Goal: Task Accomplishment & Management: Manage account settings

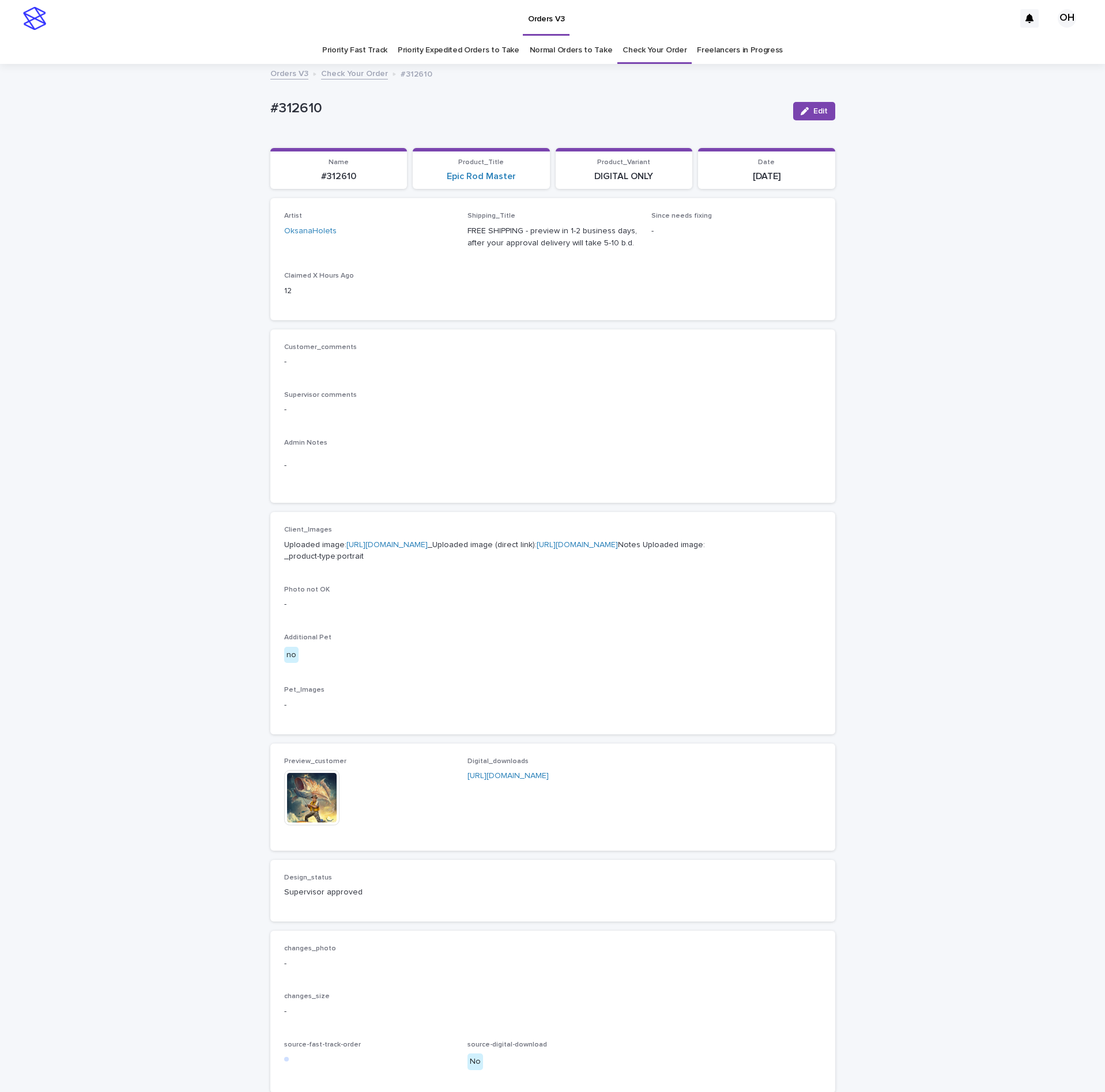
click at [631, 36] on div "Orders V3" at bounding box center [533, 19] width 963 height 37
click at [634, 44] on link "Check Your Order" at bounding box center [655, 50] width 64 height 27
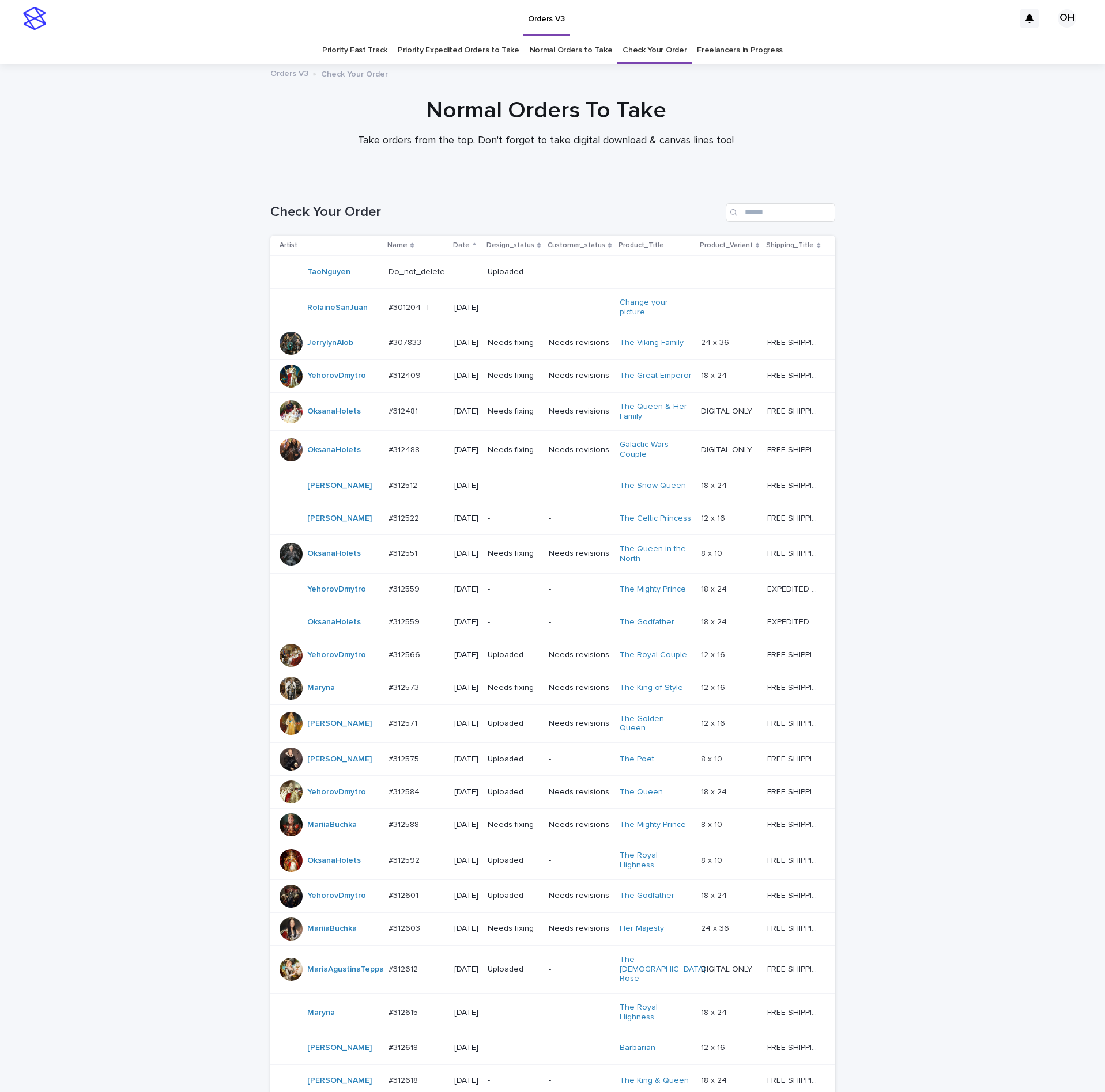
click at [408, 417] on p "#312481" at bounding box center [404, 410] width 32 height 12
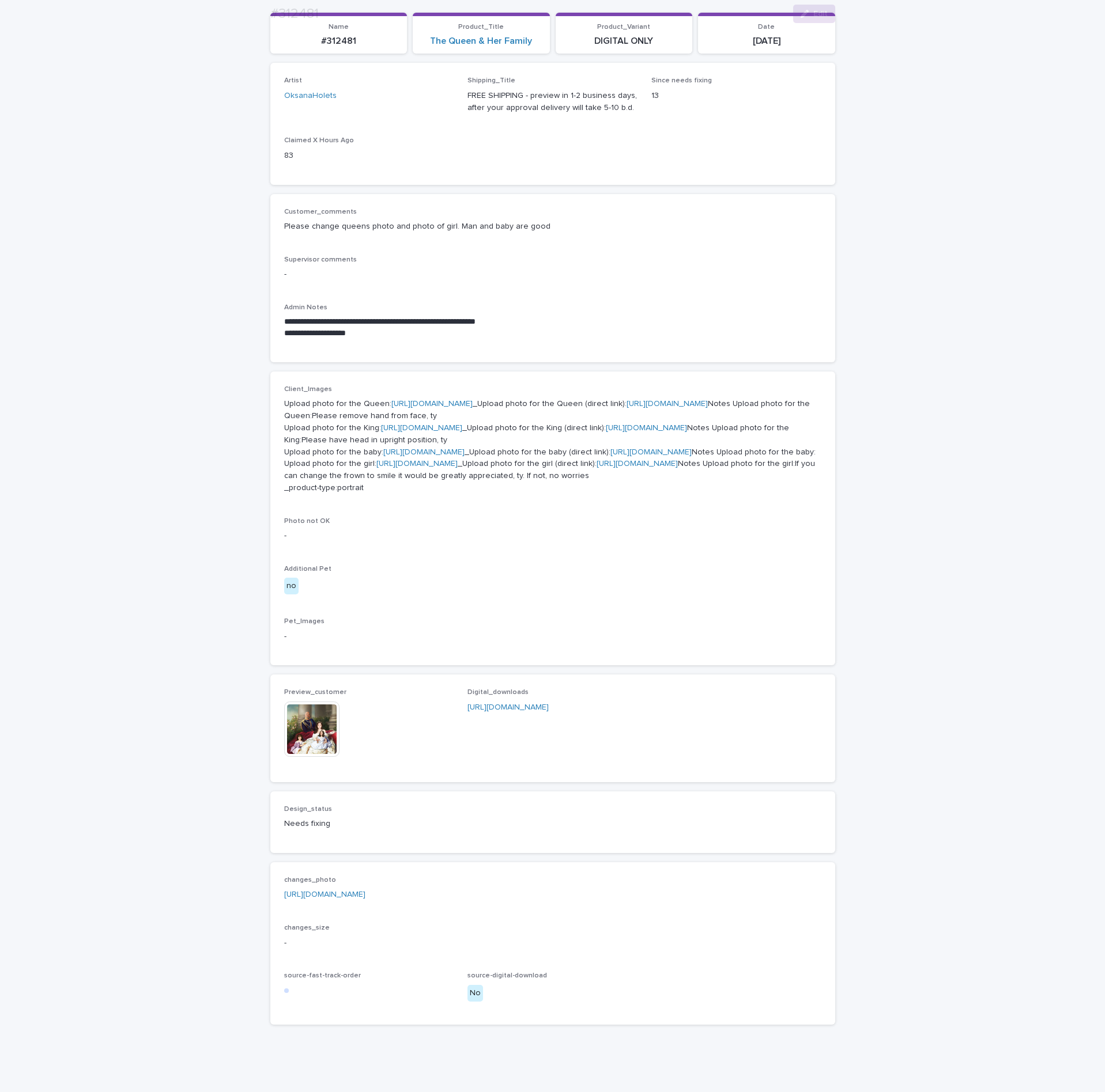
scroll to position [259, 0]
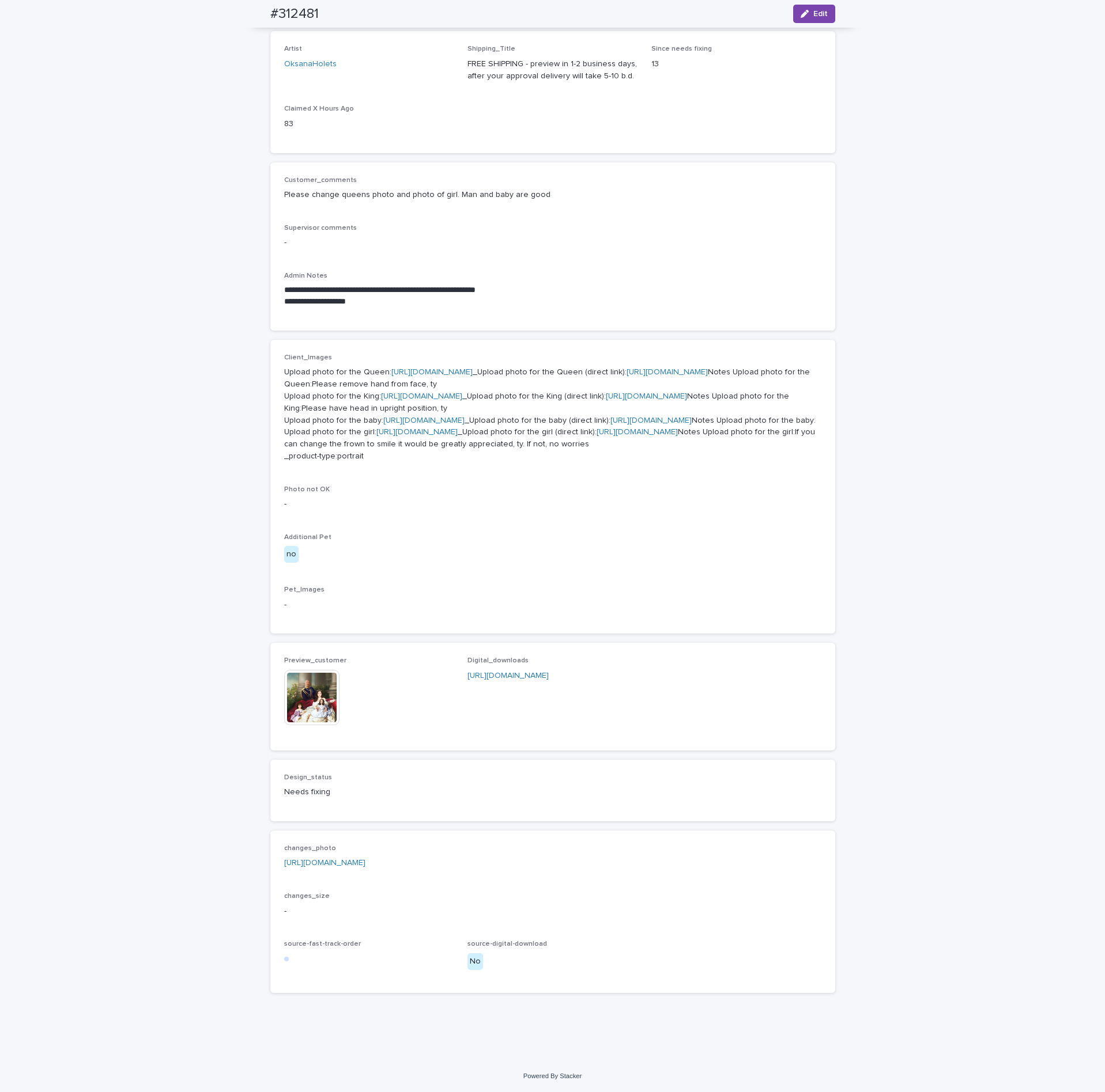
click at [365, 867] on link "[URL][DOMAIN_NAME]" at bounding box center [325, 863] width 82 height 8
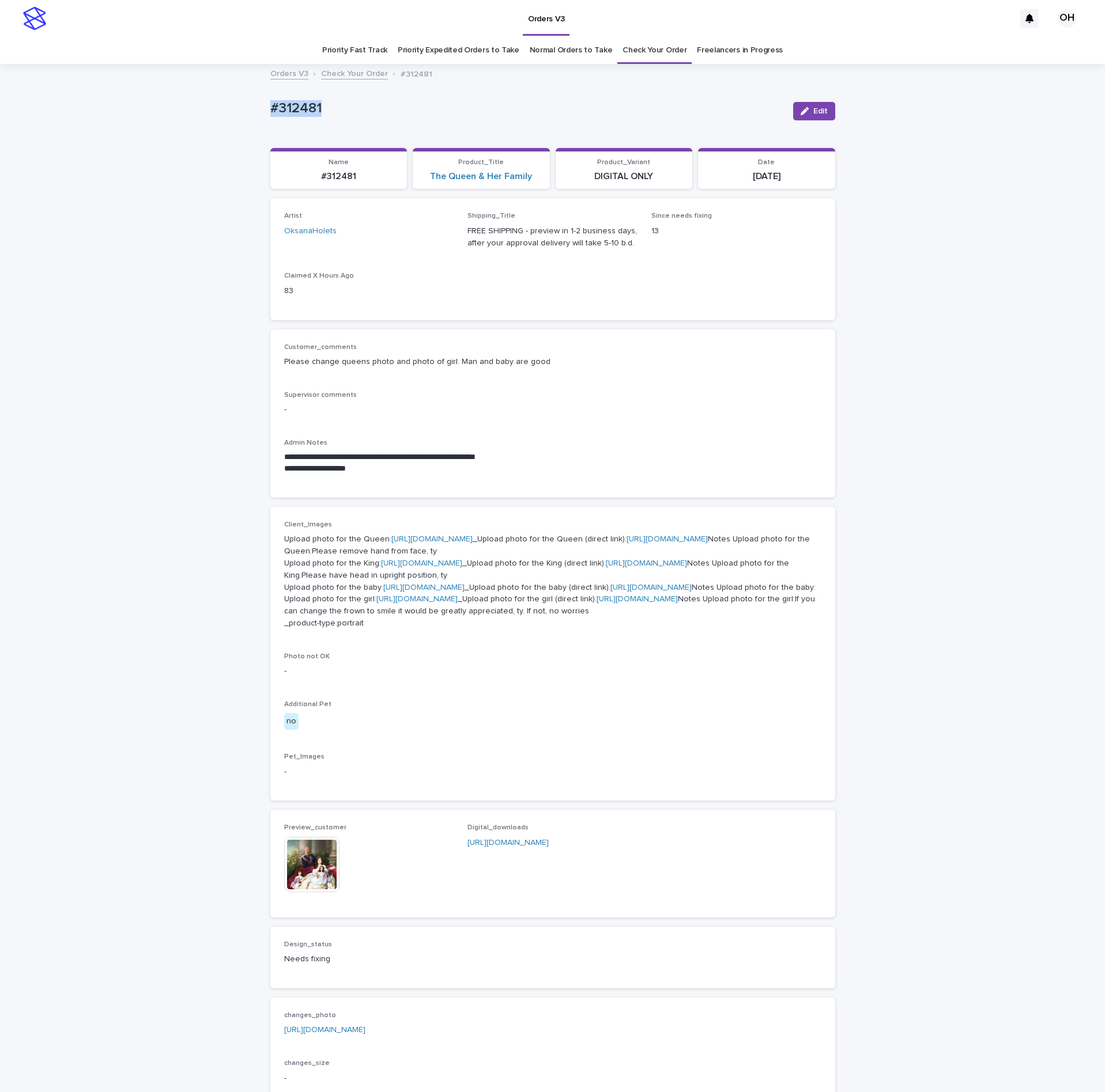
drag, startPoint x: 386, startPoint y: 105, endPoint x: 297, endPoint y: 108, distance: 89.1
click at [245, 95] on div "**********" at bounding box center [552, 646] width 1105 height 1162
drag, startPoint x: 298, startPoint y: 108, endPoint x: 305, endPoint y: 110, distance: 7.3
copy p "#312481"
click at [614, 381] on div "**********" at bounding box center [553, 414] width 537 height 141
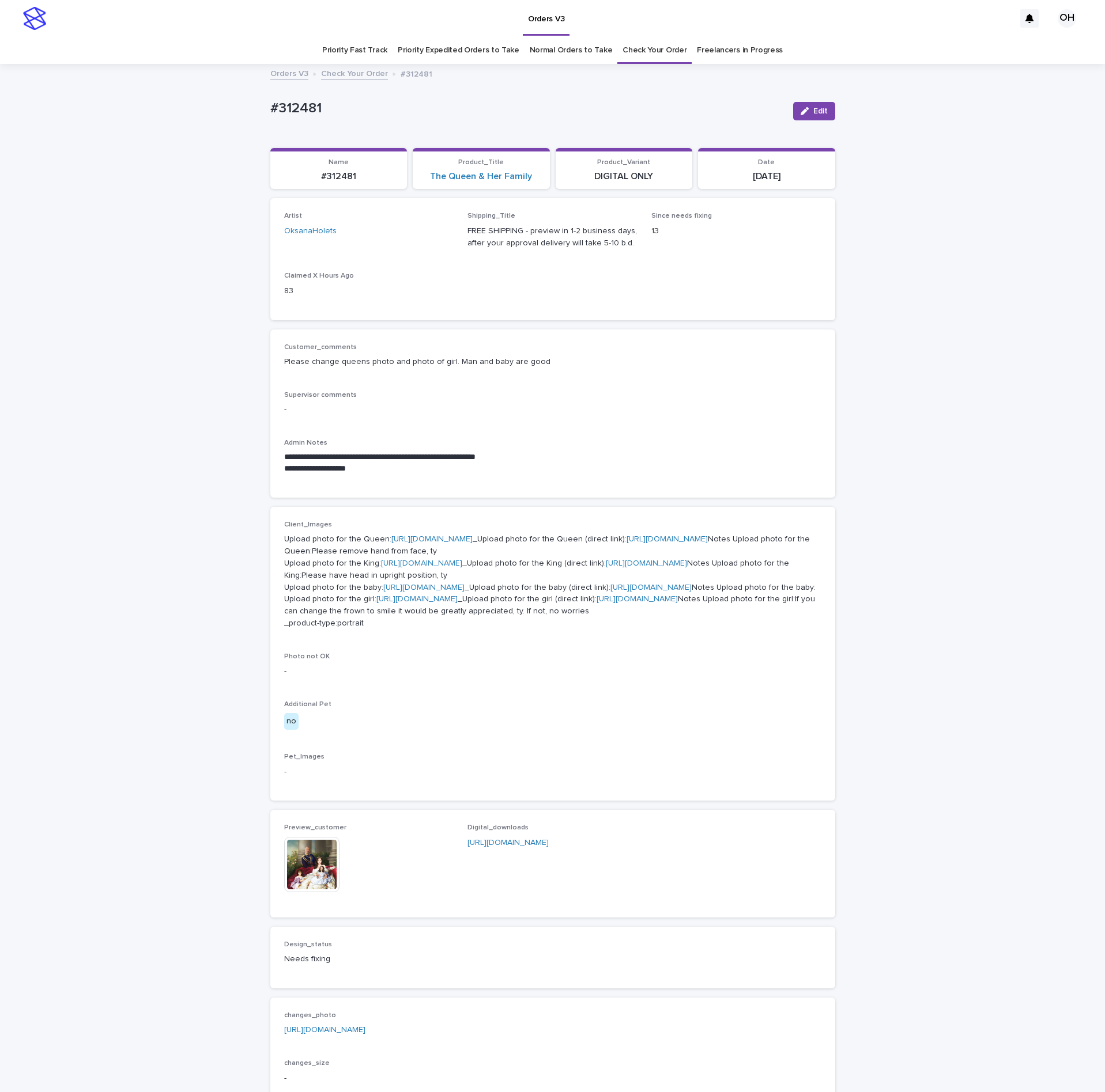
click at [376, 603] on link "[URL][DOMAIN_NAME]" at bounding box center [417, 599] width 82 height 8
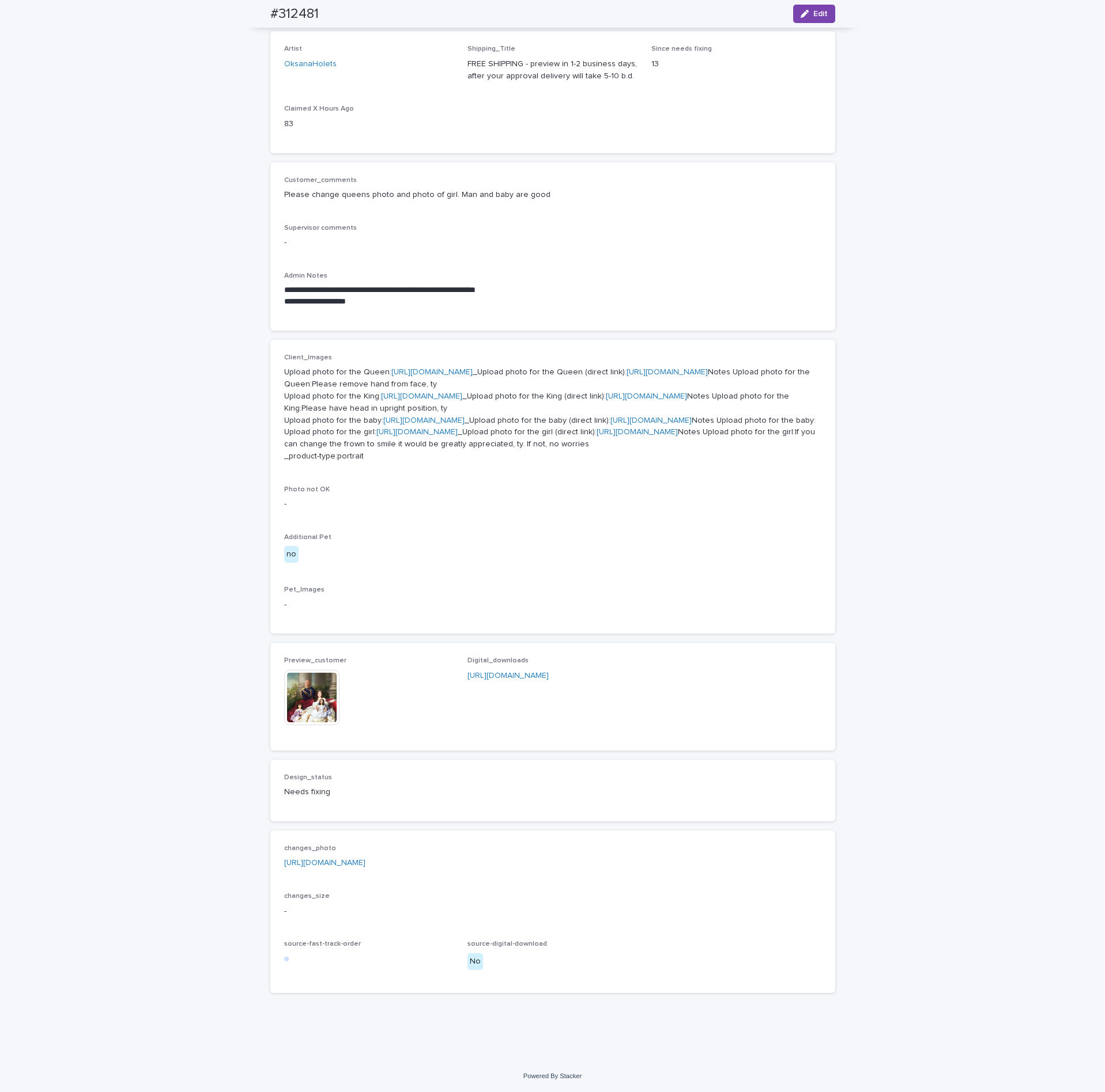
click at [482, 177] on div "**********" at bounding box center [553, 247] width 537 height 141
click at [551, 520] on div "Photo not OK -" at bounding box center [553, 503] width 537 height 34
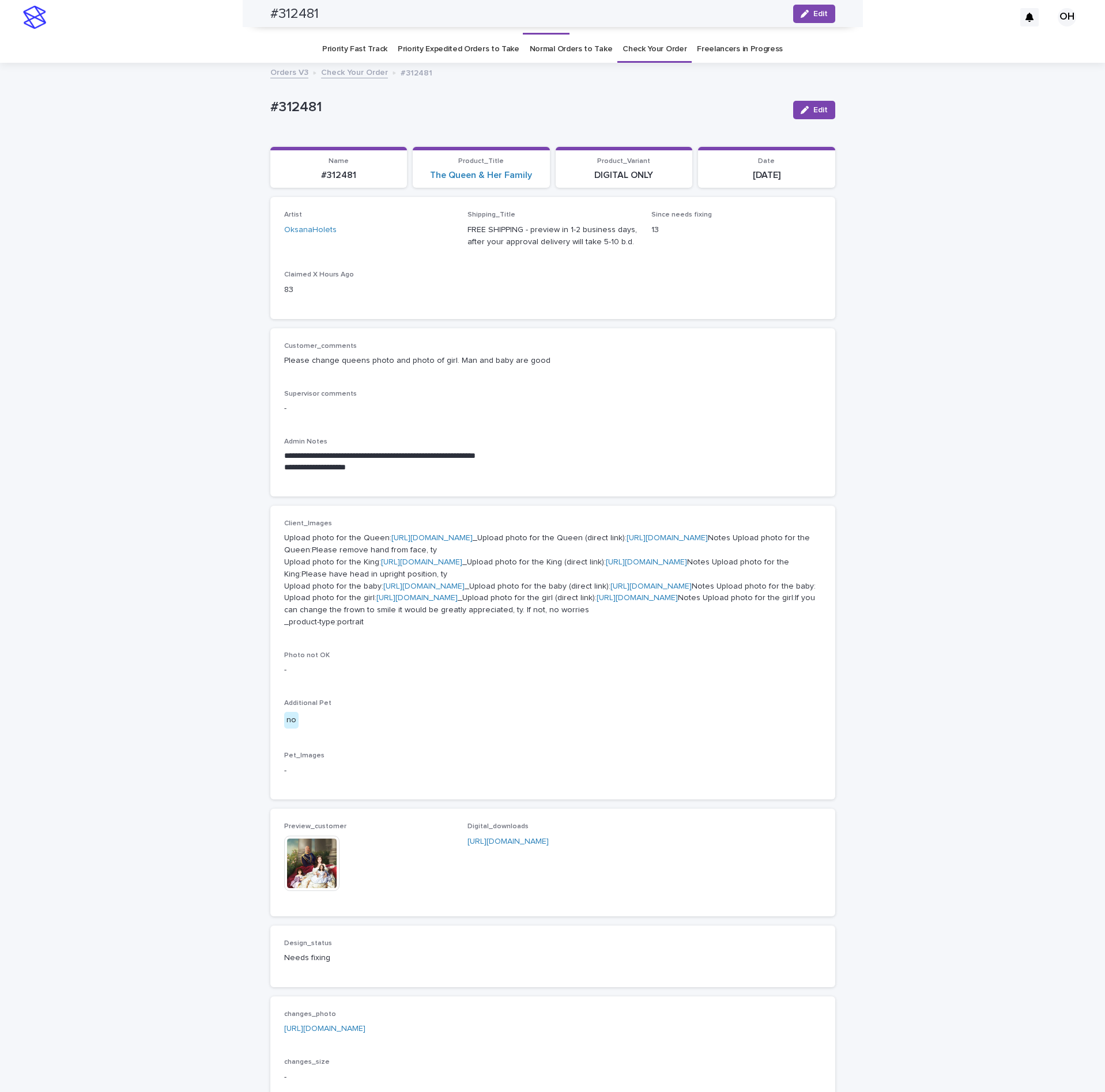
scroll to position [0, 0]
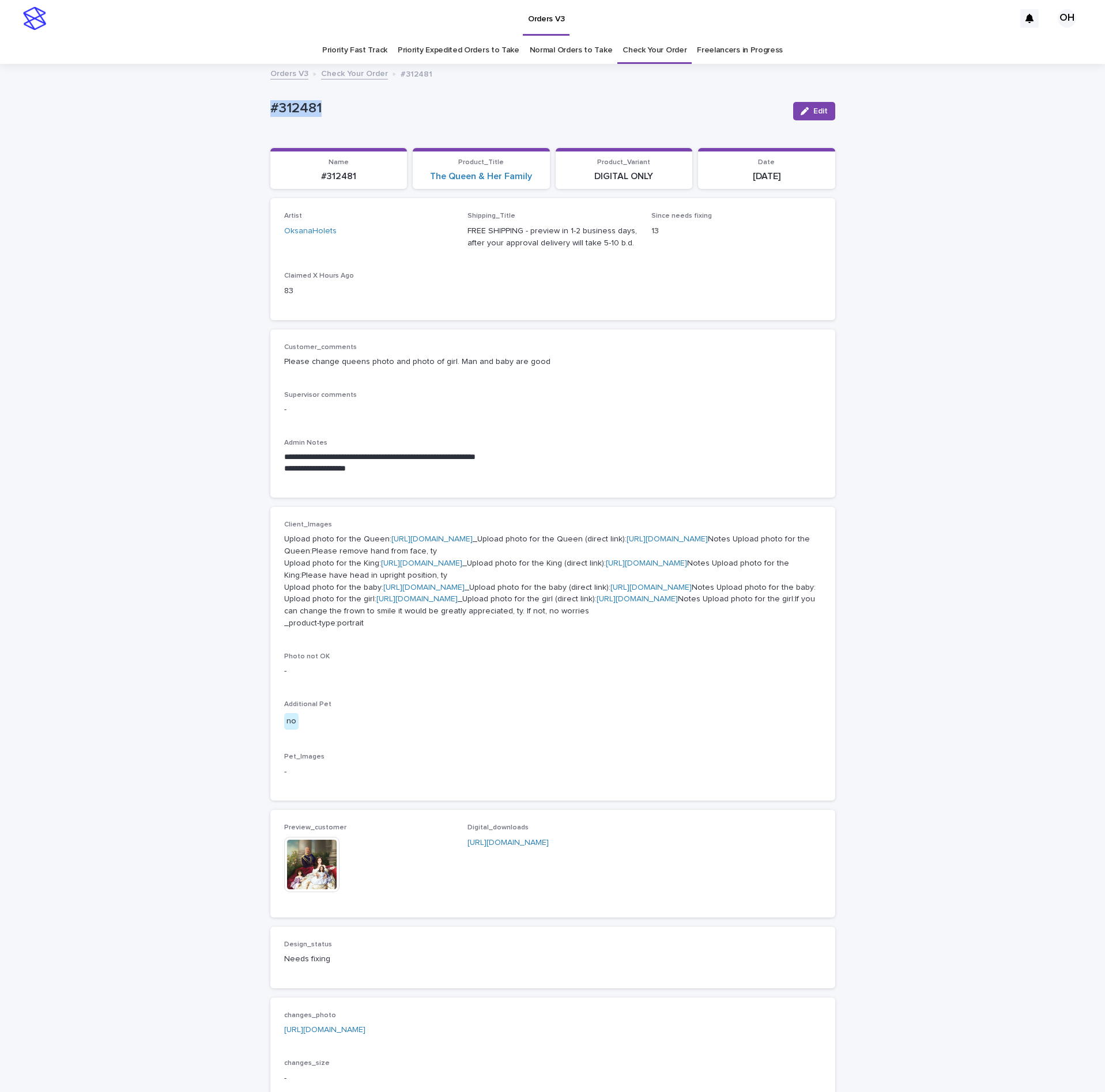
drag, startPoint x: 329, startPoint y: 112, endPoint x: 256, endPoint y: 115, distance: 73.1
click at [250, 115] on div "**********" at bounding box center [552, 646] width 1105 height 1162
drag, startPoint x: 275, startPoint y: 111, endPoint x: 281, endPoint y: 113, distance: 6.3
copy p "#312481"
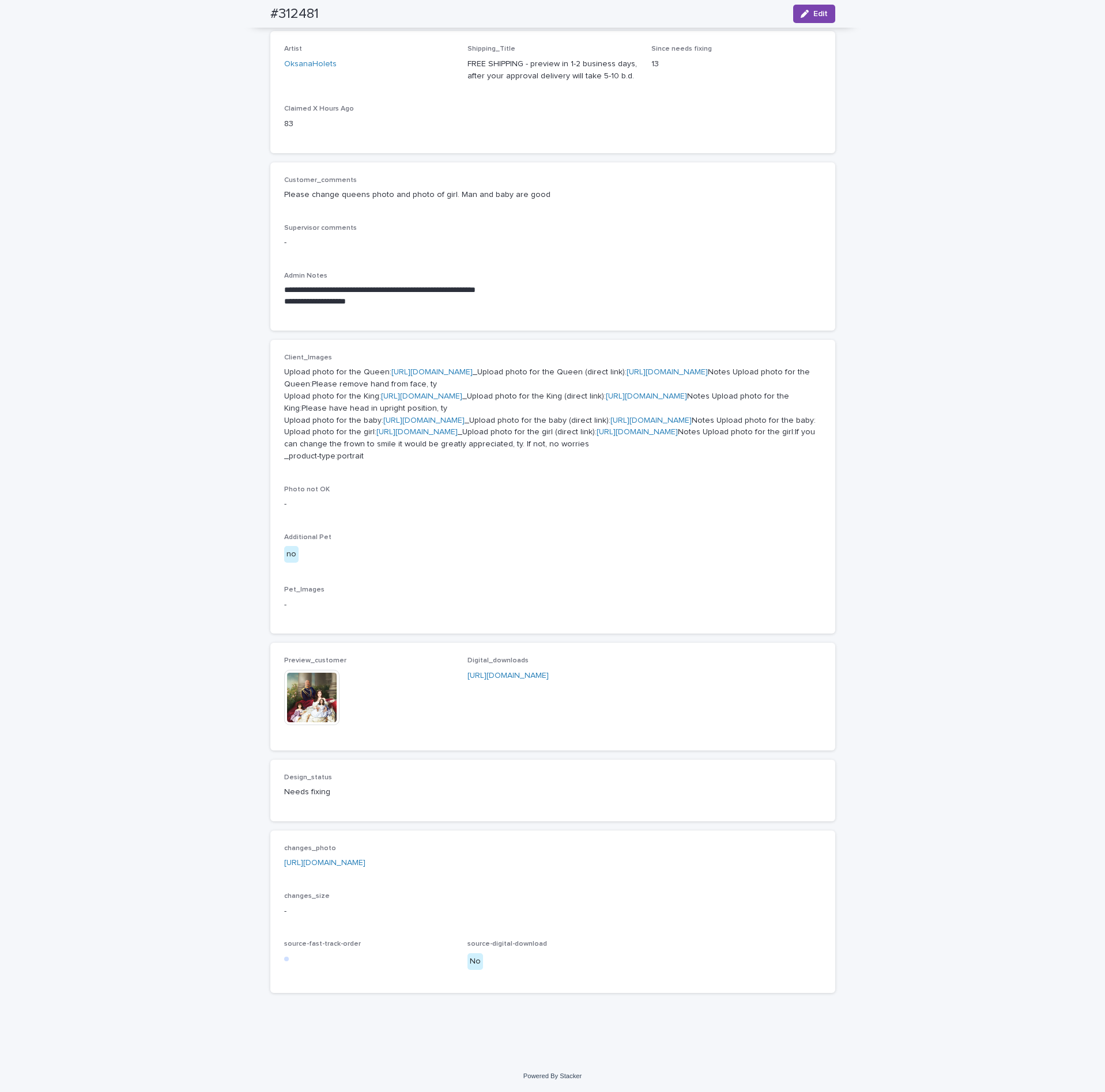
click at [365, 860] on link "[URL][DOMAIN_NAME]" at bounding box center [325, 863] width 82 height 8
click at [376, 428] on link "[URL][DOMAIN_NAME]" at bounding box center [417, 432] width 82 height 8
click at [358, 864] on link "[URL][DOMAIN_NAME]" at bounding box center [325, 863] width 82 height 8
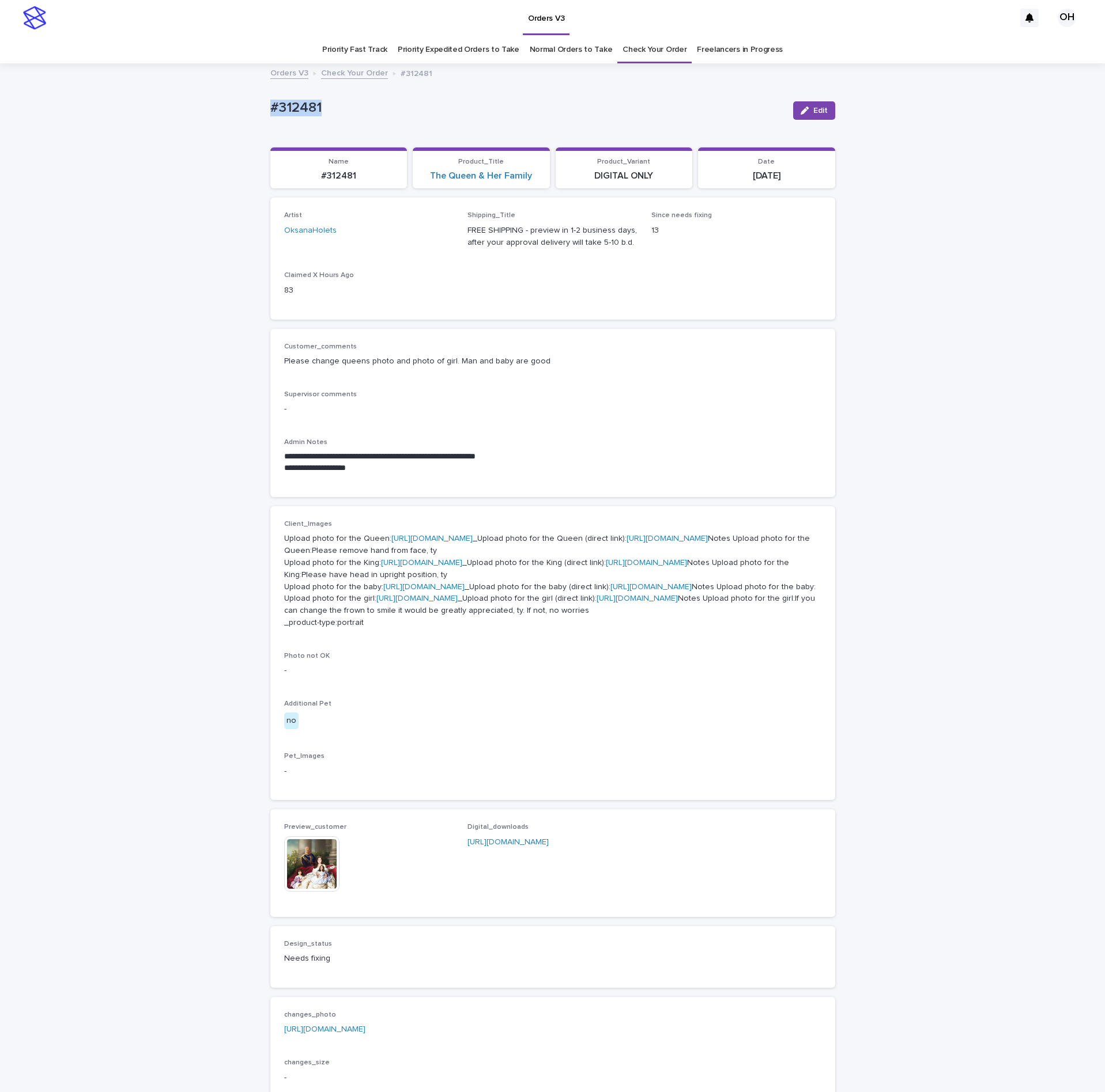
scroll to position [0, 0]
drag, startPoint x: 309, startPoint y: 99, endPoint x: 307, endPoint y: 108, distance: 9.2
copy p "#312481"
click at [582, 372] on div "Customer_comments Please change queens photo and photo of girl. Man and baby ar…" at bounding box center [553, 361] width 537 height 34
click at [801, 112] on icon "button" at bounding box center [804, 111] width 8 height 8
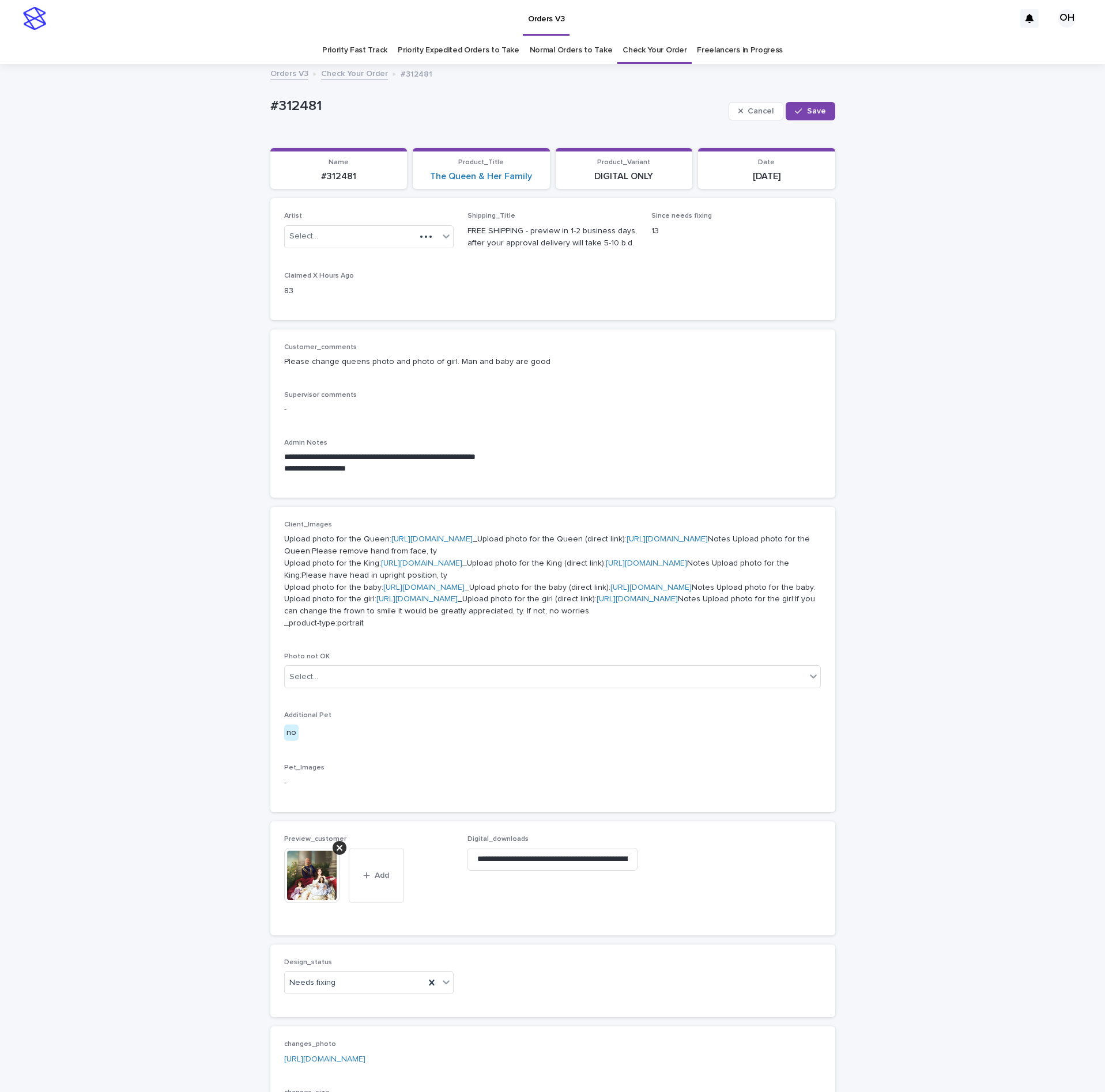
scroll to position [400, 0]
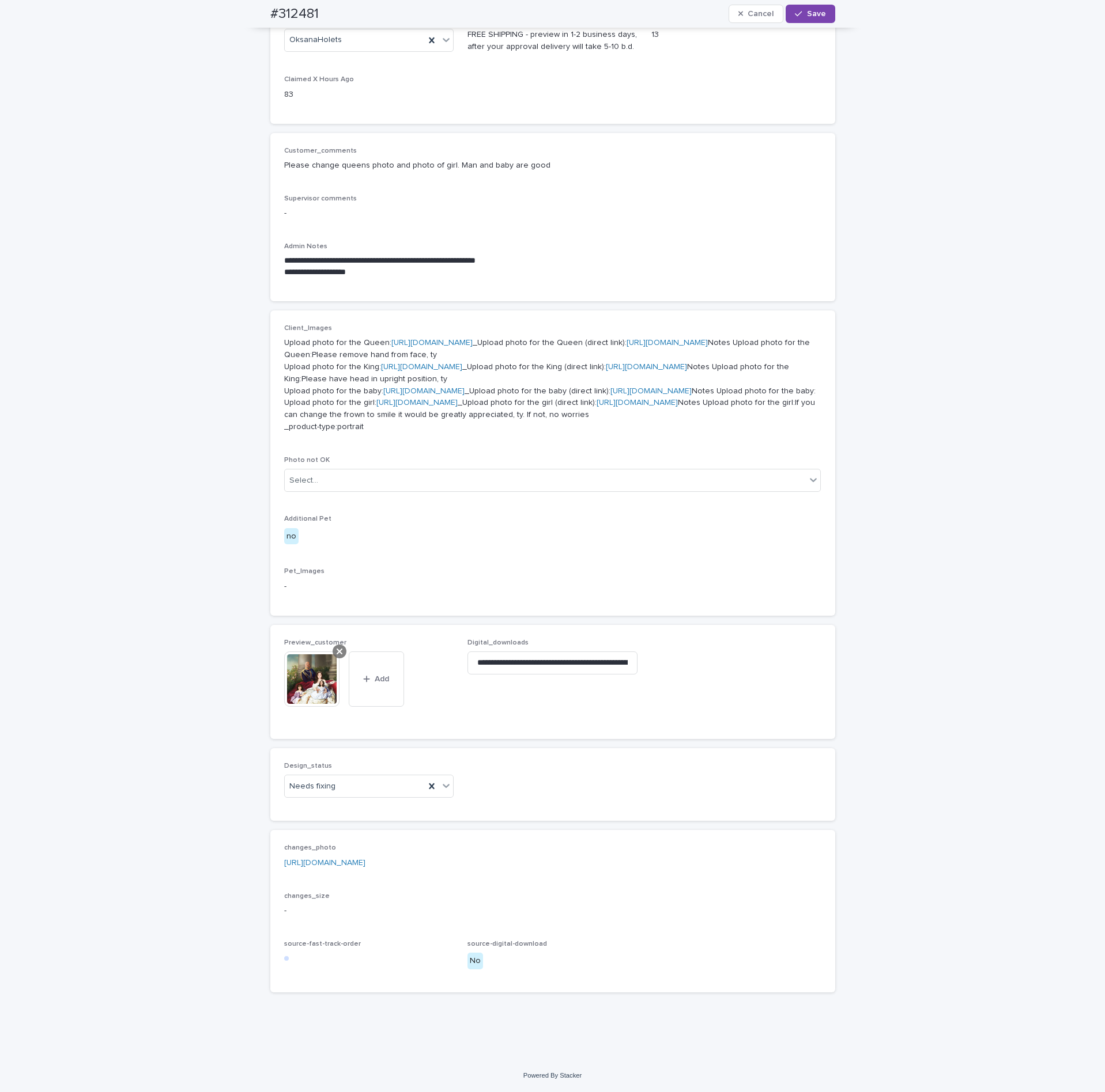
click at [334, 657] on div at bounding box center [339, 651] width 14 height 14
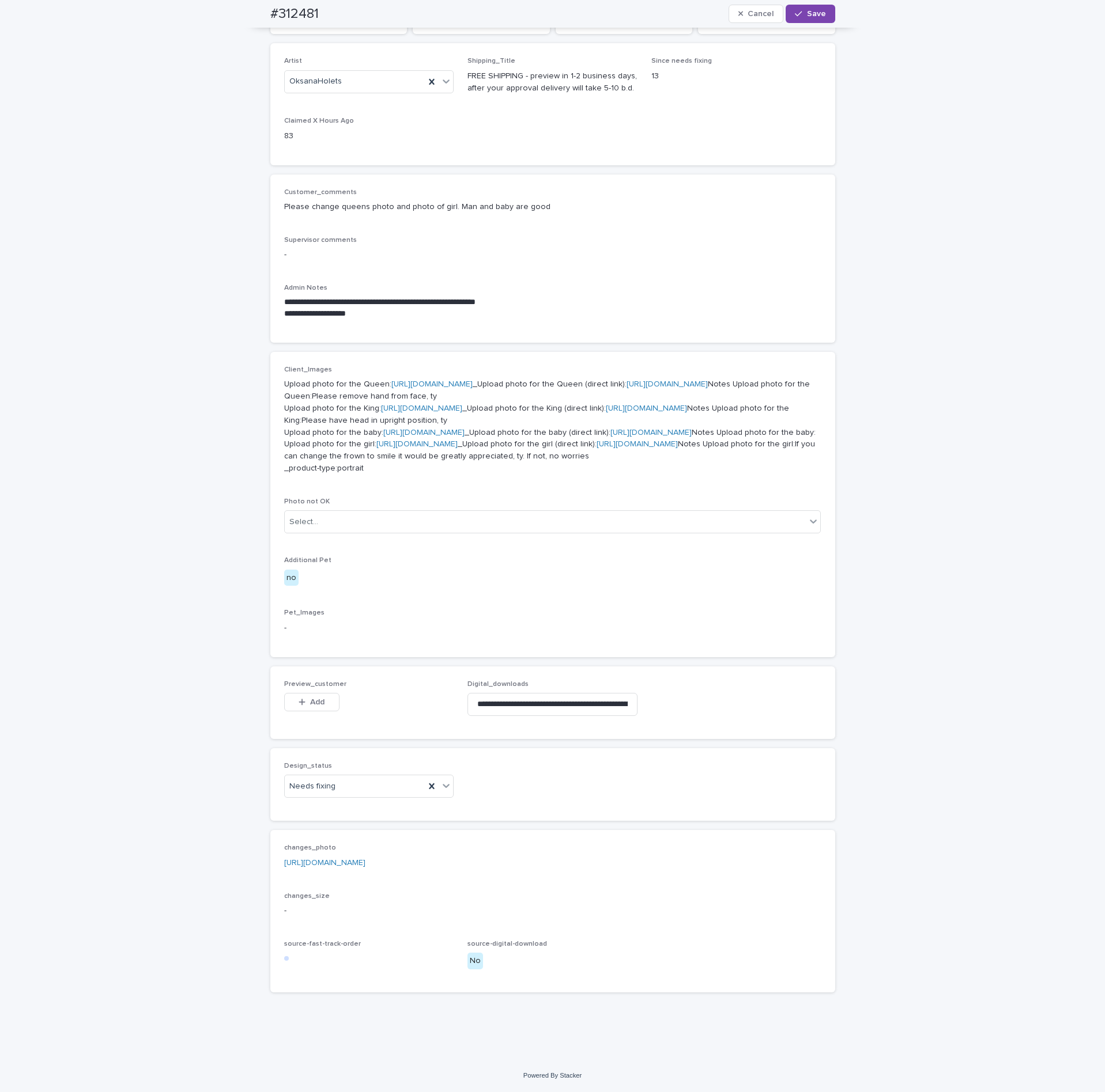
scroll to position [358, 0]
click at [318, 700] on button "Add" at bounding box center [312, 702] width 56 height 19
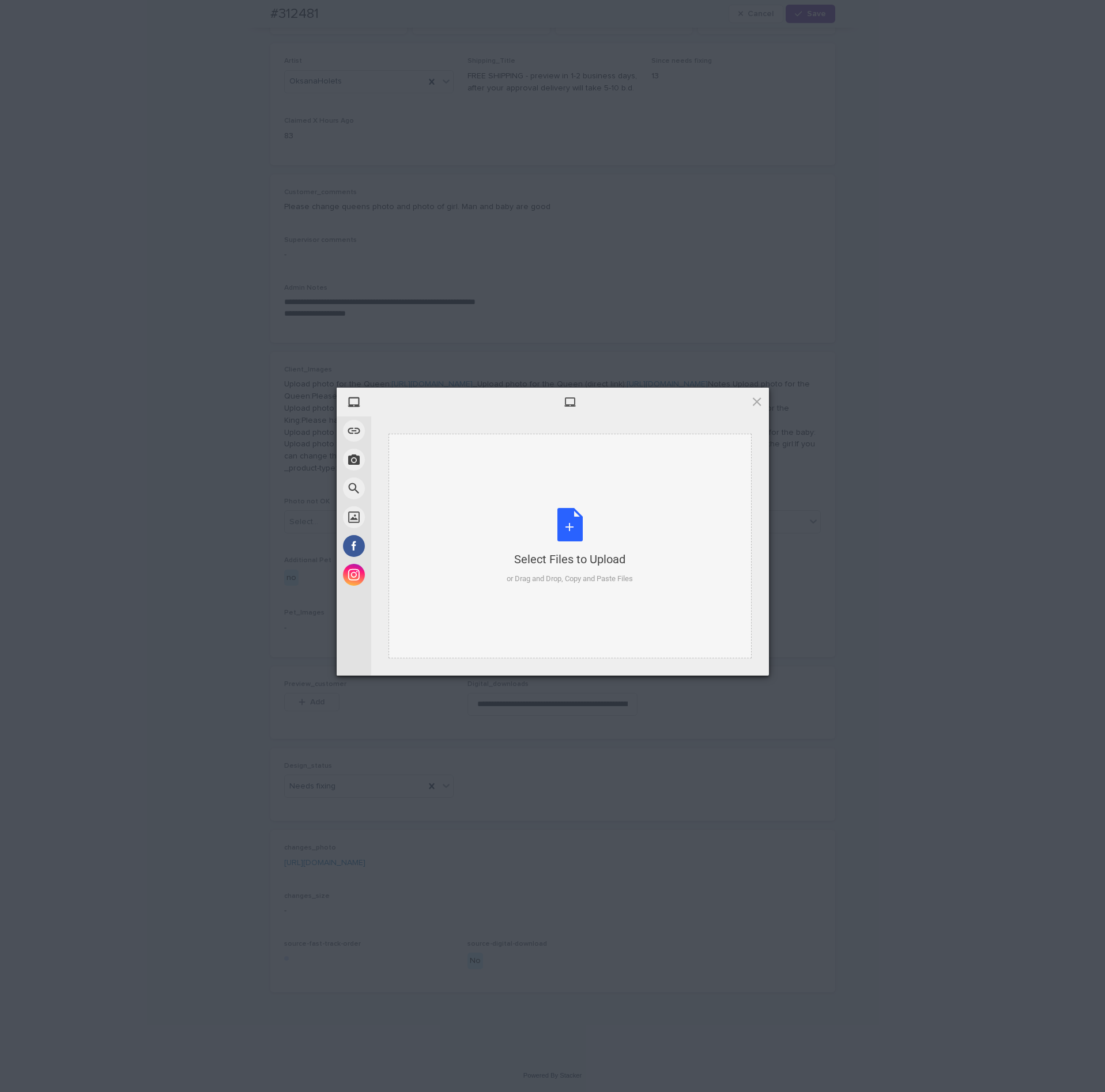
click at [466, 533] on div "Select Files to Upload or Drag and Drop, Copy and Paste Files" at bounding box center [569, 546] width 363 height 225
drag, startPoint x: 755, startPoint y: 661, endPoint x: 817, endPoint y: 614, distance: 77.8
click at [755, 660] on span "Upload 1" at bounding box center [734, 661] width 58 height 22
click at [882, 574] on div "My Device Link (URL) Take Photo Web Search Unsplash Facebook Instagram Uploaded…" at bounding box center [552, 546] width 1105 height 1092
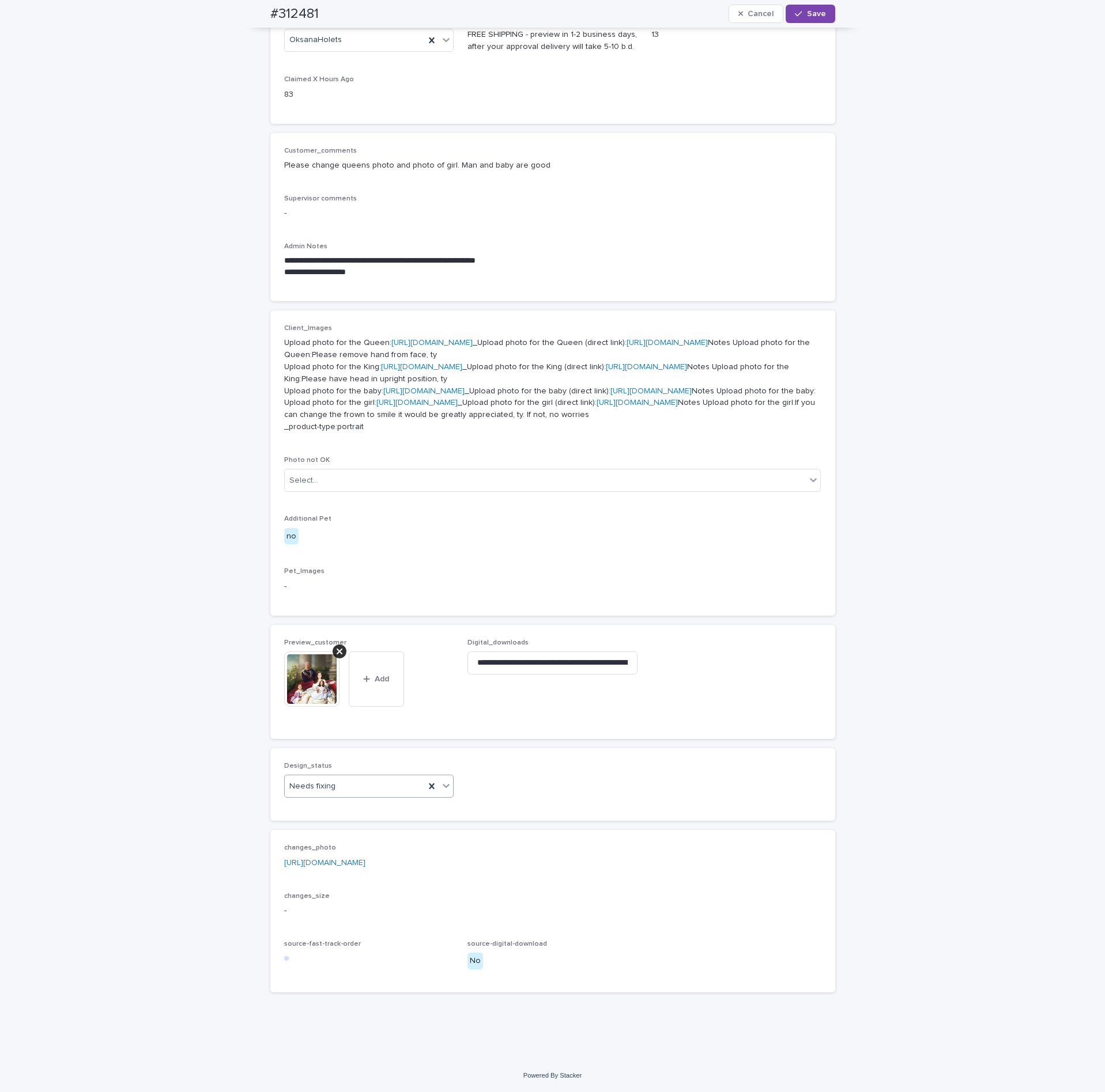
click at [337, 792] on input "text" at bounding box center [338, 786] width 1 height 10
click at [314, 828] on div "Uploaded" at bounding box center [362, 829] width 169 height 20
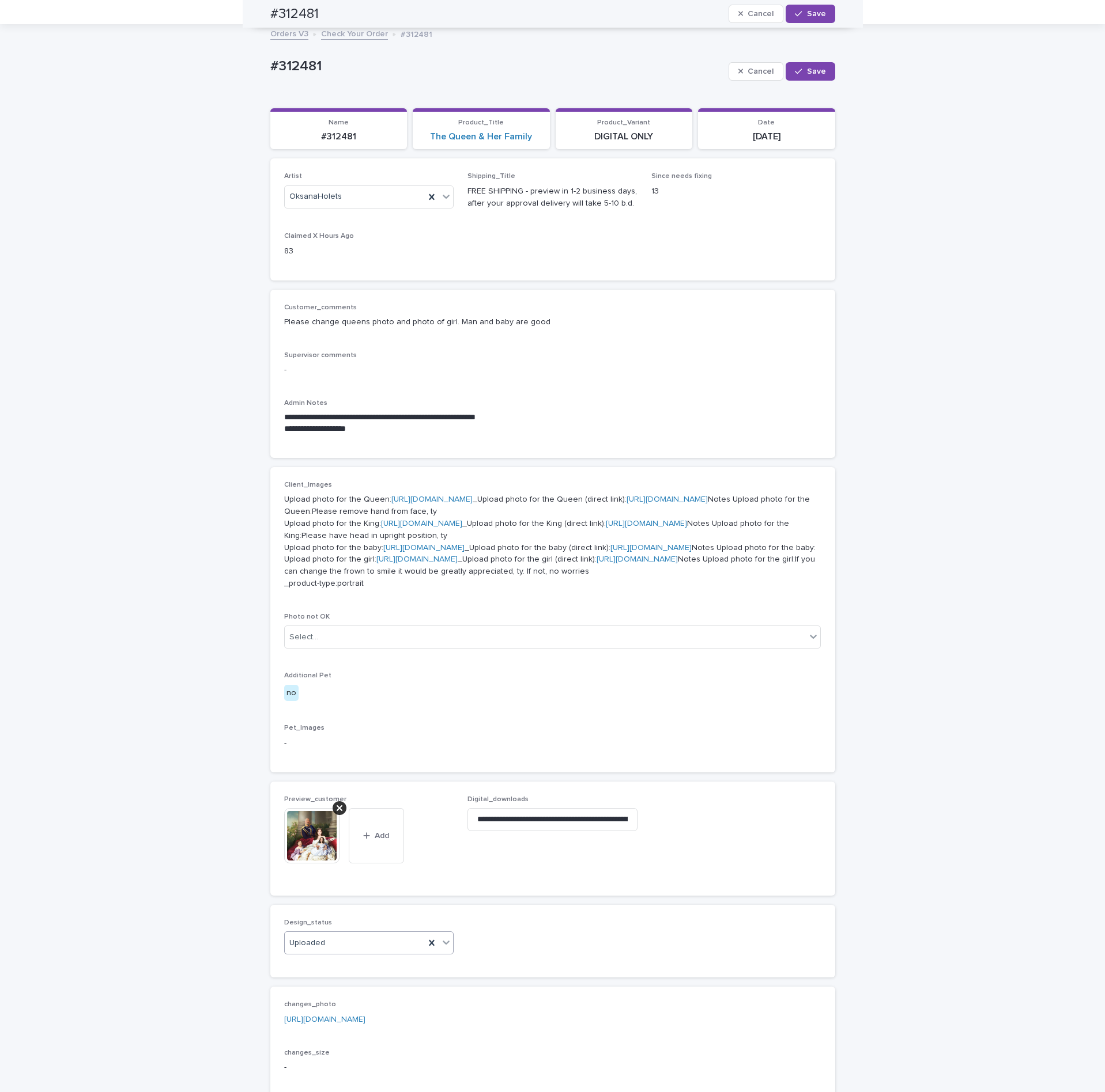
scroll to position [33, 0]
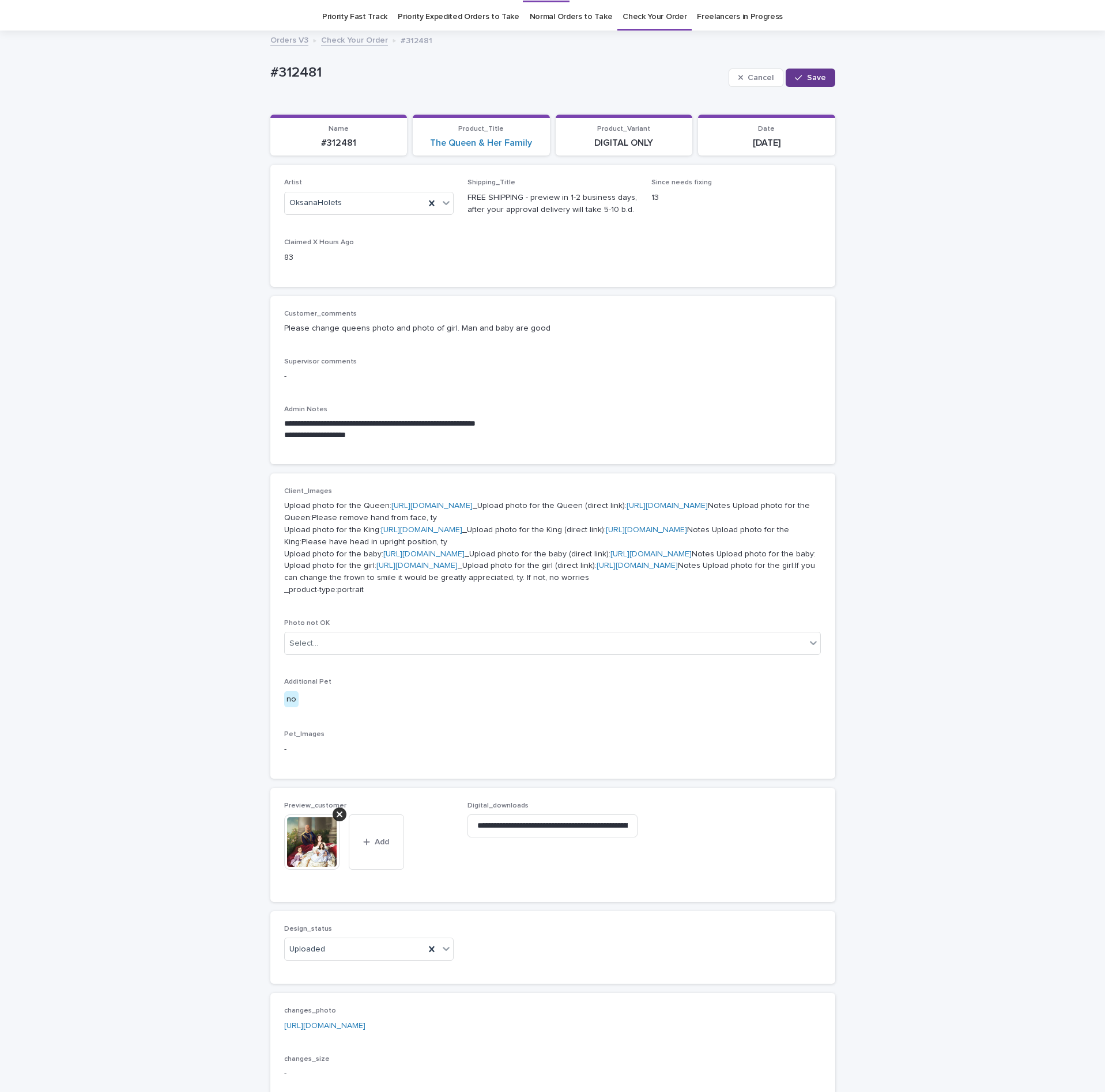
drag, startPoint x: 816, startPoint y: 76, endPoint x: 677, endPoint y: 65, distance: 139.4
click at [816, 76] on span "Save" at bounding box center [816, 77] width 19 height 8
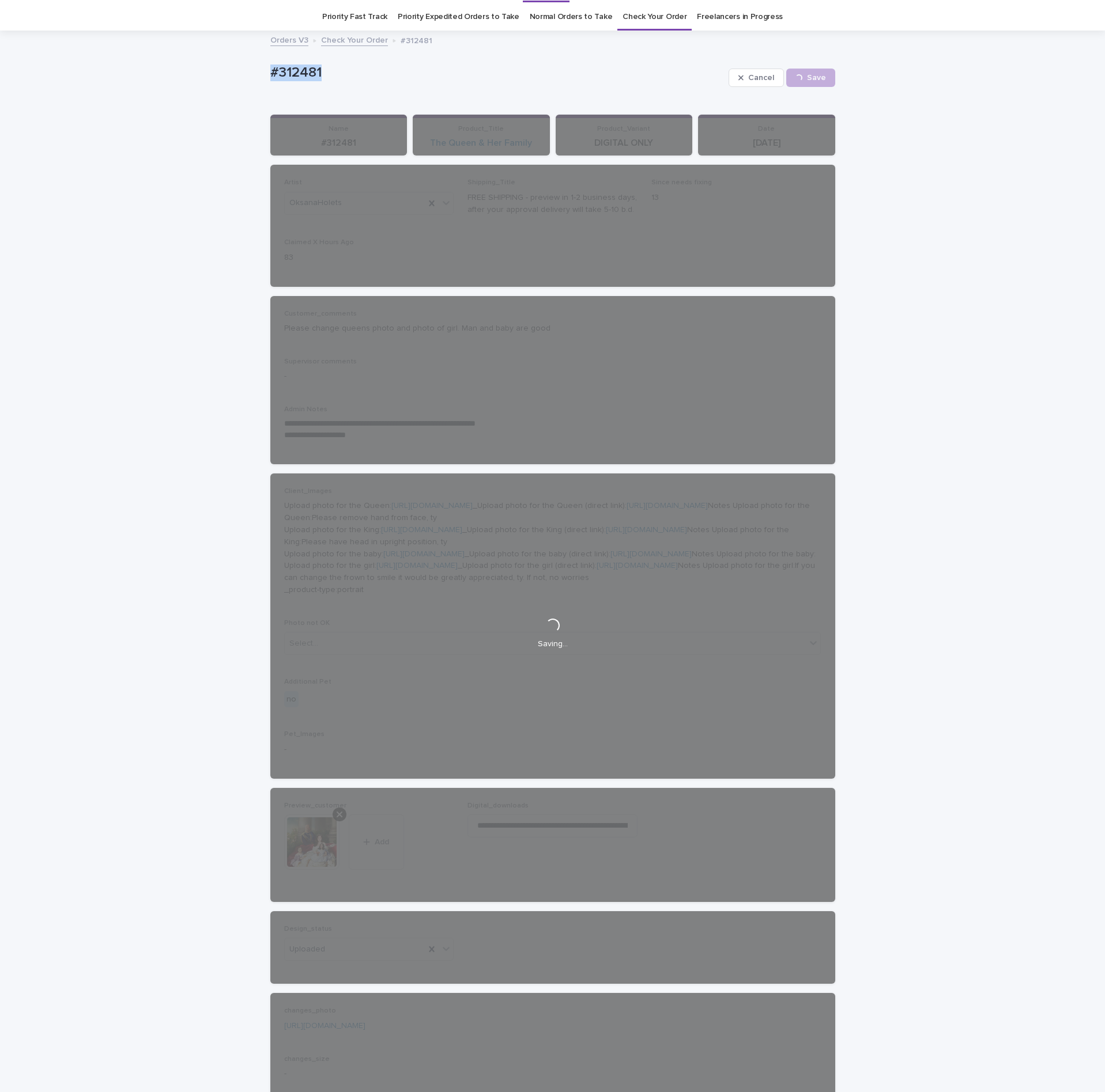
drag, startPoint x: 336, startPoint y: 70, endPoint x: 269, endPoint y: 64, distance: 67.3
click at [219, 64] on div "**********" at bounding box center [552, 627] width 1105 height 1191
drag, startPoint x: 280, startPoint y: 61, endPoint x: 286, endPoint y: 63, distance: 6.3
copy p "#312481"
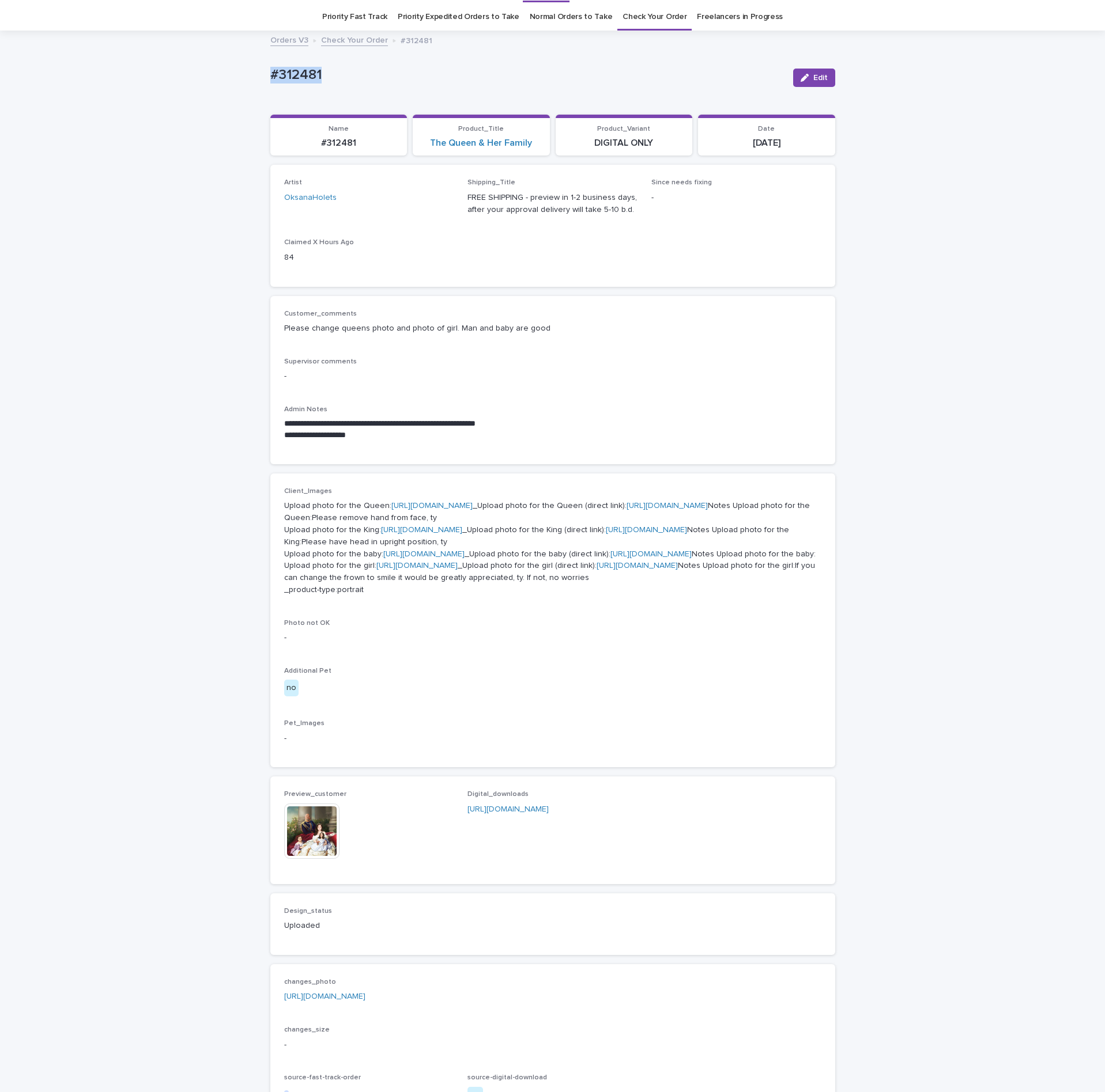
drag, startPoint x: 822, startPoint y: 79, endPoint x: 813, endPoint y: 94, distance: 17.5
click at [822, 79] on button "Edit" at bounding box center [814, 77] width 42 height 19
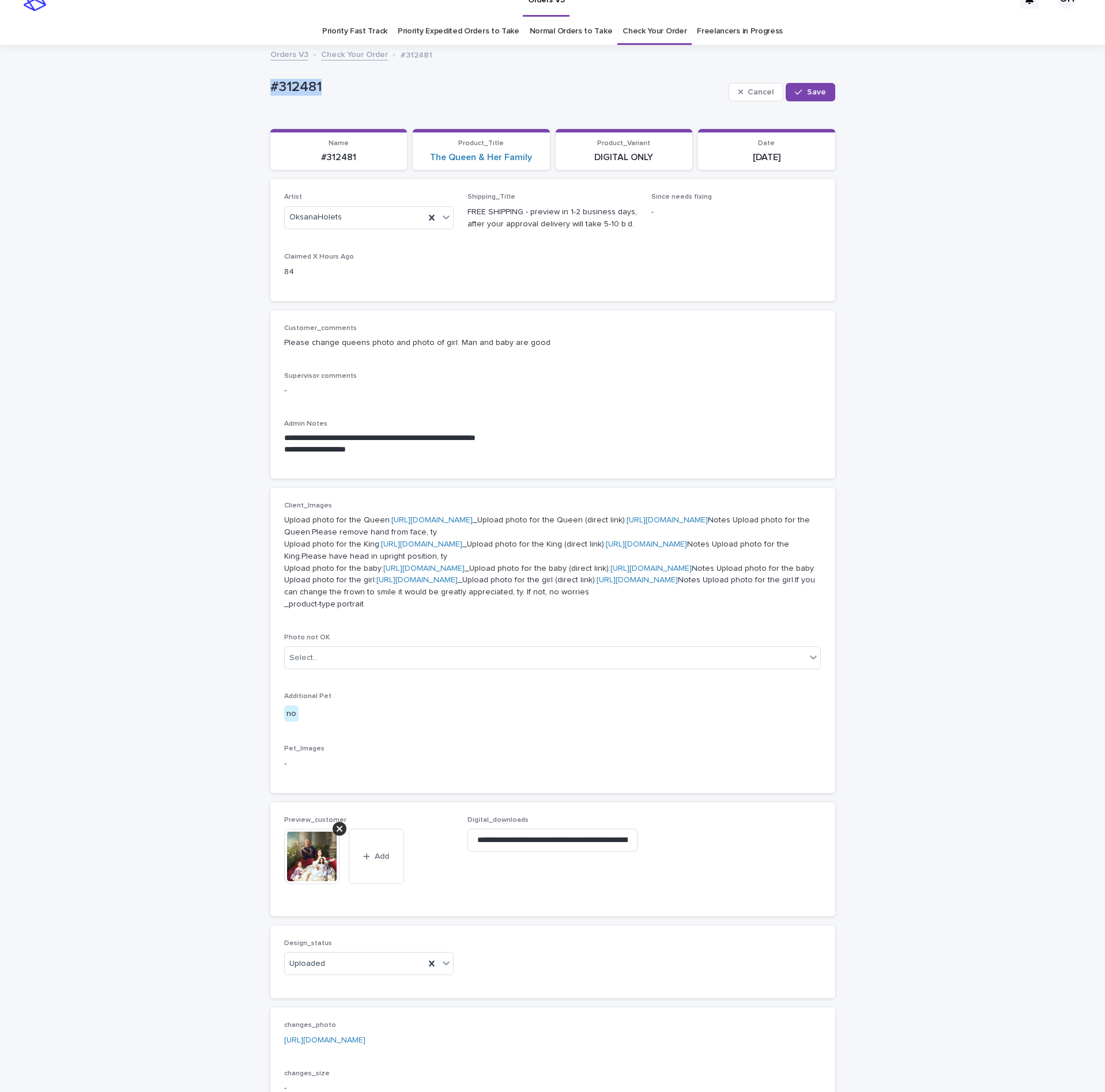
scroll to position [0, 0]
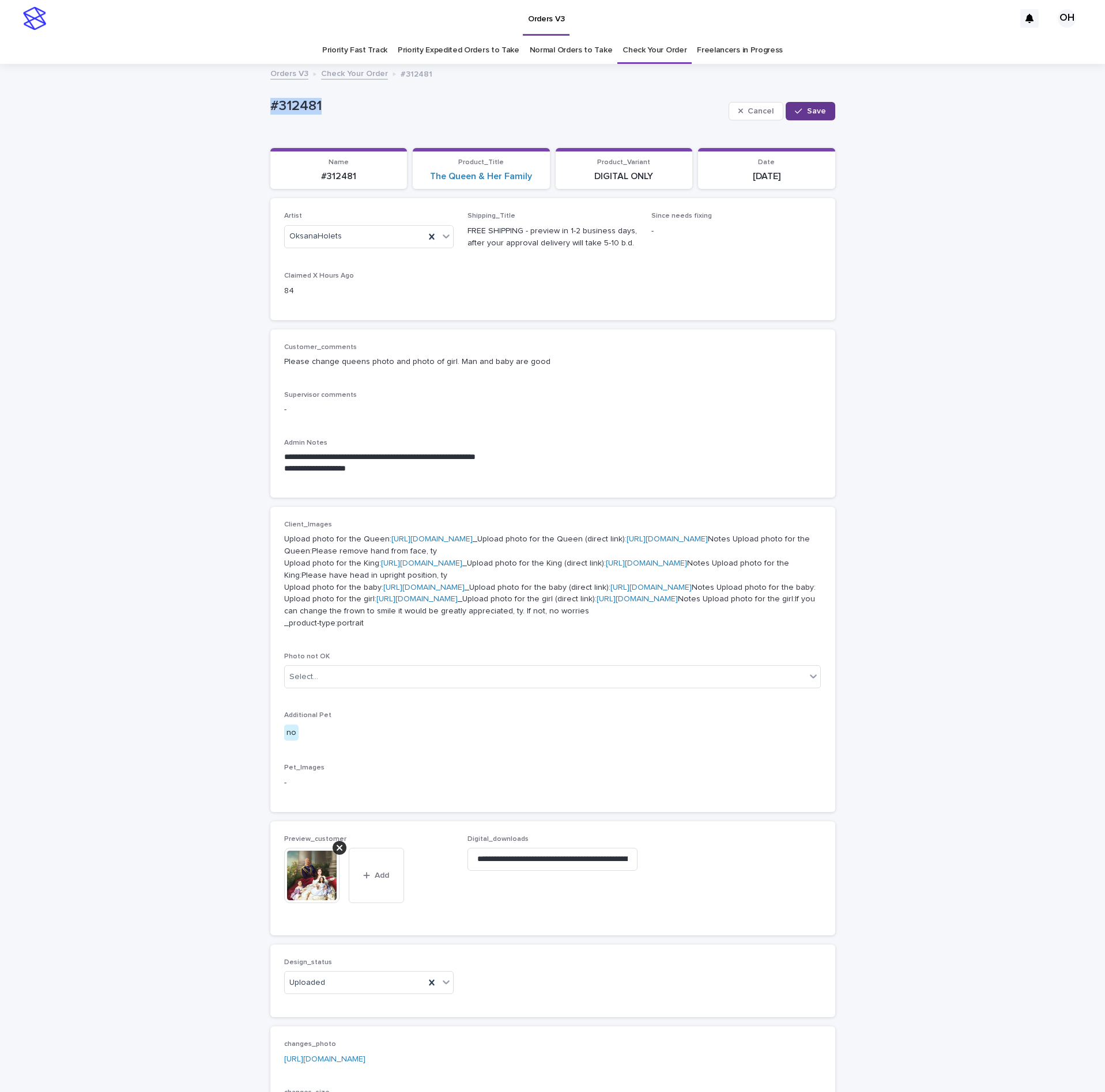
click at [816, 112] on span "Save" at bounding box center [816, 111] width 19 height 8
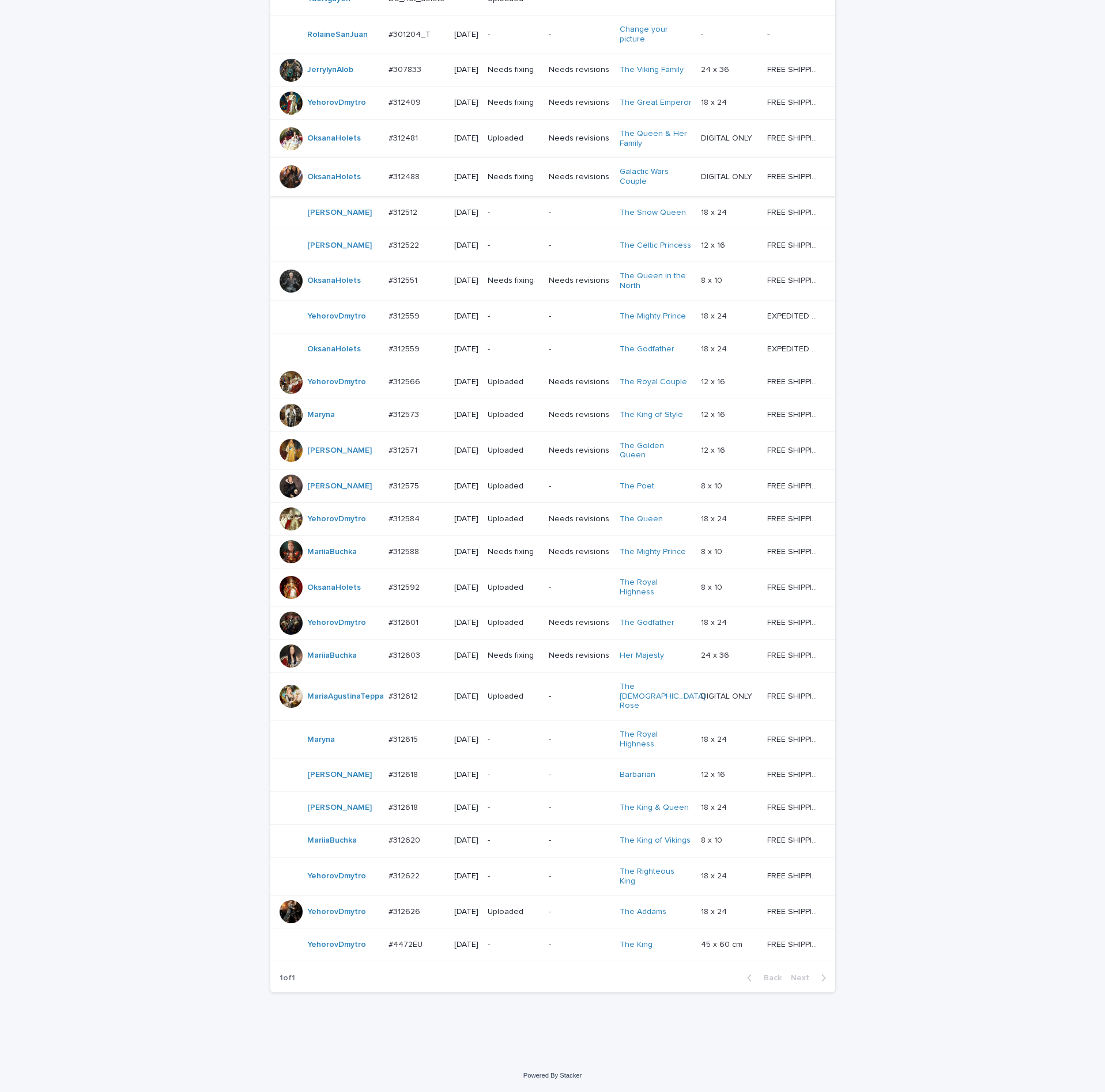
scroll to position [346, 0]
click at [406, 272] on div "#312551 #312551" at bounding box center [416, 281] width 56 height 19
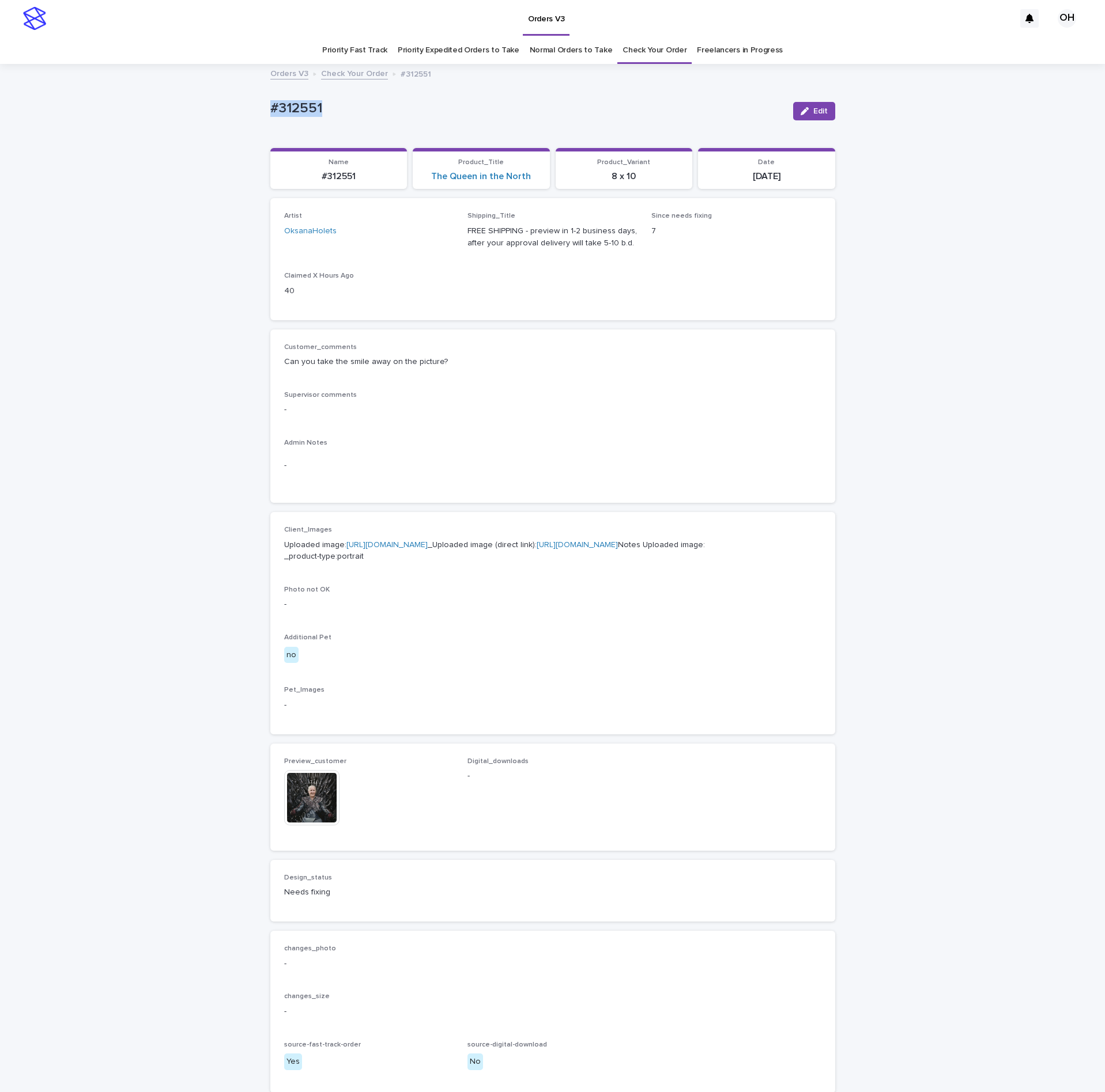
drag, startPoint x: 350, startPoint y: 116, endPoint x: 234, endPoint y: 103, distance: 116.7
click at [234, 103] on div "Loading... Saving… Loading... Saving… #312551 Edit #312551 Edit Sorry, there wa…" at bounding box center [552, 613] width 1105 height 1095
drag, startPoint x: 289, startPoint y: 111, endPoint x: 296, endPoint y: 114, distance: 7.6
copy p "#312551"
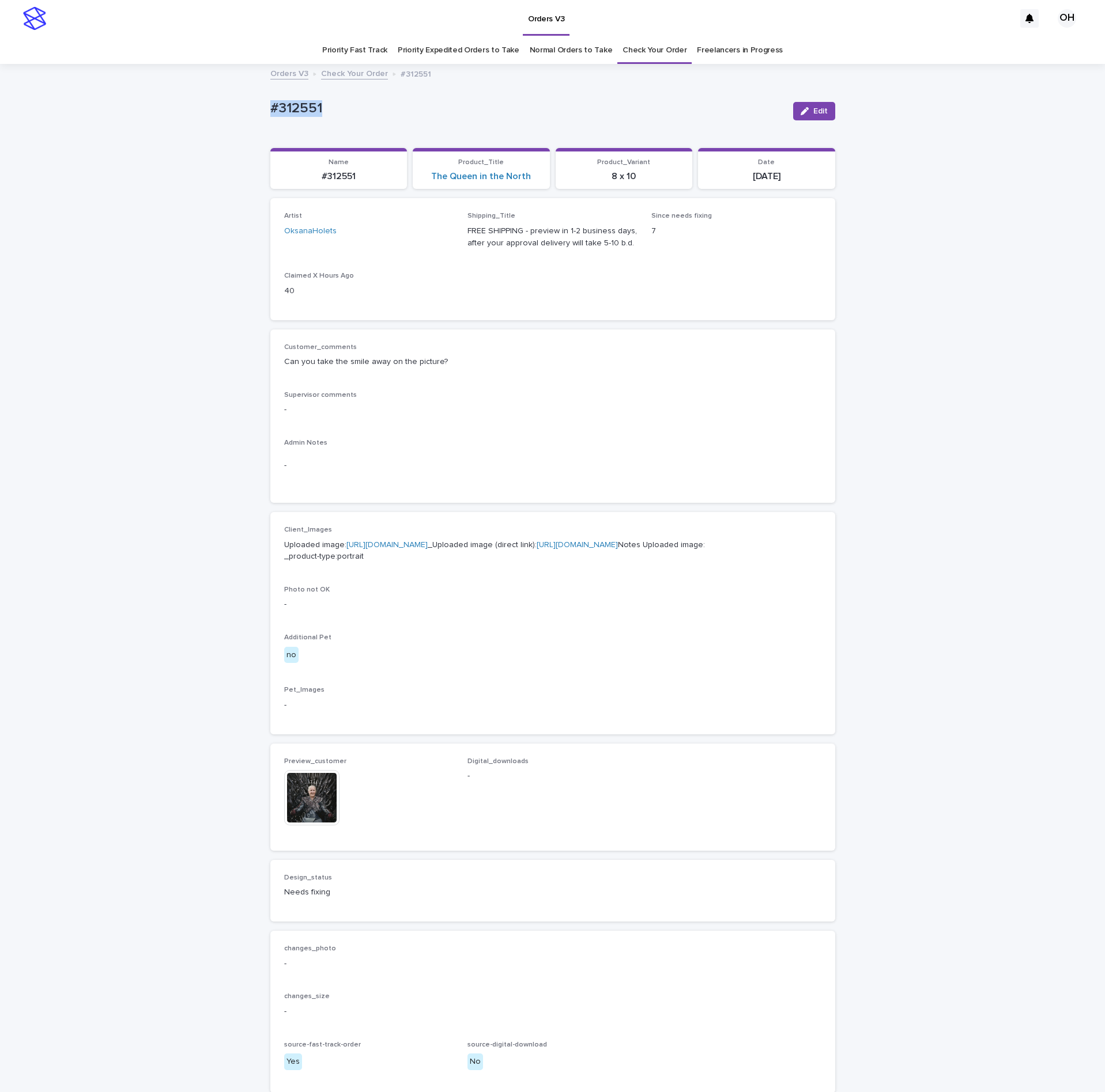
copy p "#312551"
drag, startPoint x: 485, startPoint y: 418, endPoint x: 1003, endPoint y: 42, distance: 640.1
click at [494, 404] on div "Supervisor comments -" at bounding box center [553, 408] width 537 height 34
click at [805, 111] on div "button" at bounding box center [807, 111] width 13 height 8
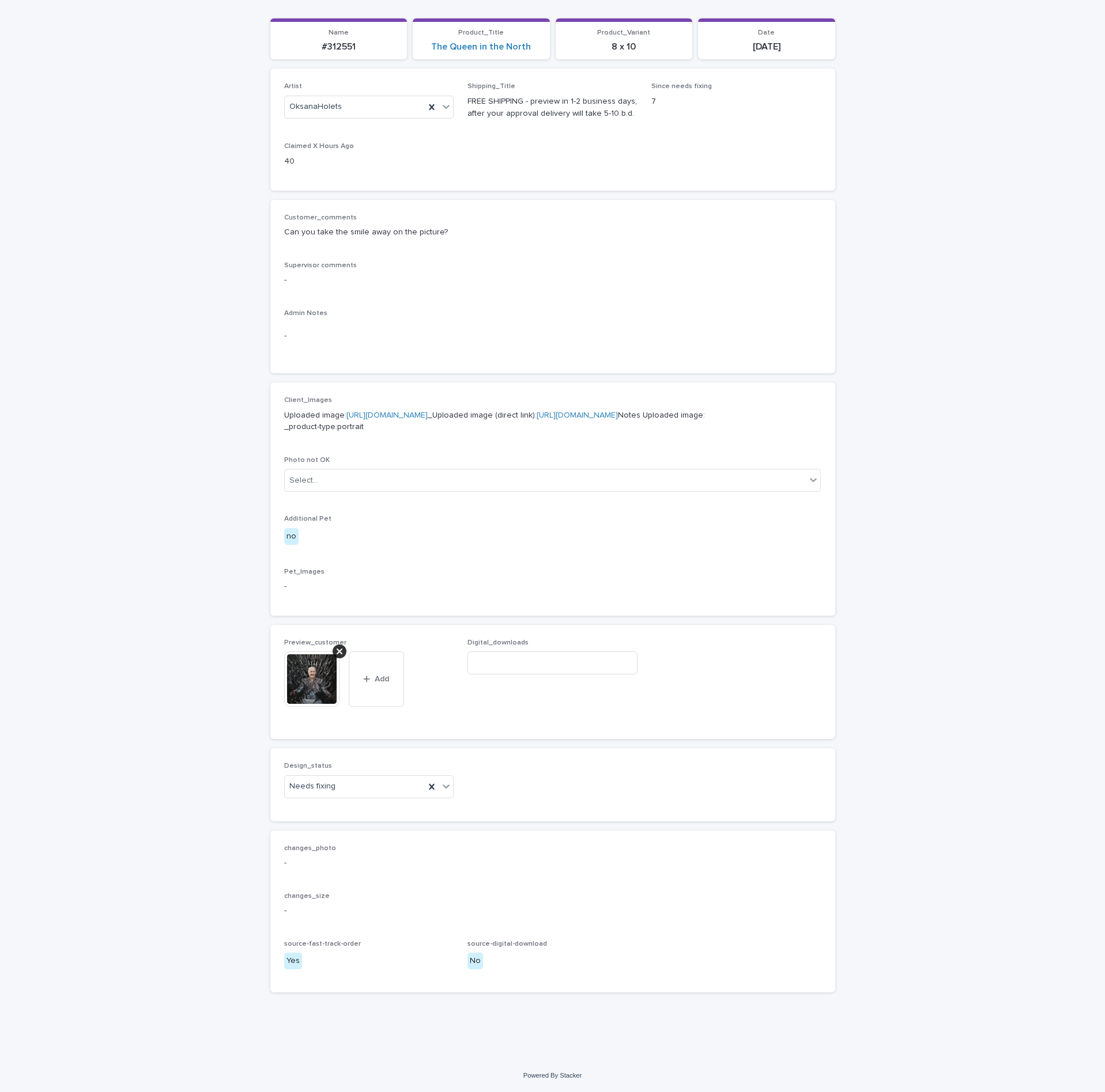
scroll to position [202, 0]
click at [337, 648] on div at bounding box center [339, 651] width 14 height 14
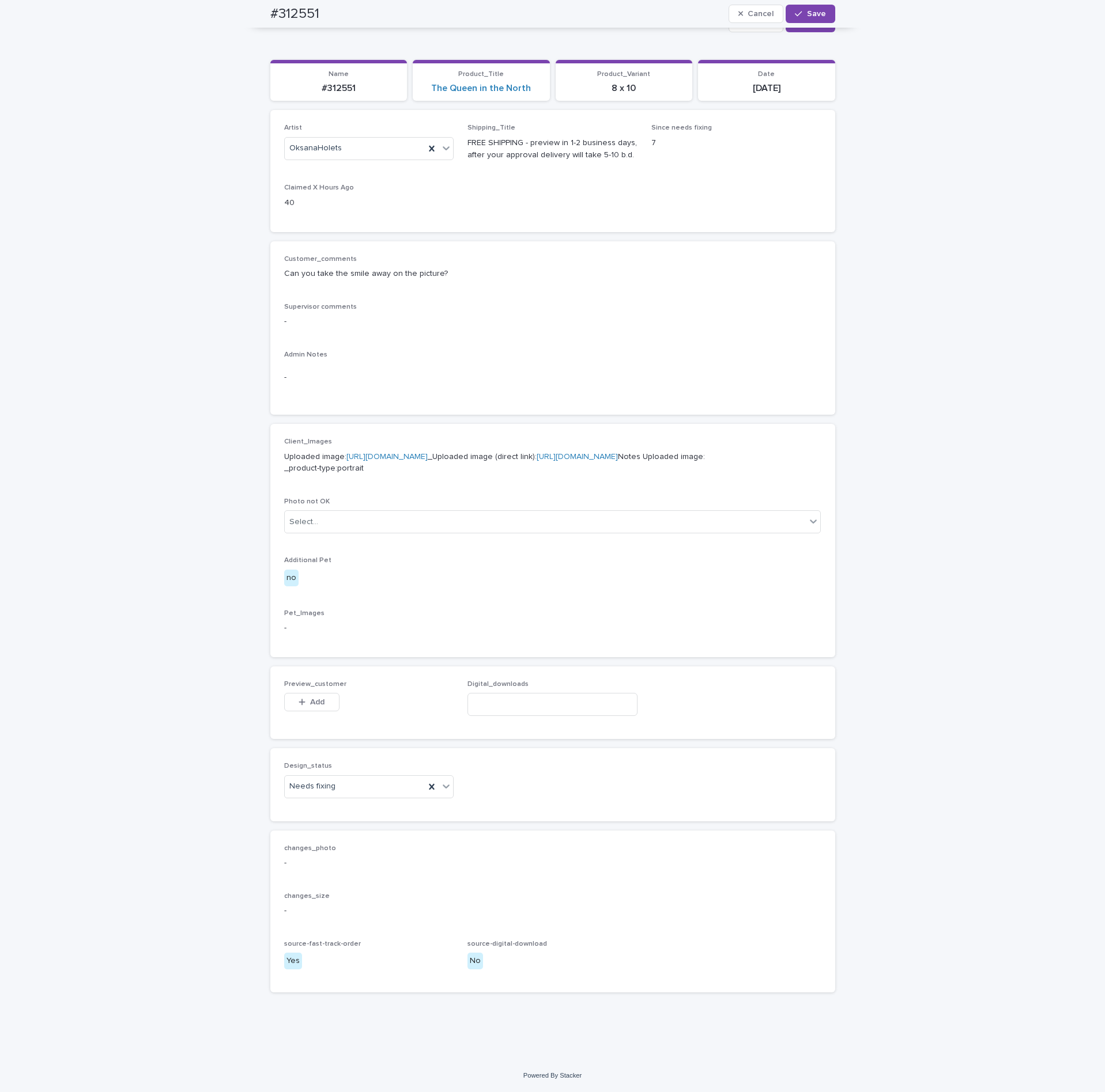
scroll to position [160, 0]
click at [310, 707] on button "Add" at bounding box center [312, 702] width 56 height 19
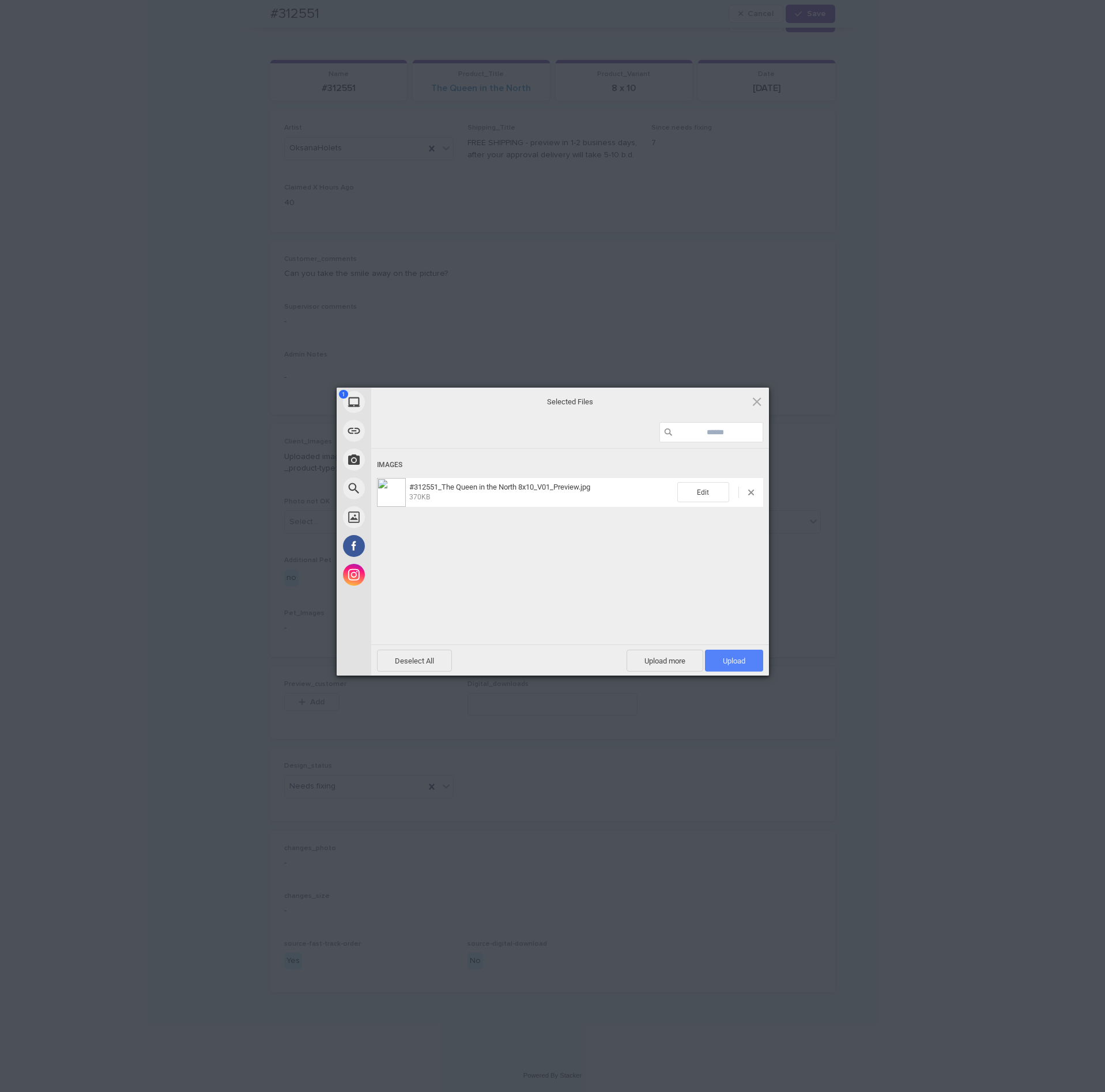
click at [737, 654] on span "Upload 1" at bounding box center [734, 661] width 58 height 22
click at [912, 517] on div "My Device Link (URL) Take Photo Web Search Unsplash Facebook Instagram Uploaded…" at bounding box center [552, 546] width 1105 height 1092
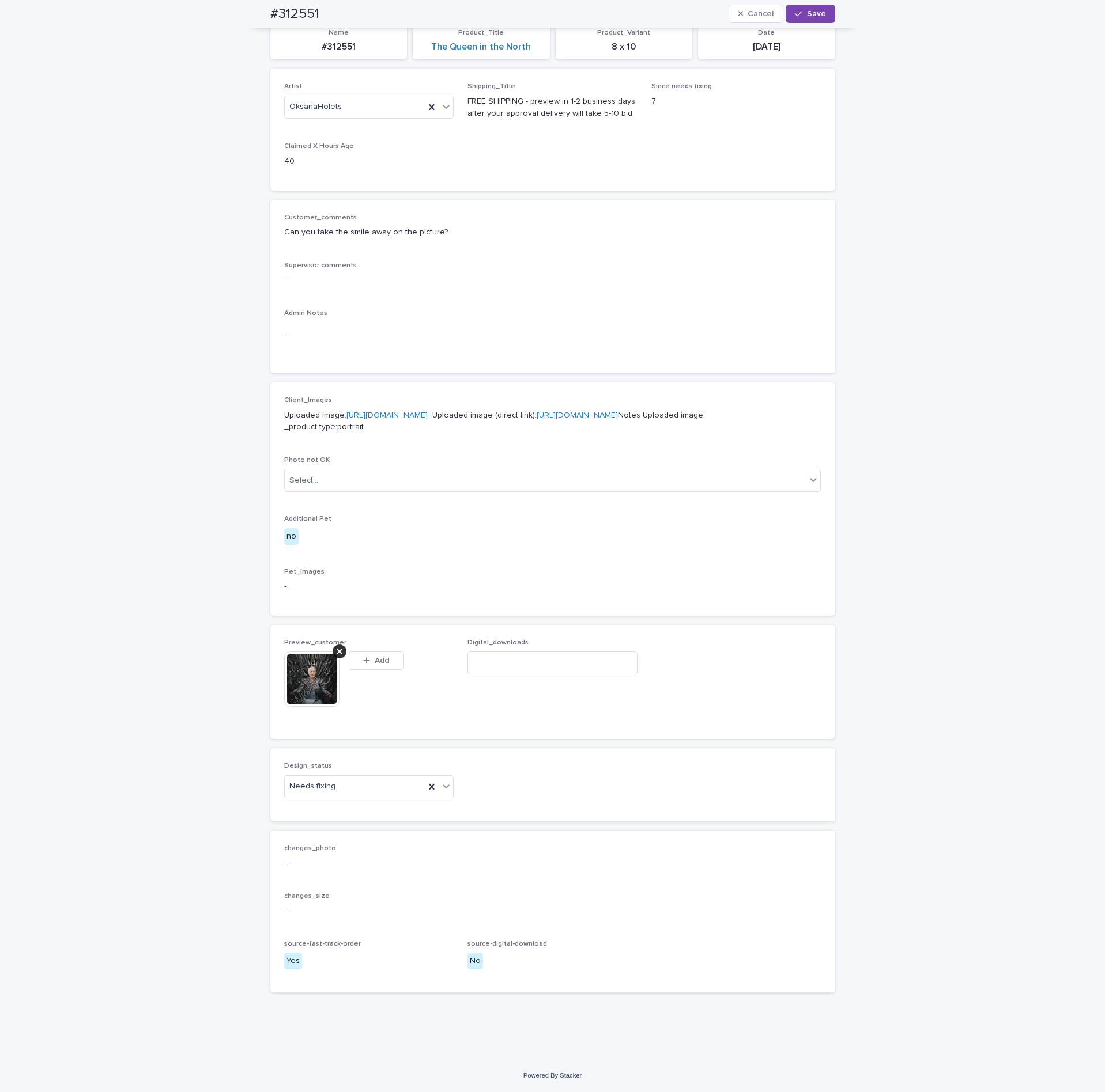
scroll to position [181, 0]
click at [331, 796] on div "Needs fixing" at bounding box center [355, 787] width 140 height 19
click at [312, 826] on div "Uploaded" at bounding box center [362, 829] width 169 height 20
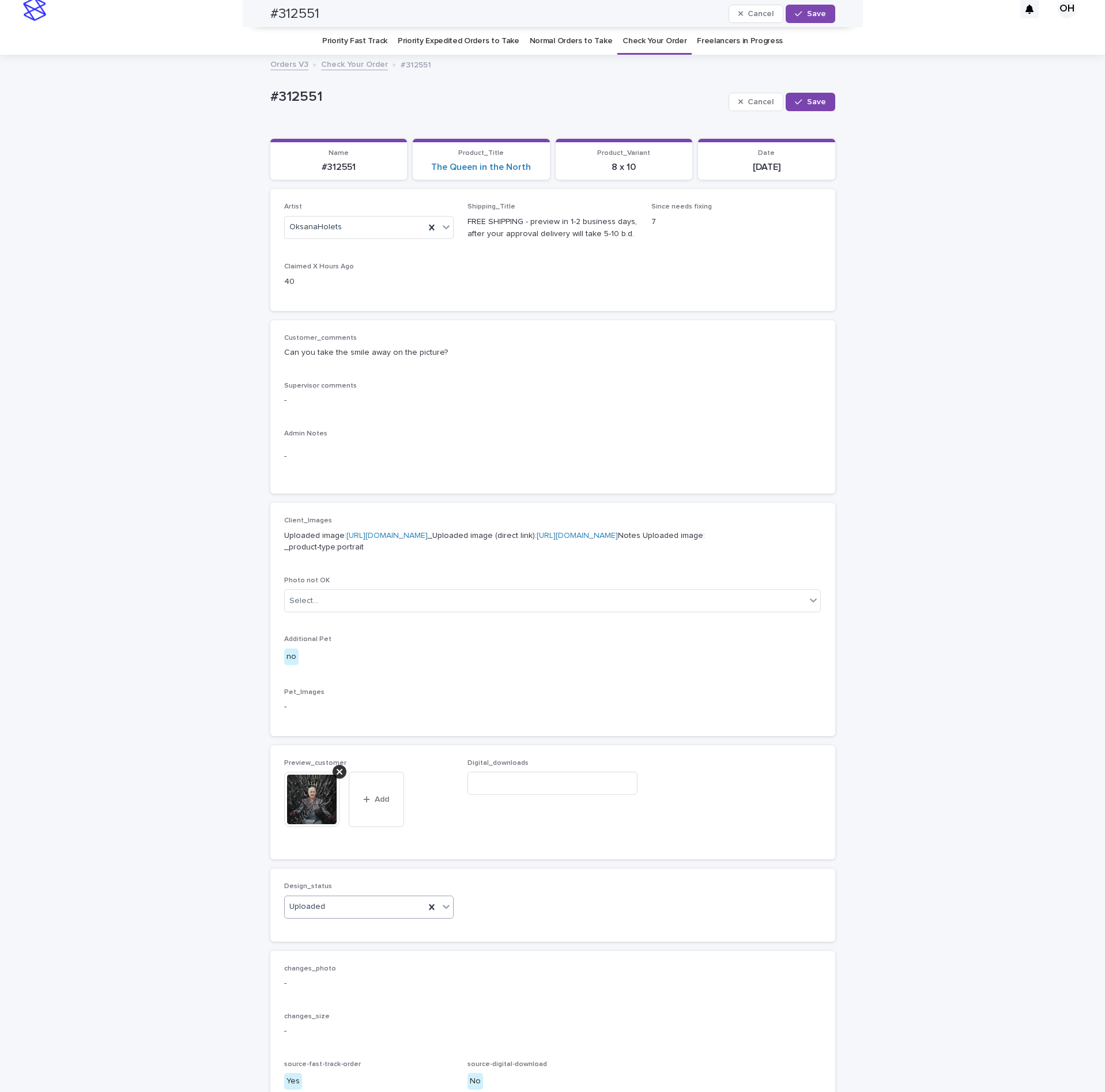
scroll to position [0, 0]
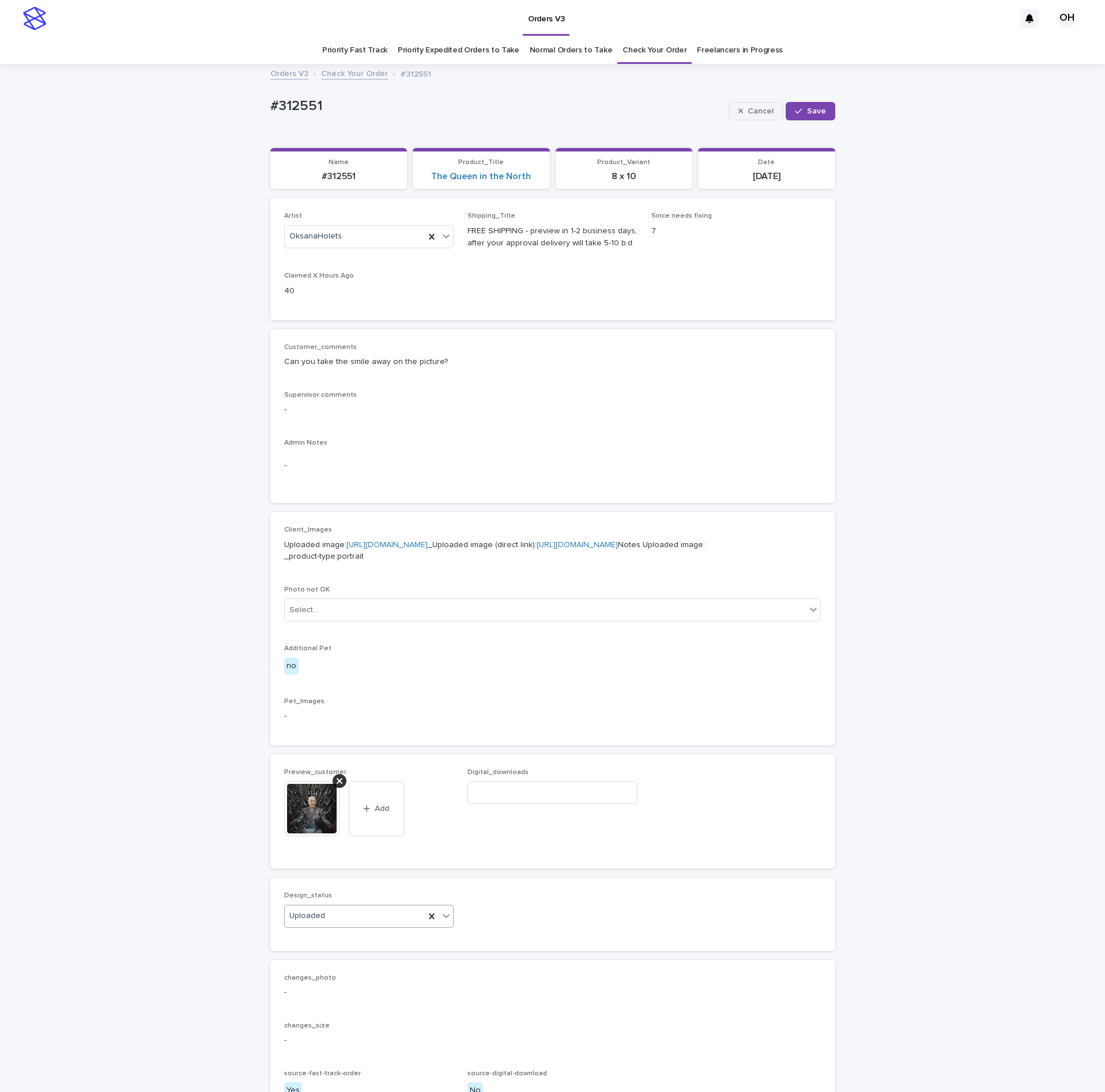
drag, startPoint x: 809, startPoint y: 108, endPoint x: 724, endPoint y: 115, distance: 85.3
click at [809, 108] on span "Save" at bounding box center [816, 111] width 19 height 8
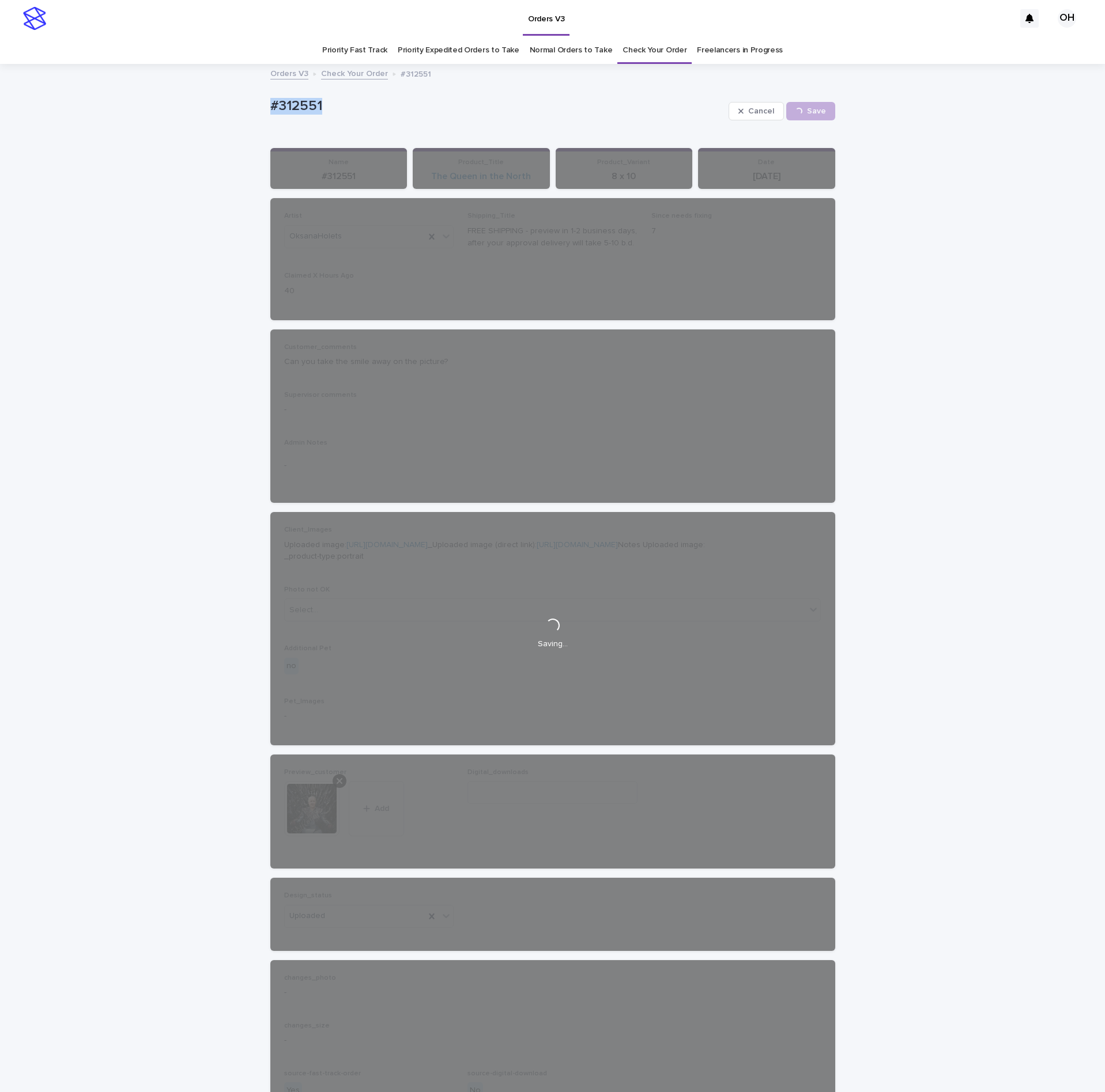
drag, startPoint x: 430, startPoint y: 99, endPoint x: 263, endPoint y: 103, distance: 167.0
click at [221, 111] on div "Loading... Saving… Loading... Saving… #312551 Cancel Save #312551 Cancel Loadin…" at bounding box center [552, 627] width 1105 height 1124
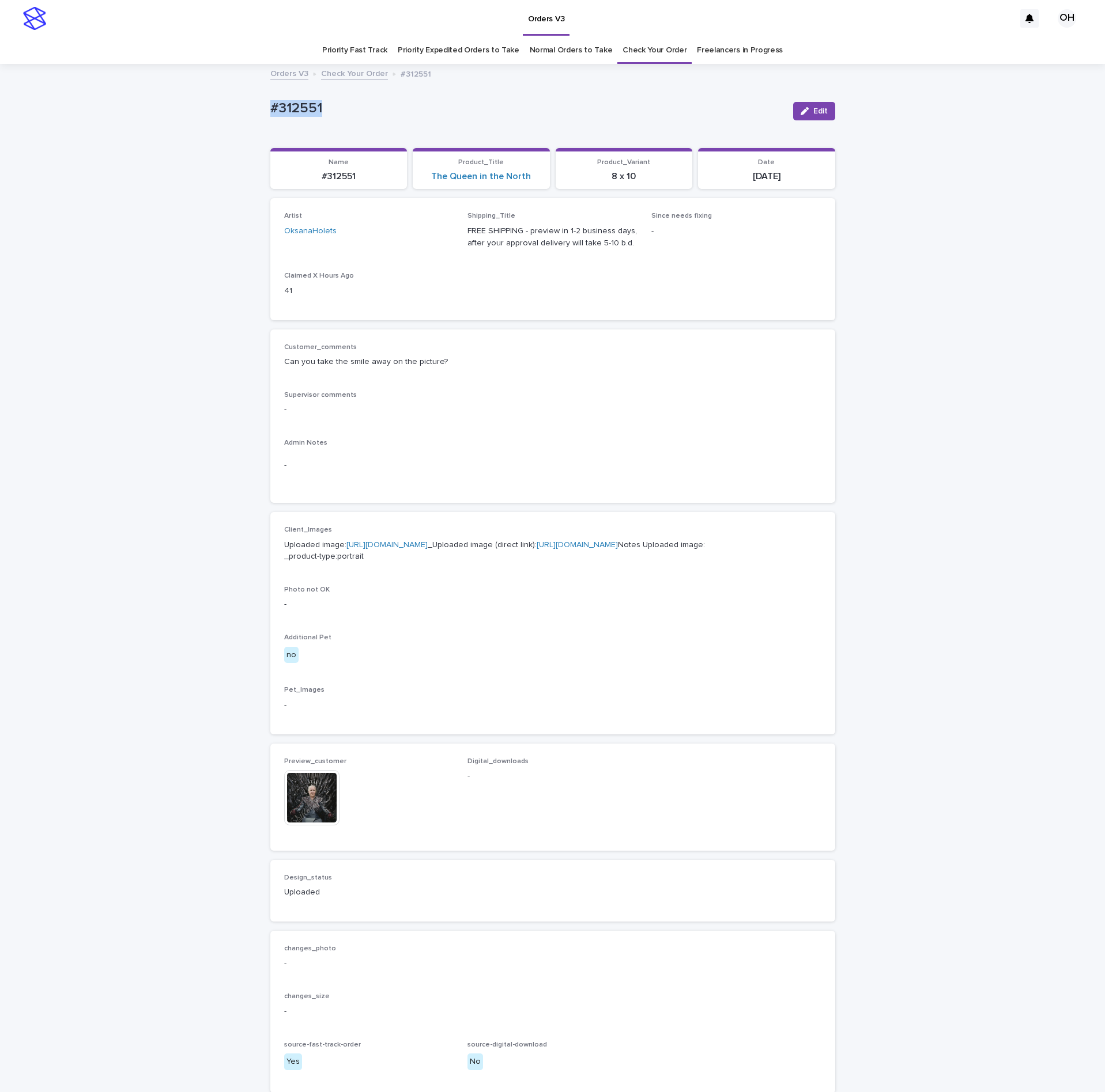
copy p "#312551"
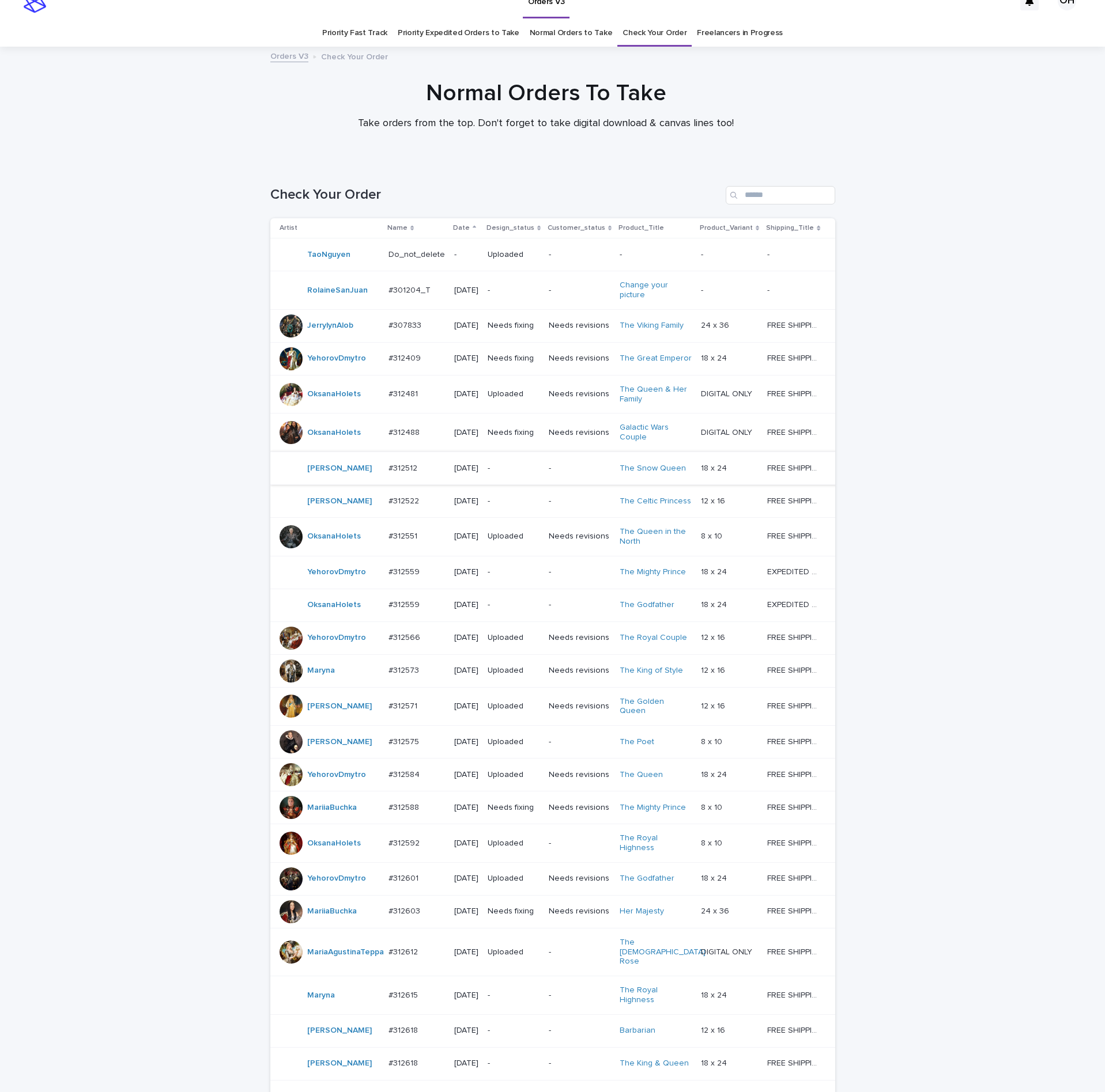
scroll to position [104, 0]
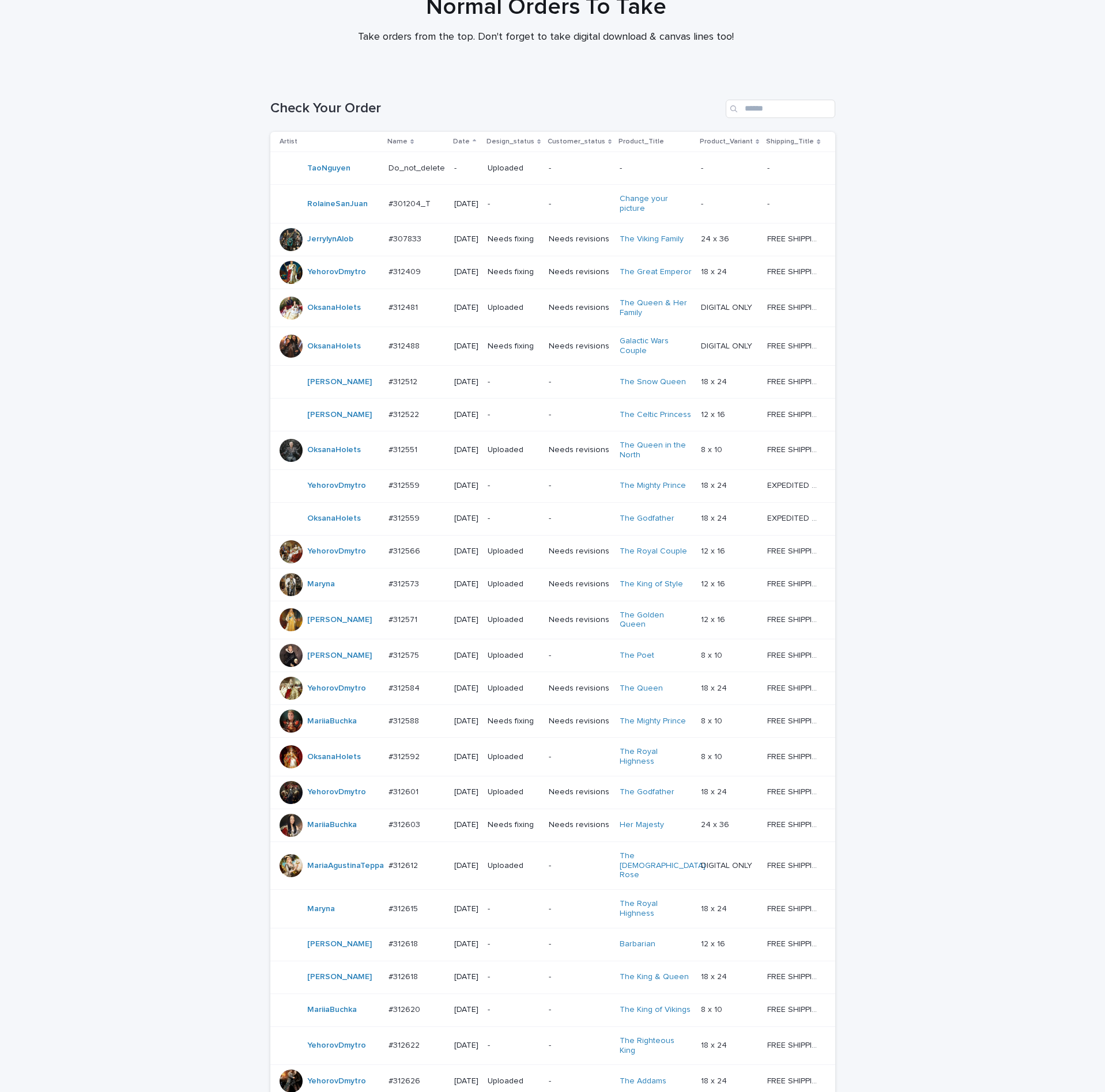
click at [384, 535] on td "#312559 #312559" at bounding box center [416, 519] width 66 height 33
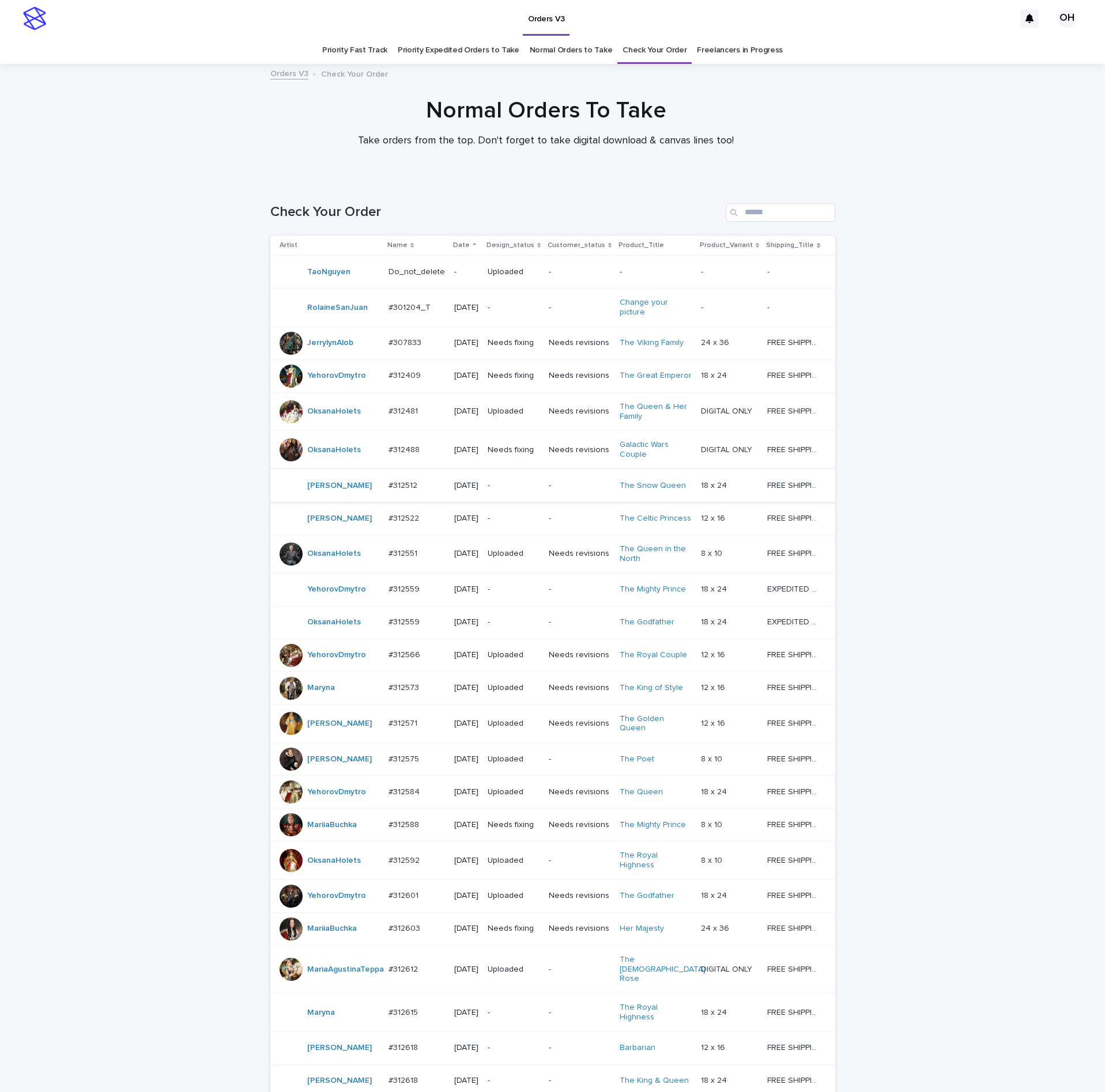
scroll to position [37, 0]
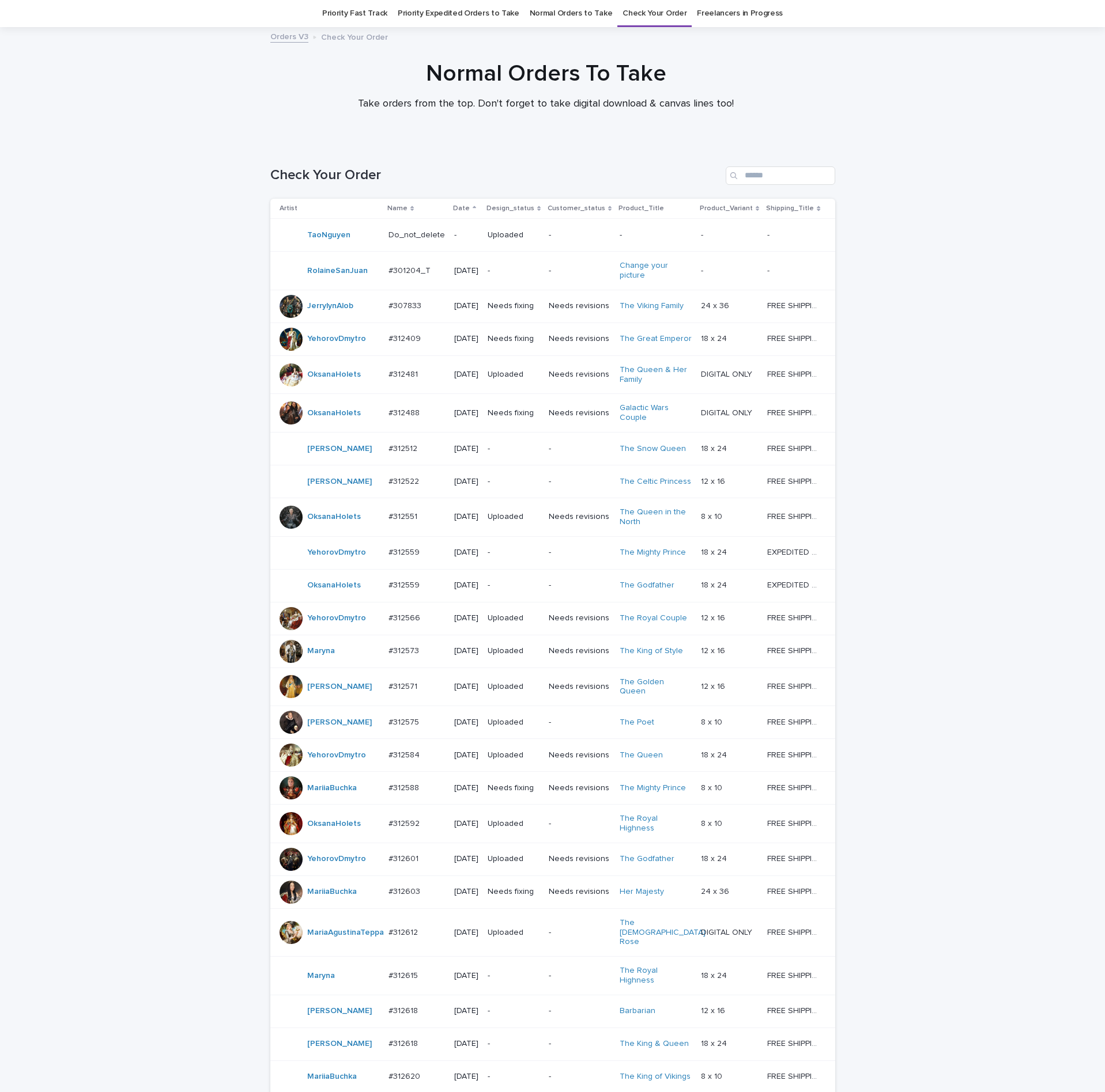
click at [399, 558] on p "#312559" at bounding box center [404, 551] width 33 height 12
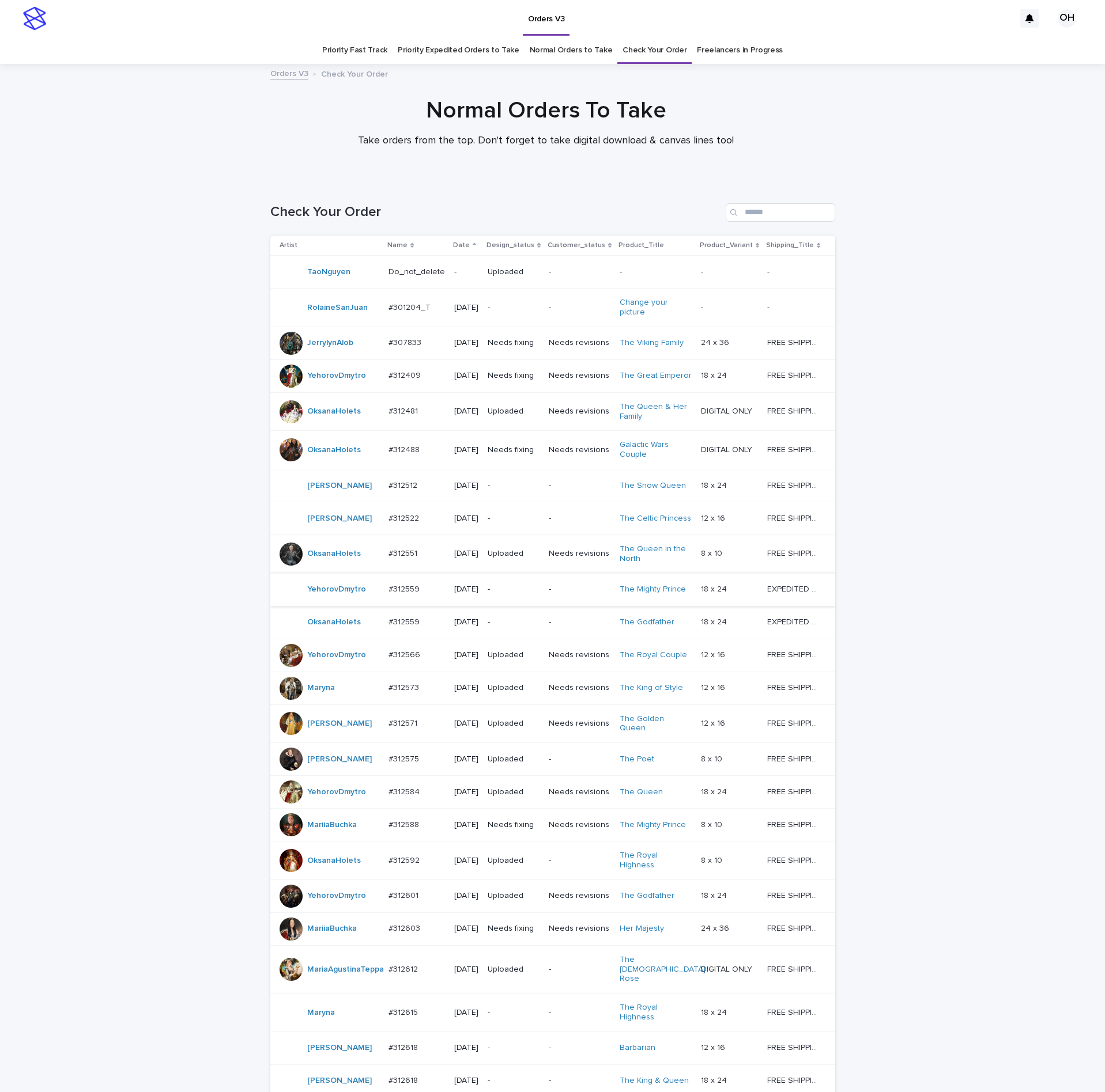
scroll to position [37, 0]
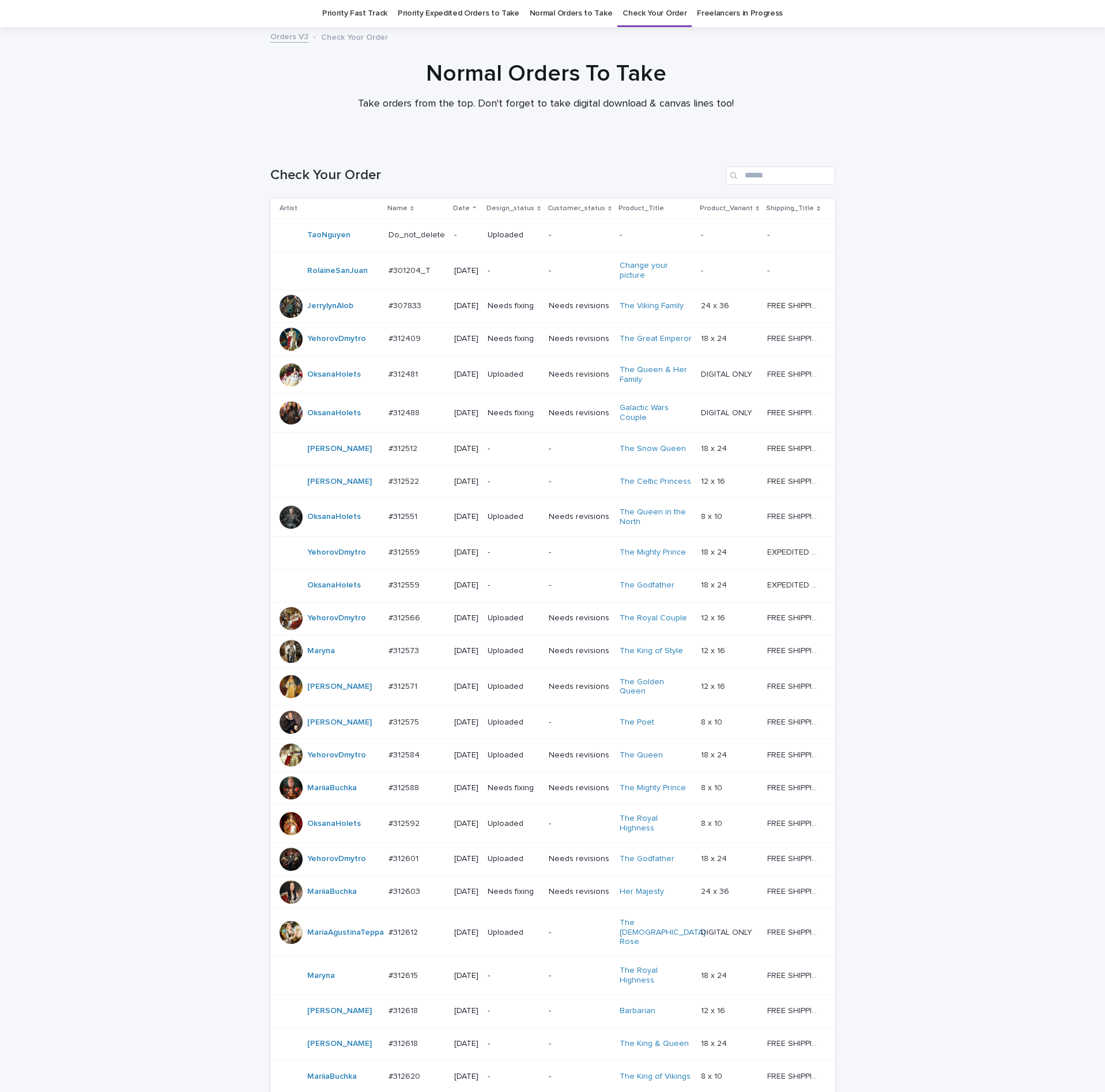
click at [404, 591] on p "#312559" at bounding box center [404, 585] width 33 height 12
click at [419, 591] on p at bounding box center [416, 585] width 56 height 10
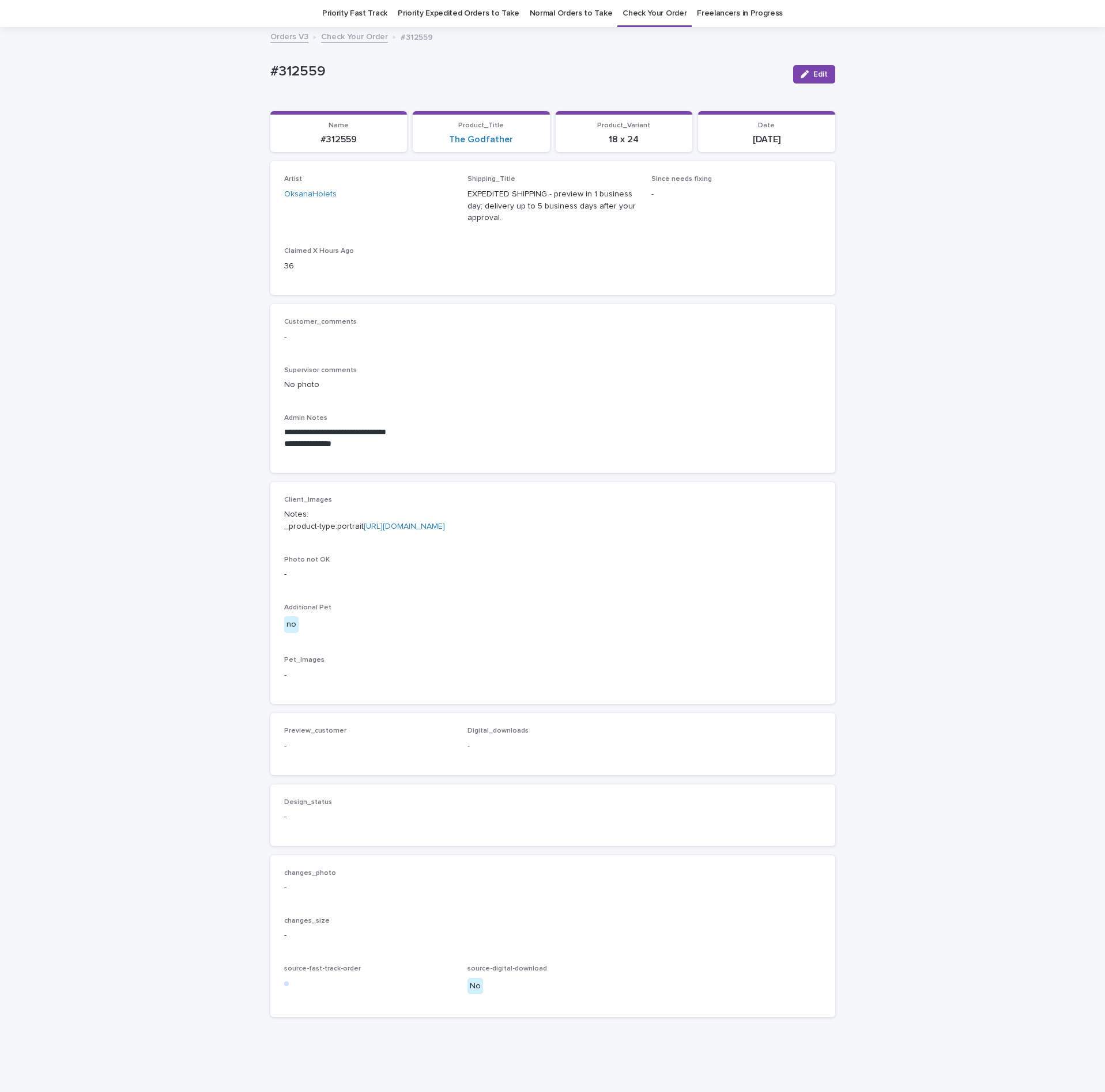
click at [396, 530] on link "[URL][DOMAIN_NAME]" at bounding box center [404, 526] width 82 height 8
click at [392, 530] on link "[URL][DOMAIN_NAME]" at bounding box center [404, 526] width 82 height 8
click at [472, 264] on div "Artist OksanaHolets Shipping_Title EXPEDITED SHIPPING - preview in 1 business d…" at bounding box center [553, 228] width 537 height 106
drag, startPoint x: 361, startPoint y: 68, endPoint x: 264, endPoint y: 63, distance: 97.1
click at [246, 61] on div "**********" at bounding box center [551, 556] width 1103 height 1056
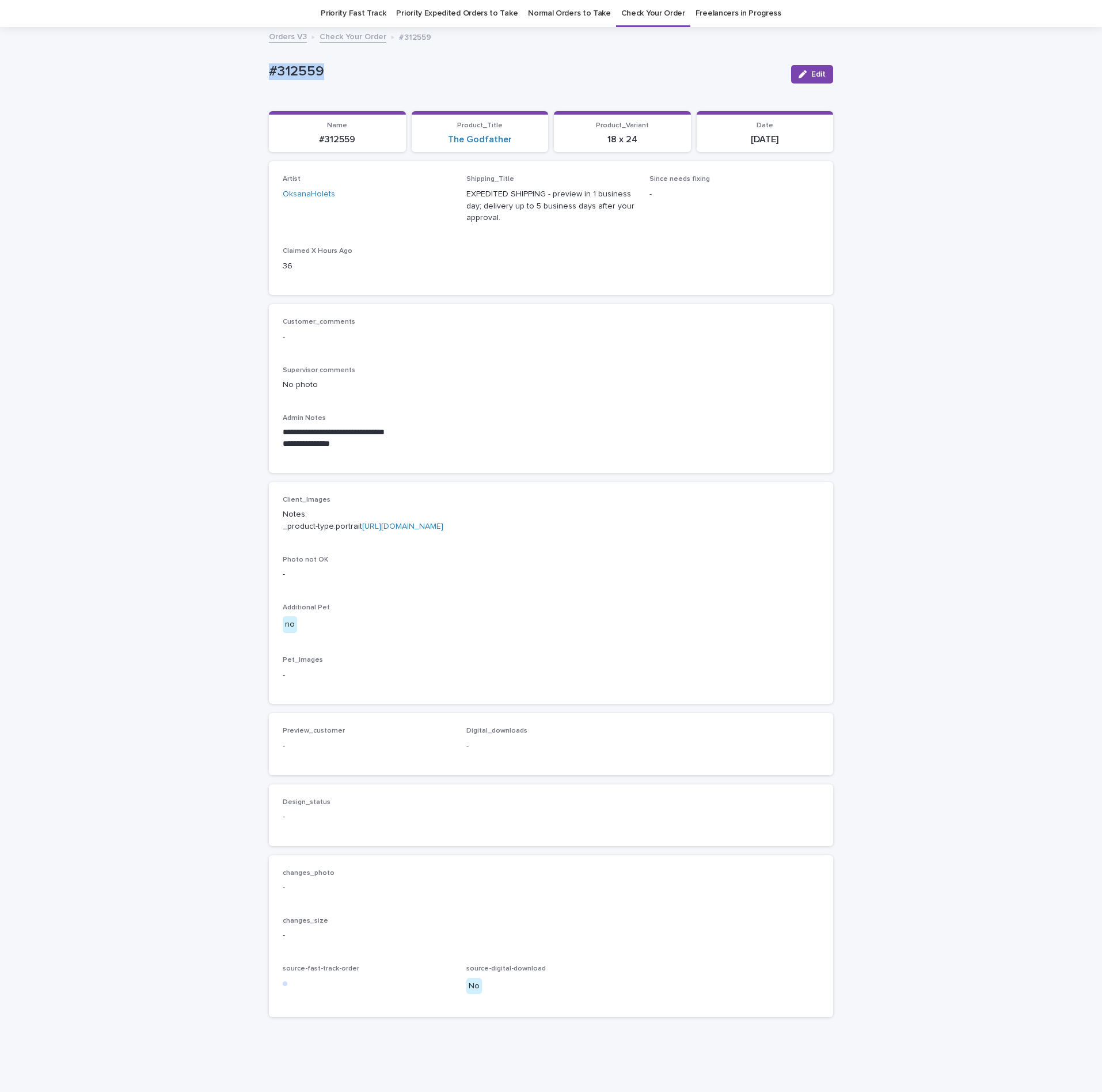
copy p "#312559"
click at [572, 409] on div "**********" at bounding box center [551, 389] width 537 height 141
click at [796, 79] on button "Edit" at bounding box center [812, 74] width 42 height 19
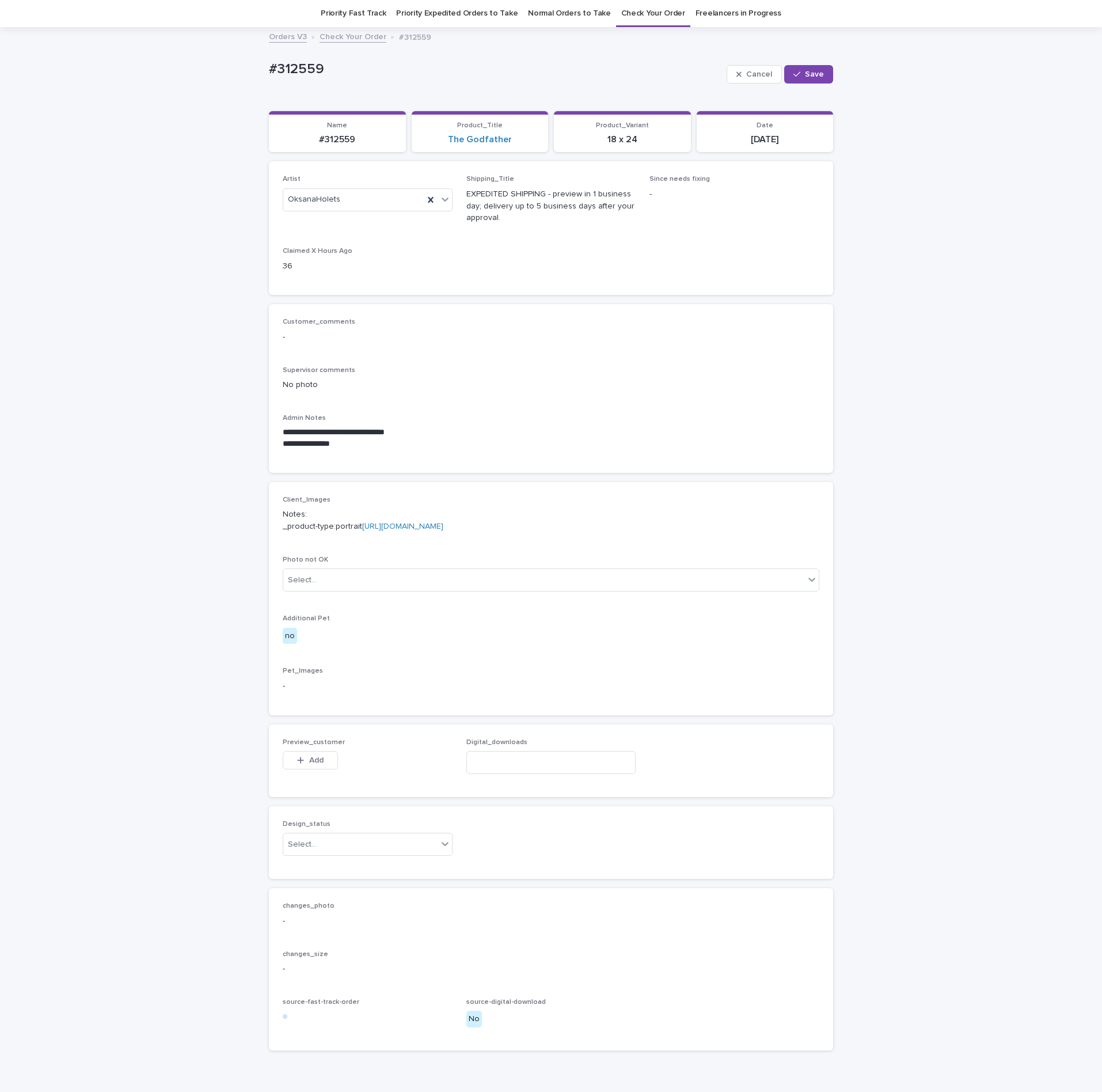
scroll to position [119, 0]
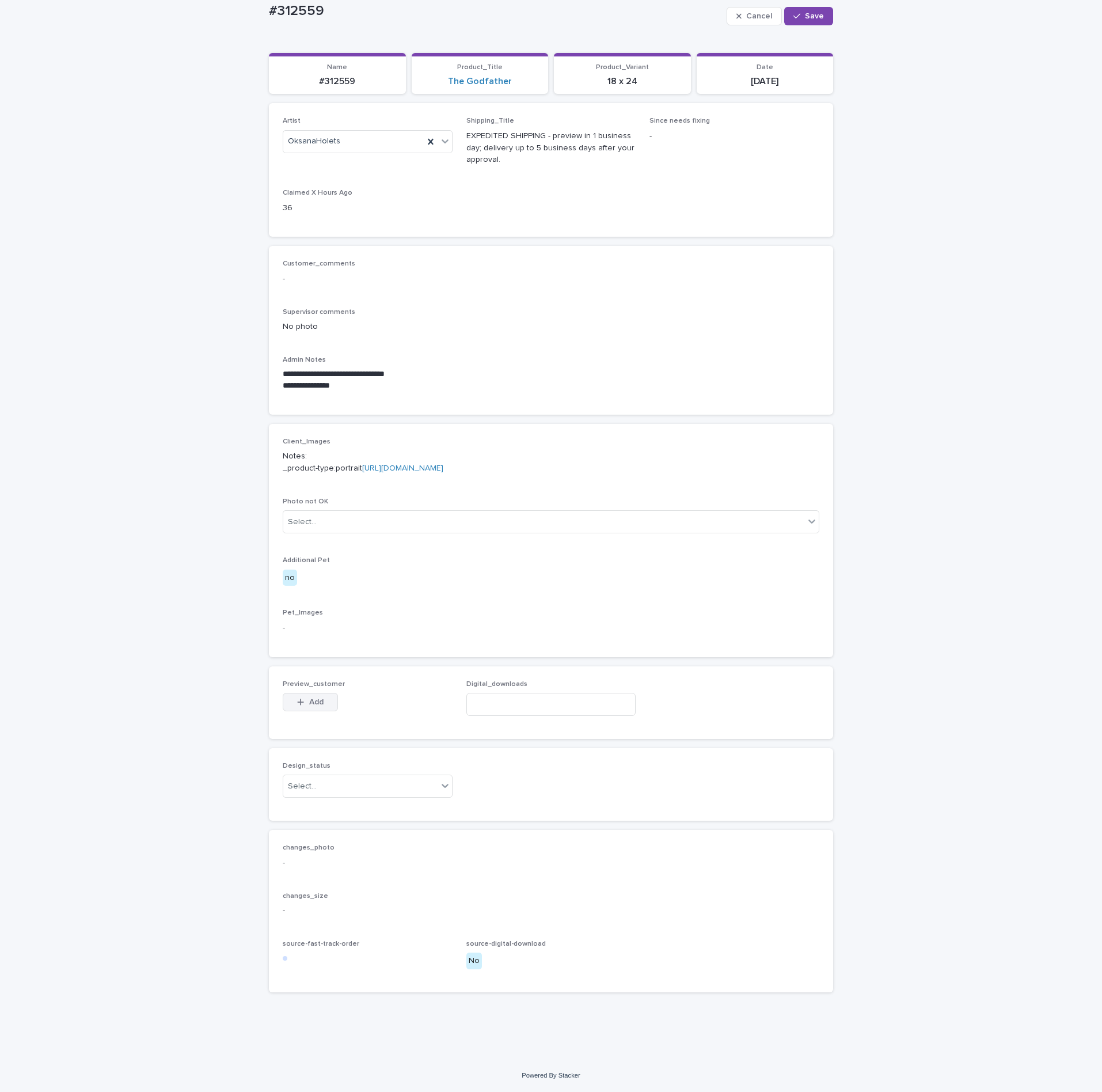
click at [295, 697] on button "Add" at bounding box center [310, 702] width 56 height 19
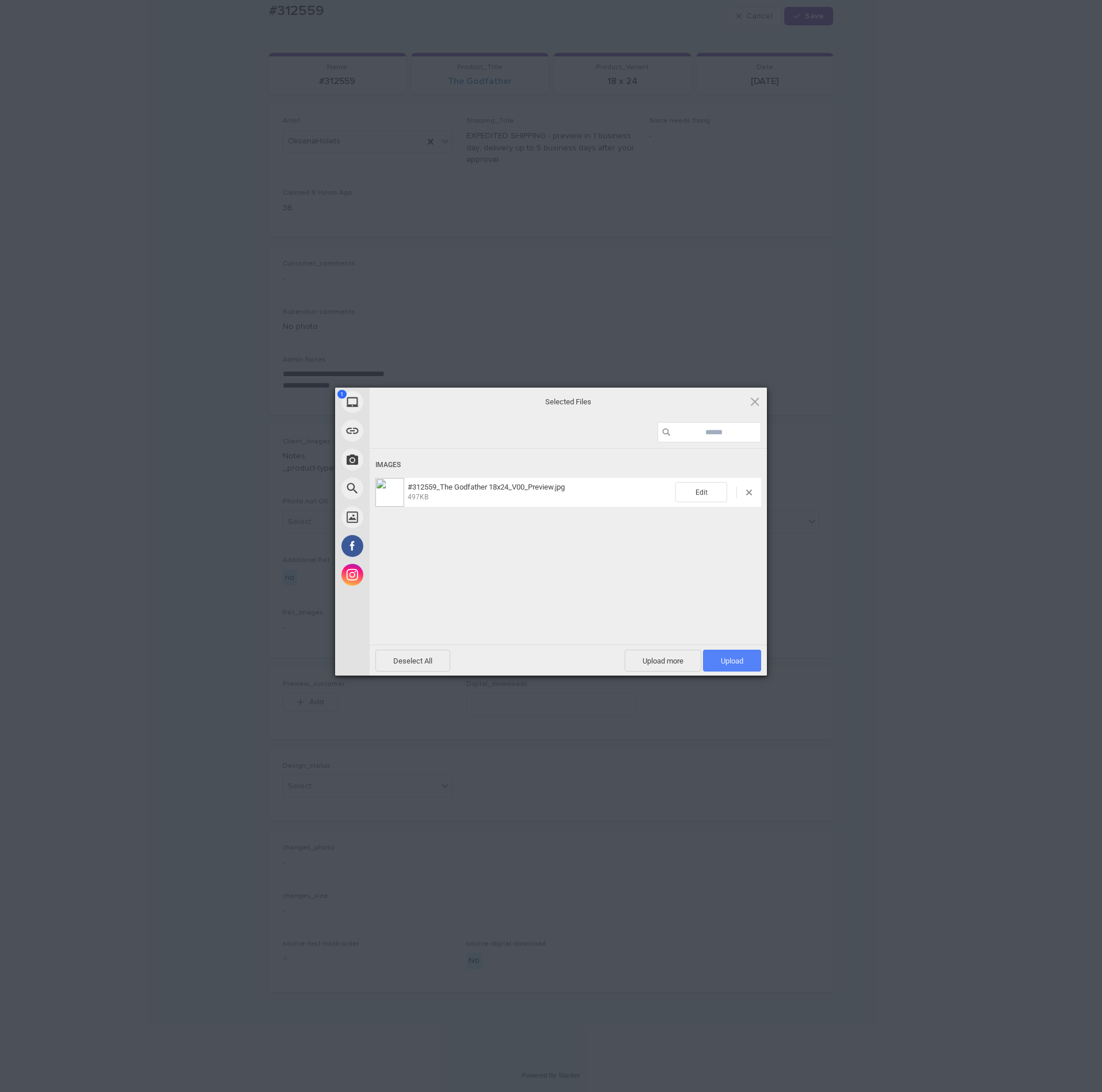
click at [733, 666] on span "Upload 1" at bounding box center [732, 661] width 58 height 22
drag, startPoint x: 882, startPoint y: 493, endPoint x: 872, endPoint y: 536, distance: 44.1
click at [883, 493] on div "My Device Link (URL) Take Photo Web Search Unsplash Facebook Instagram Uploaded…" at bounding box center [551, 546] width 1102 height 1092
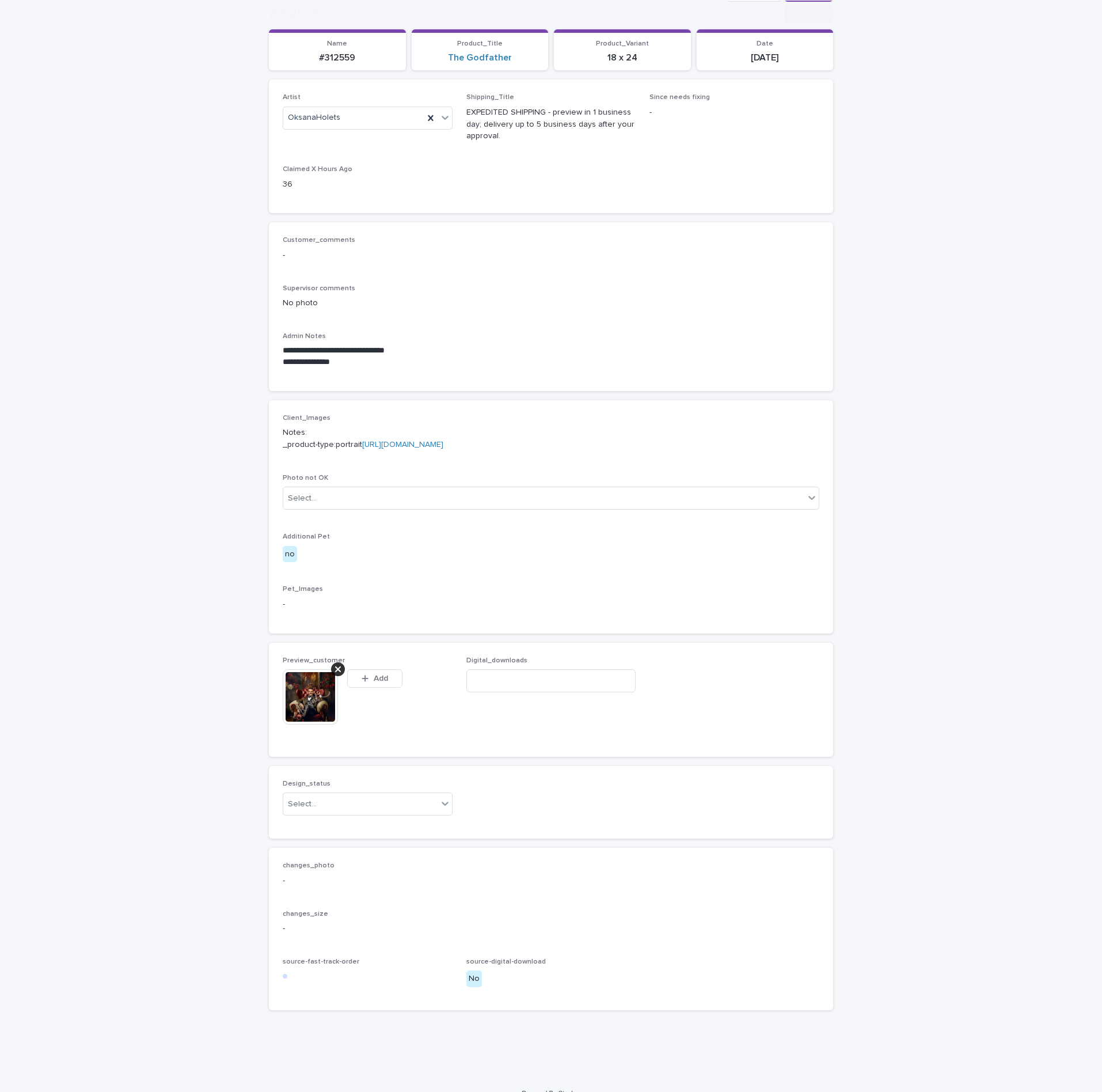
scroll to position [139, 0]
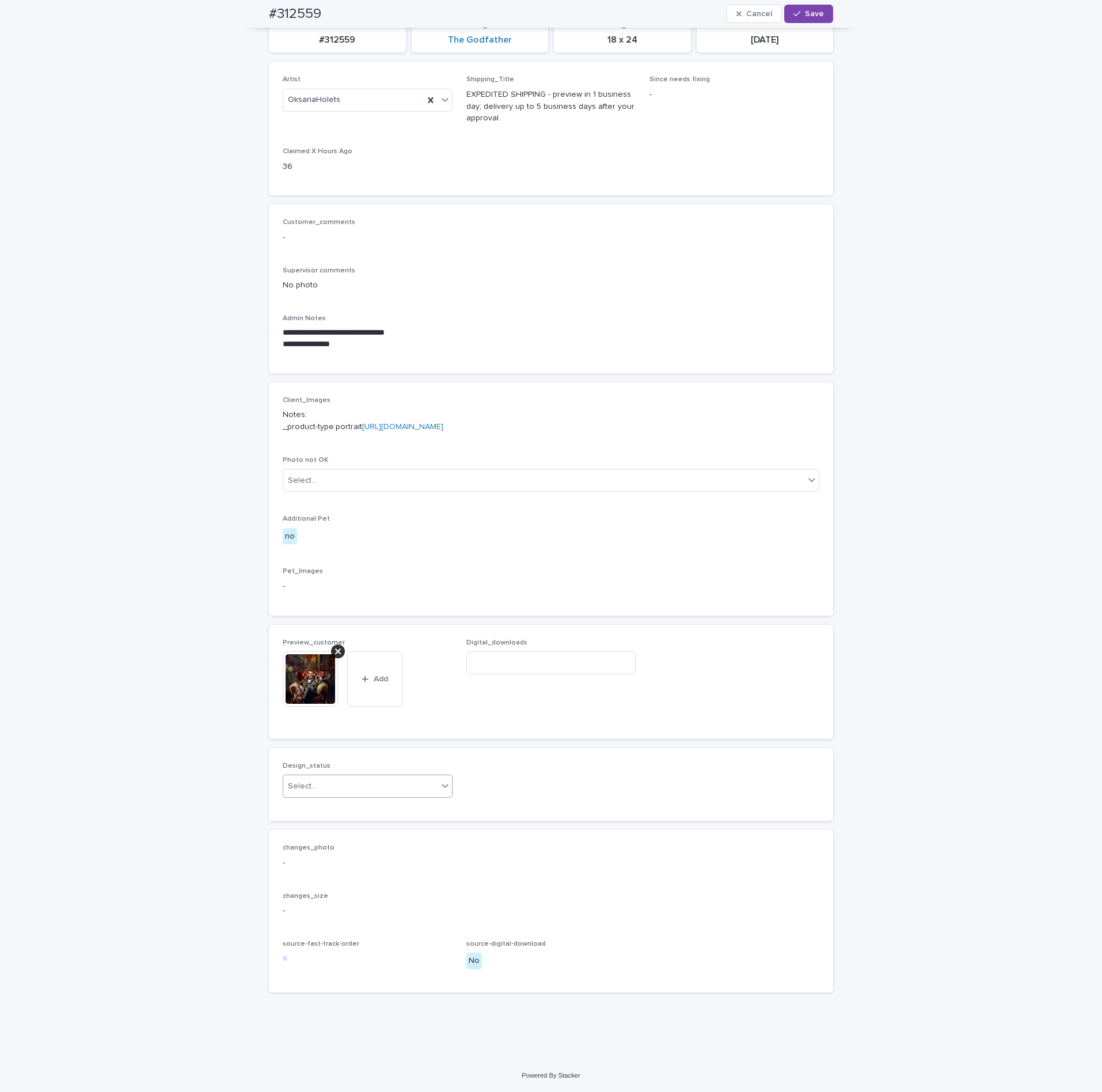
click at [357, 796] on div "Select..." at bounding box center [360, 787] width 154 height 19
click at [332, 826] on div "Uploaded" at bounding box center [362, 829] width 169 height 20
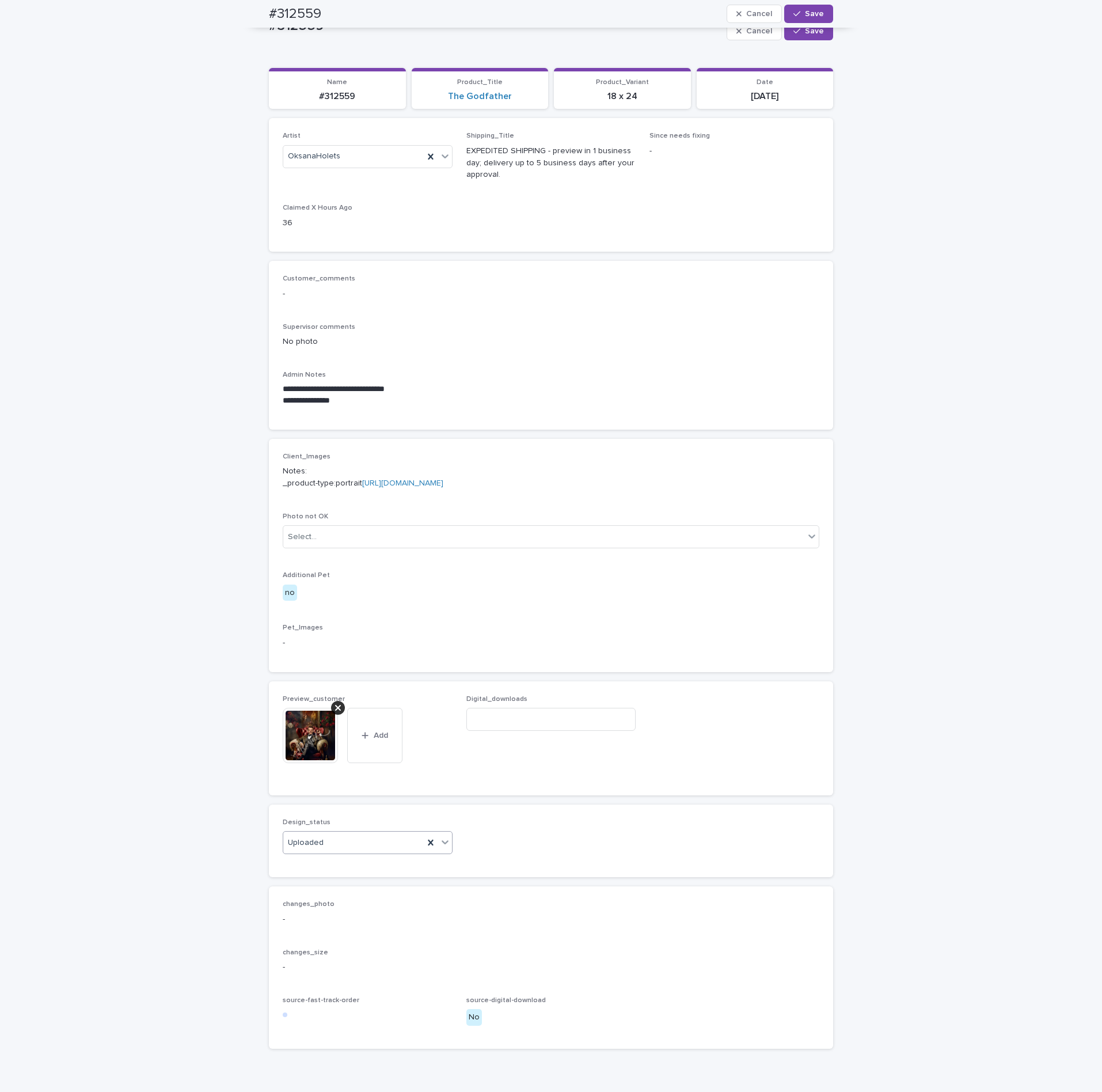
scroll to position [0, 0]
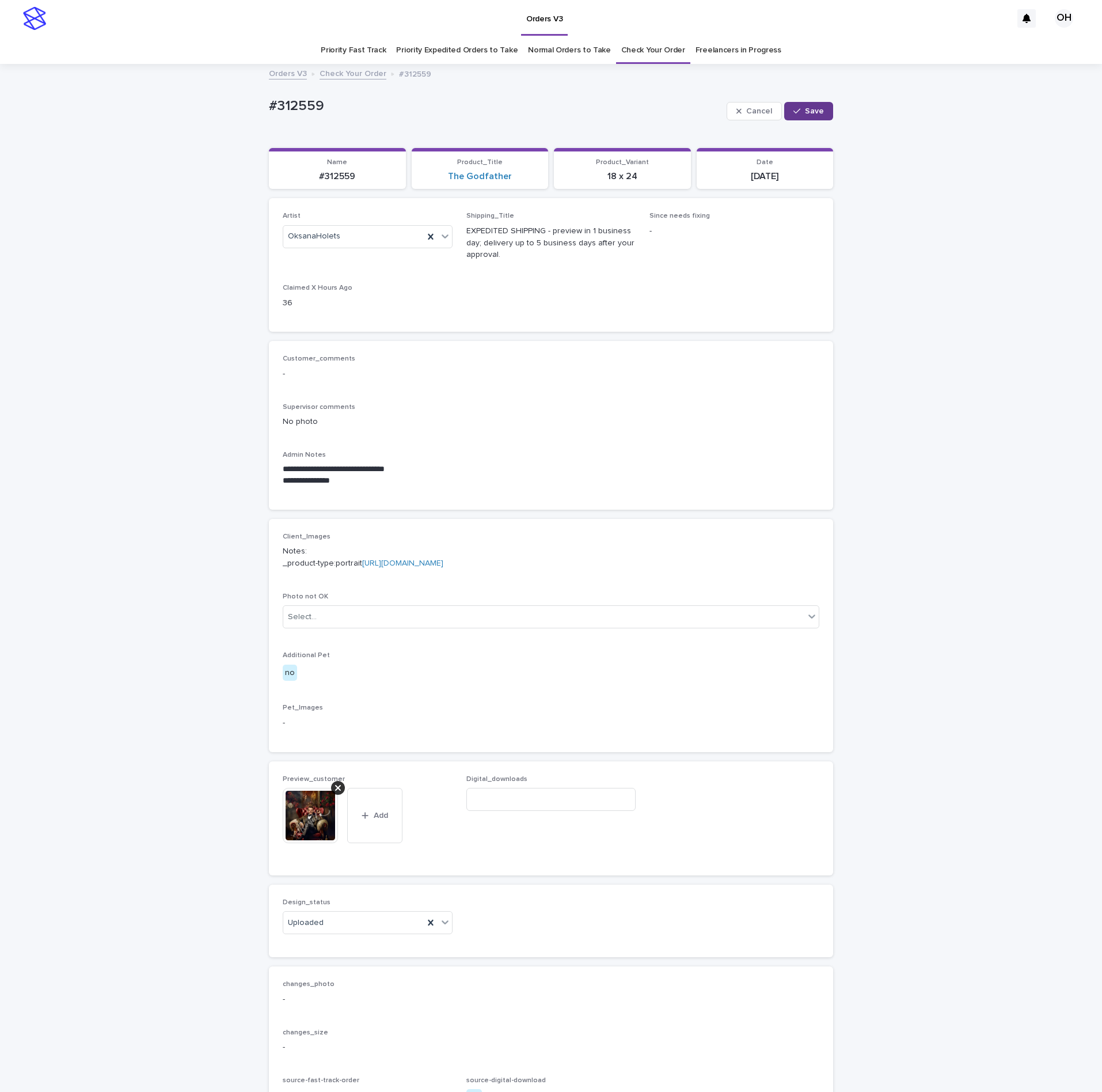
click at [814, 109] on span "Save" at bounding box center [815, 111] width 19 height 8
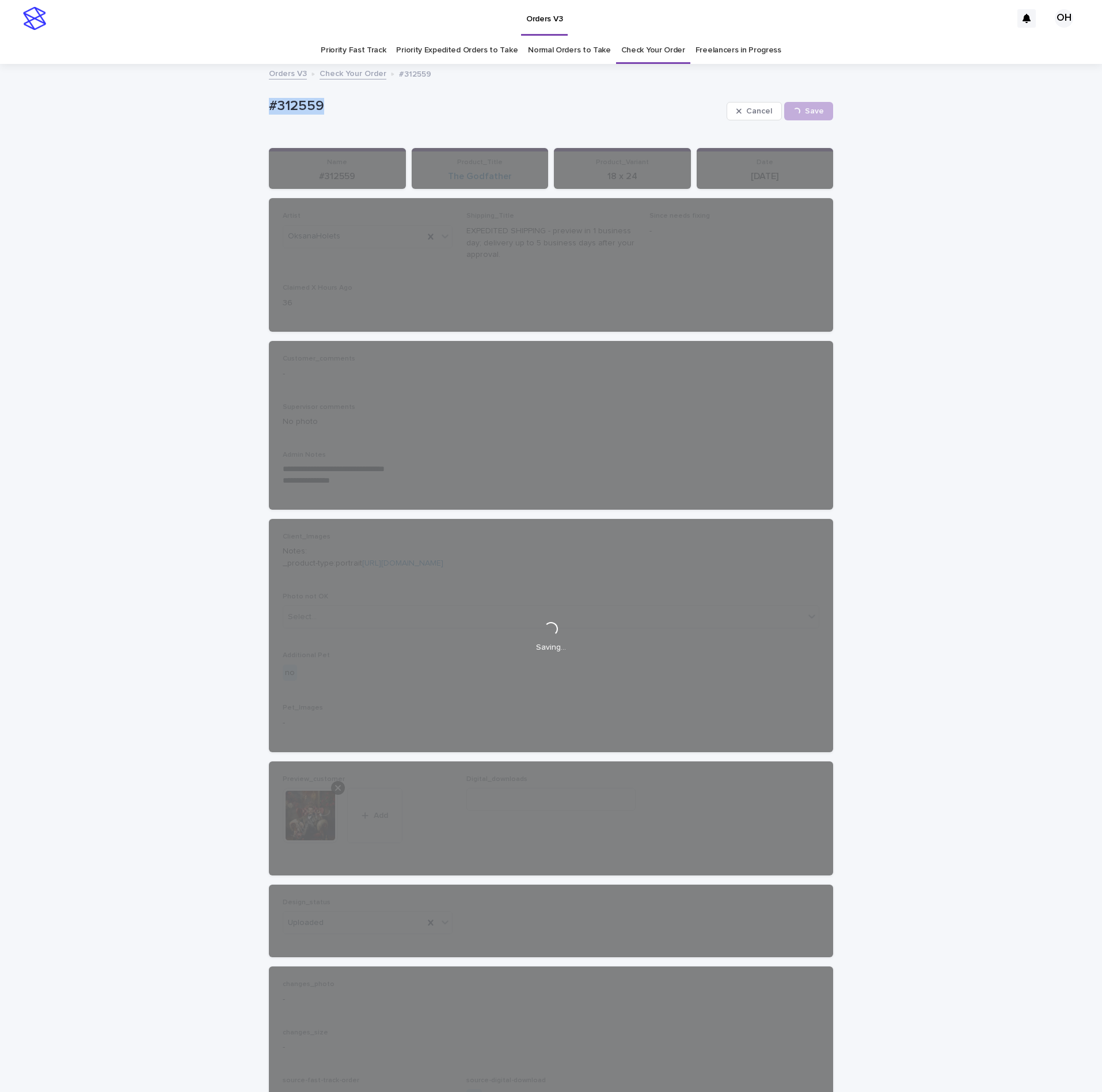
drag, startPoint x: 377, startPoint y: 95, endPoint x: 263, endPoint y: 108, distance: 114.7
click at [233, 99] on div "**********" at bounding box center [551, 631] width 1102 height 1131
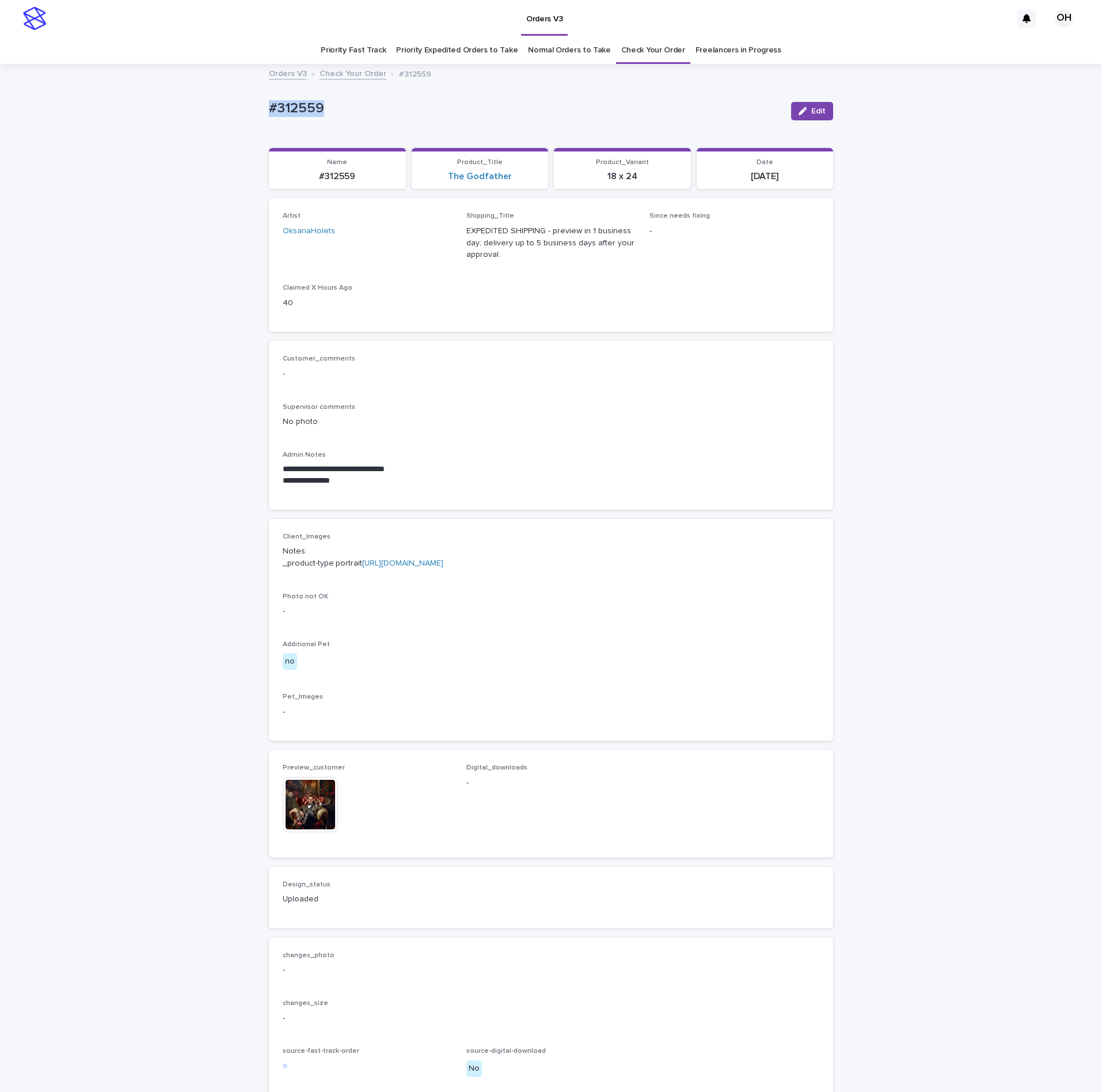
copy p "#312559"
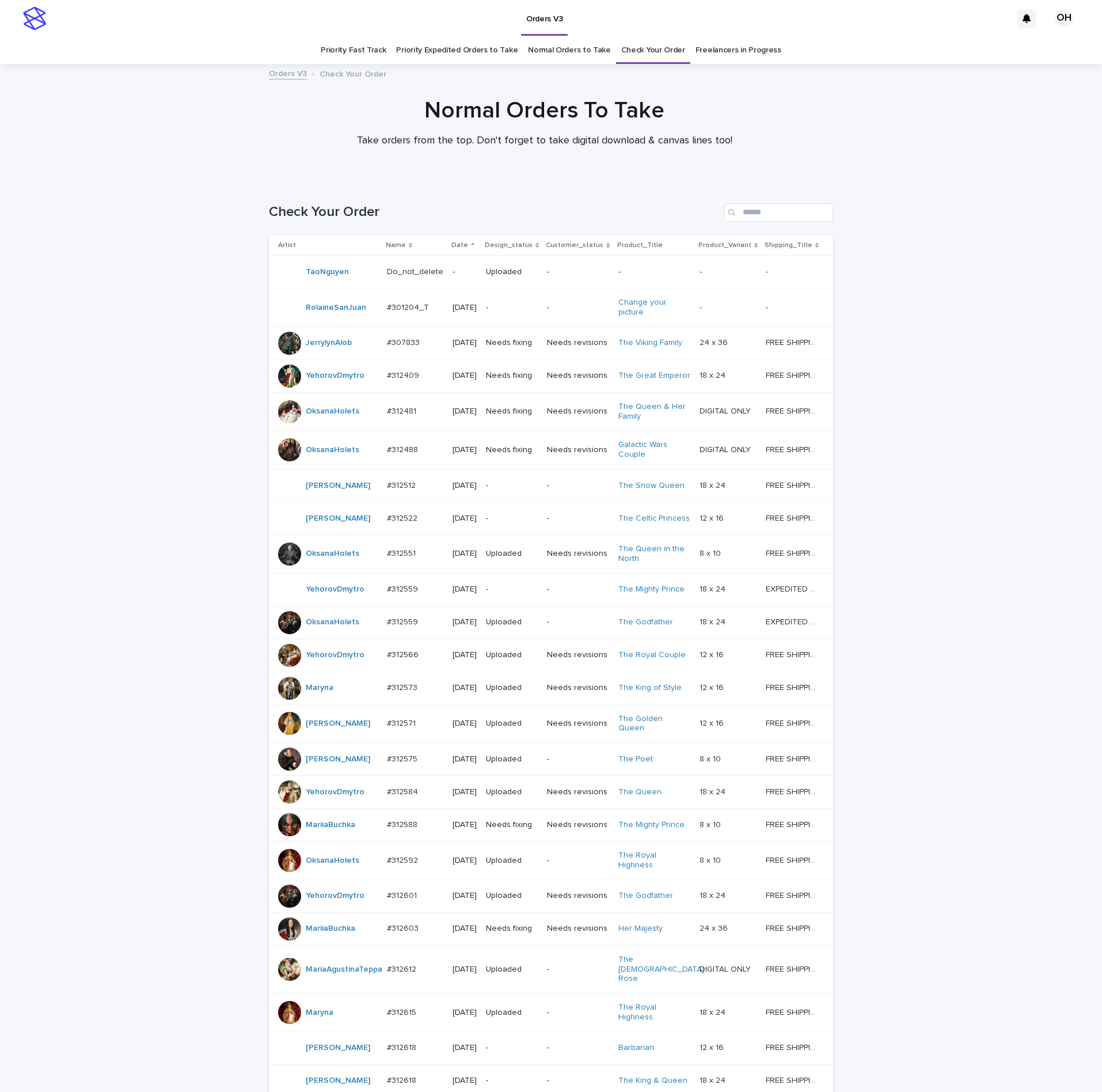
scroll to position [37, 0]
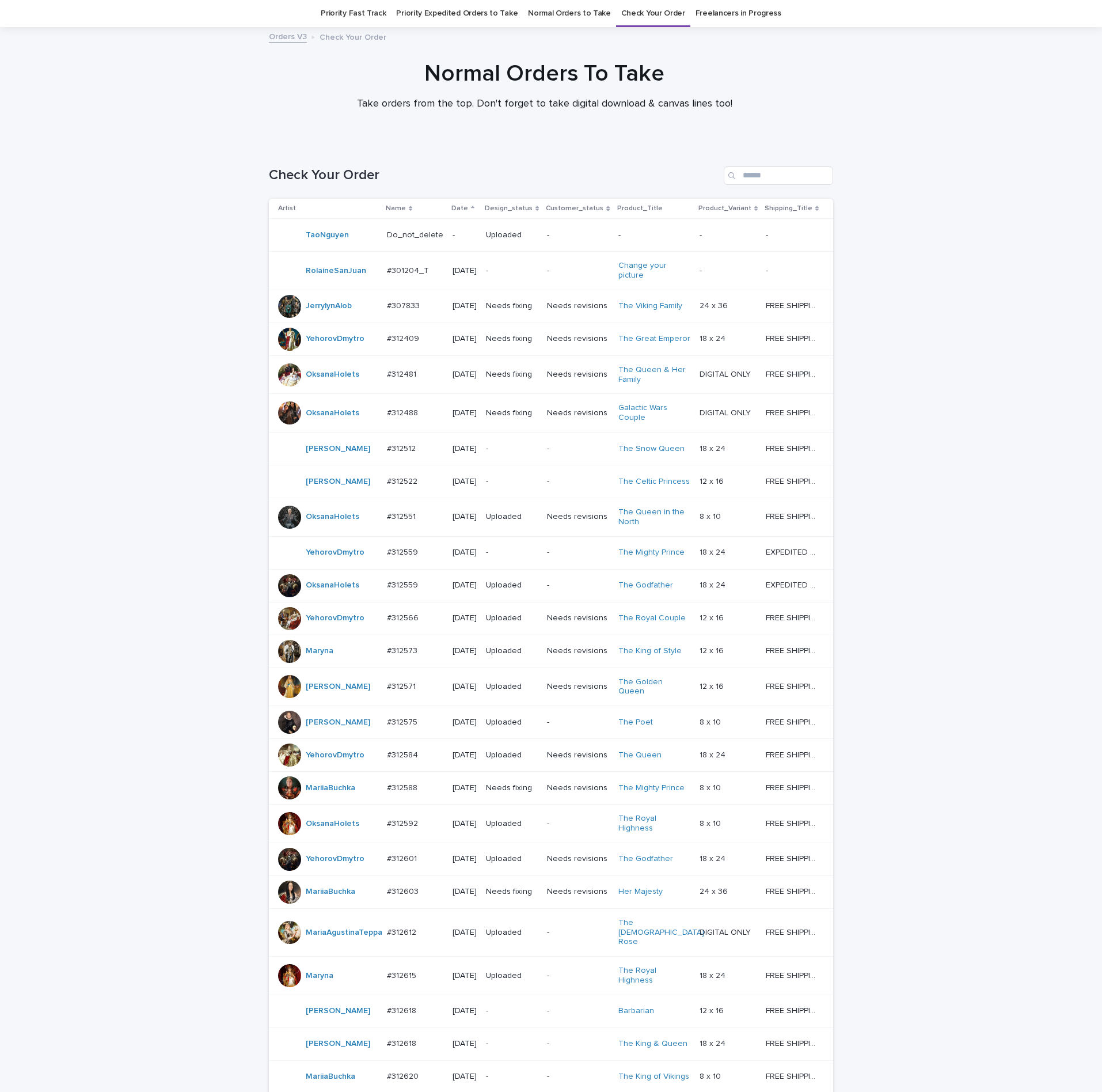
click at [387, 380] on p "#312481" at bounding box center [403, 373] width 32 height 12
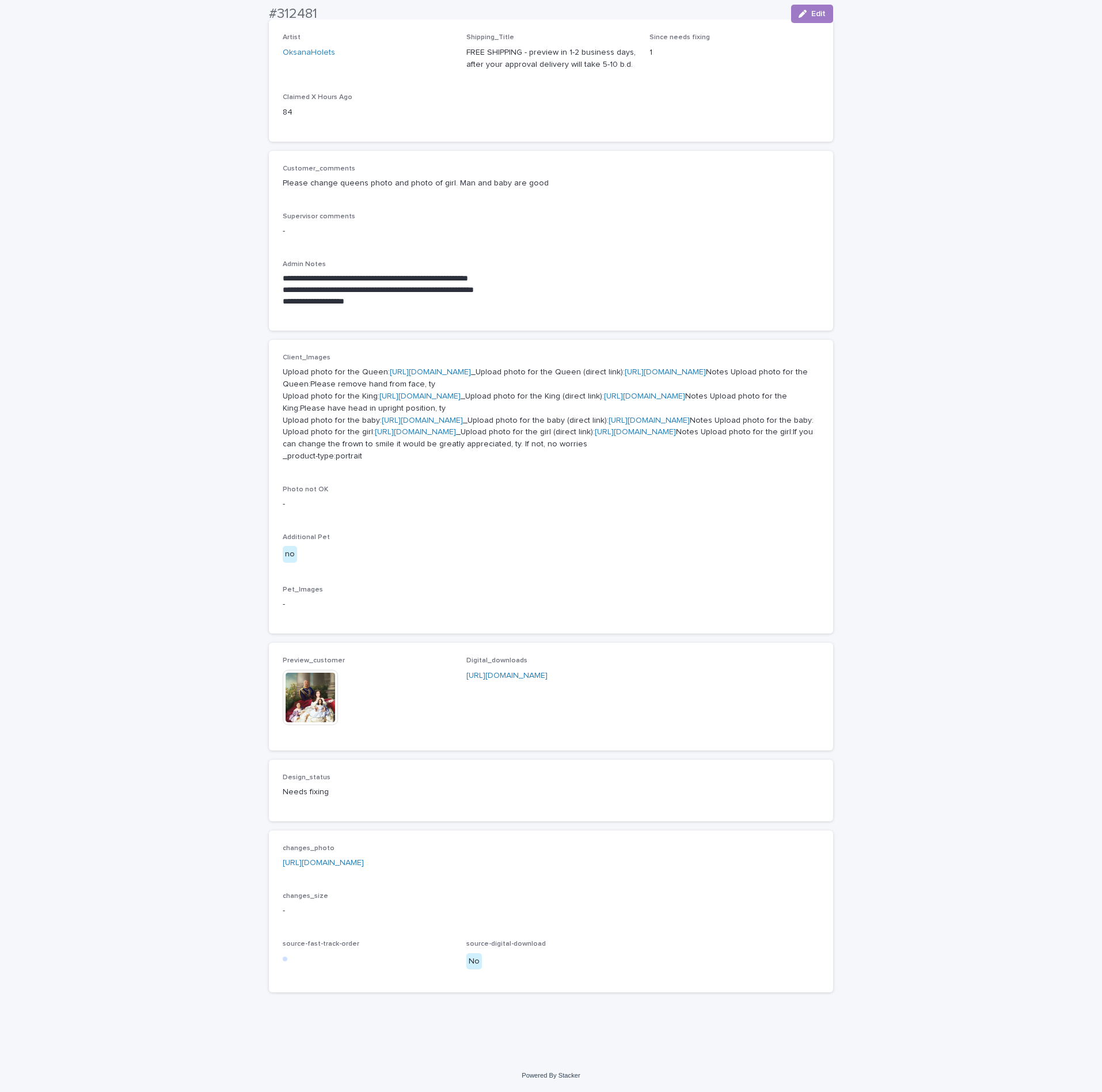
scroll to position [383, 0]
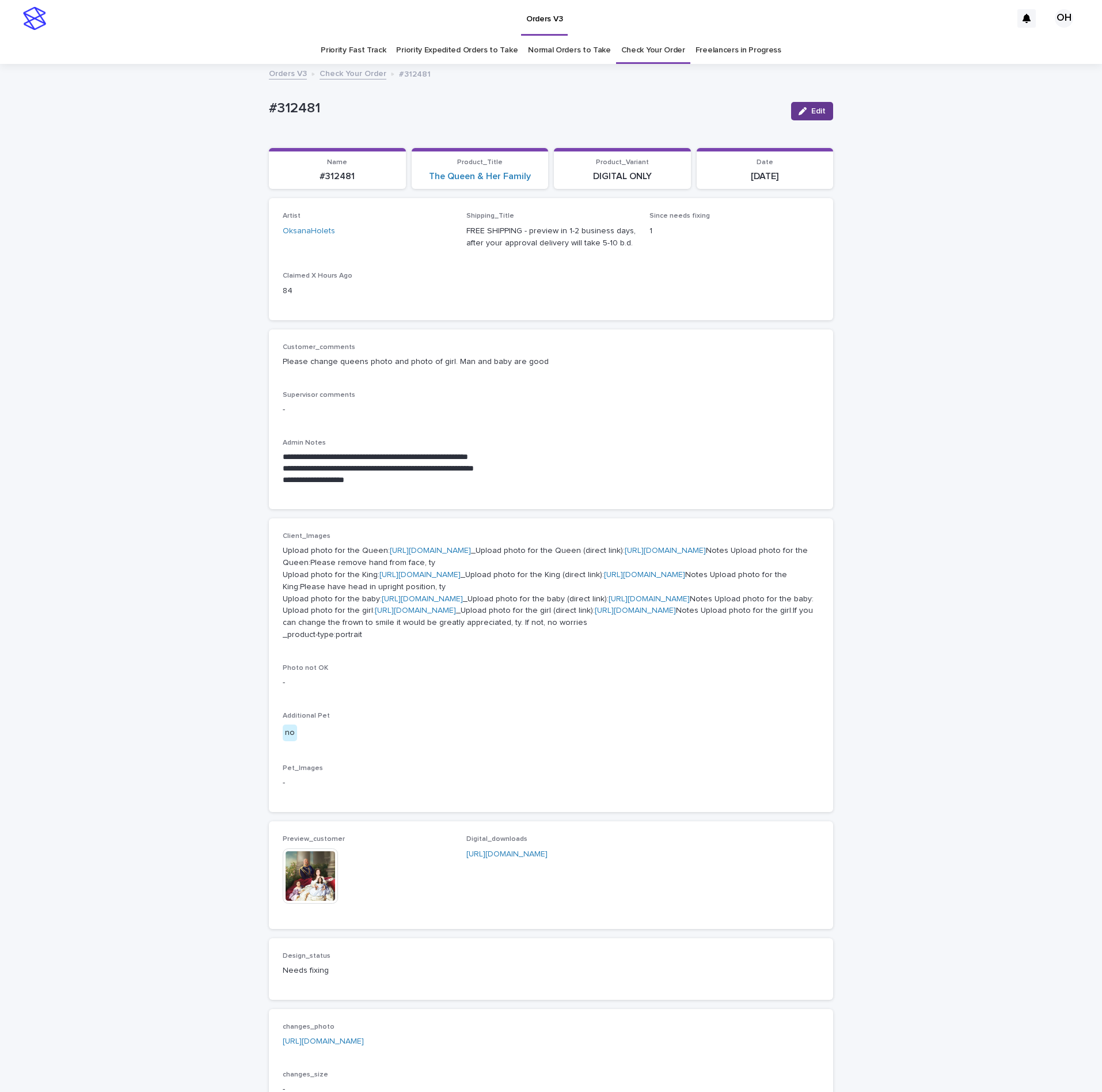
click at [811, 116] on button "Edit" at bounding box center [812, 111] width 42 height 19
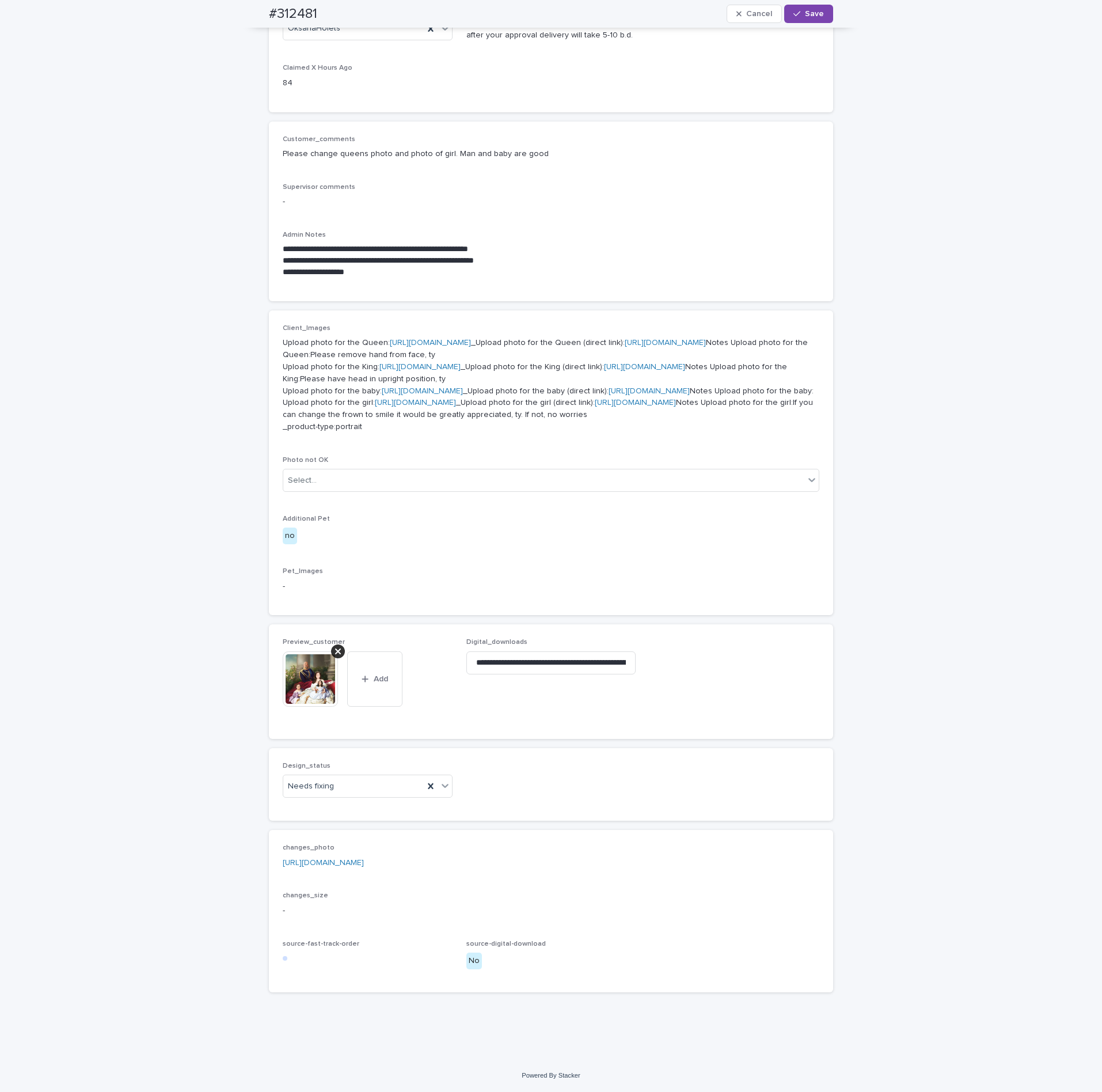
scroll to position [412, 0]
click at [311, 811] on div "Uploaded" at bounding box center [362, 809] width 169 height 20
drag, startPoint x: 808, startPoint y: 27, endPoint x: 810, endPoint y: 37, distance: 10.2
click at [810, 37] on div "**********" at bounding box center [551, 429] width 564 height 1145
click at [813, 18] on button "Save" at bounding box center [809, 13] width 49 height 19
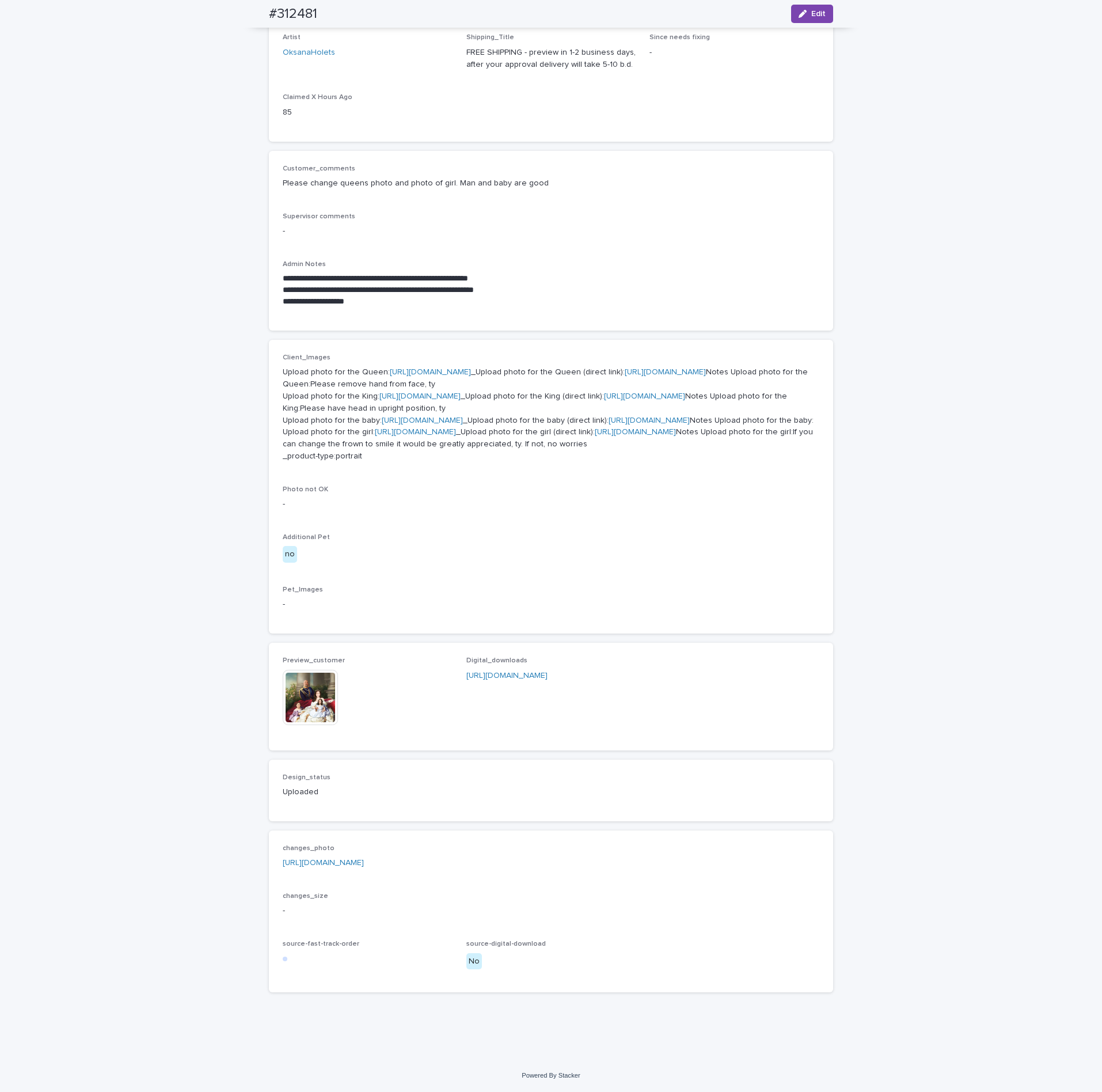
scroll to position [383, 0]
click at [302, 703] on img at bounding box center [310, 697] width 56 height 56
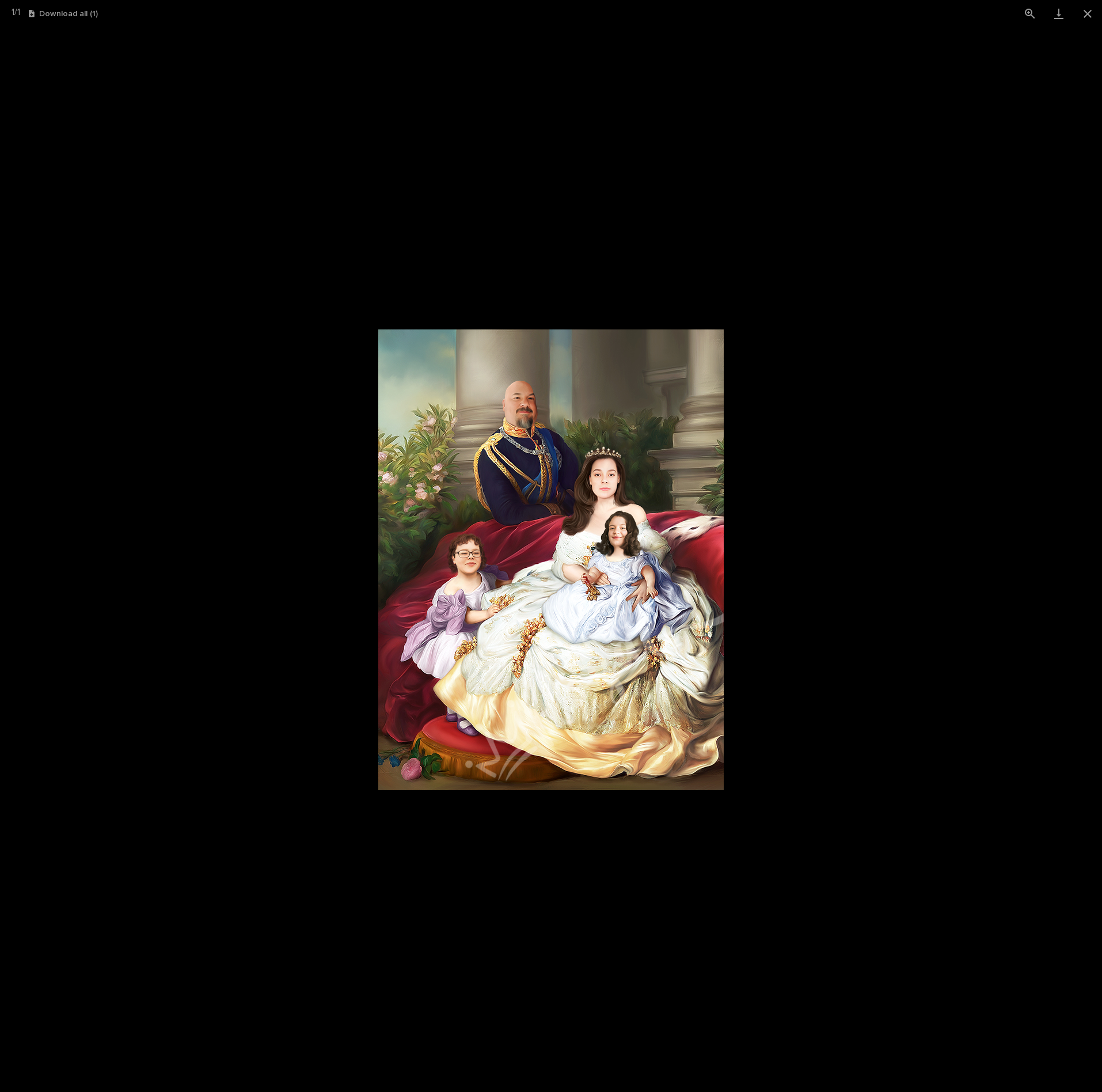
click at [949, 527] on picture at bounding box center [551, 560] width 1102 height 1065
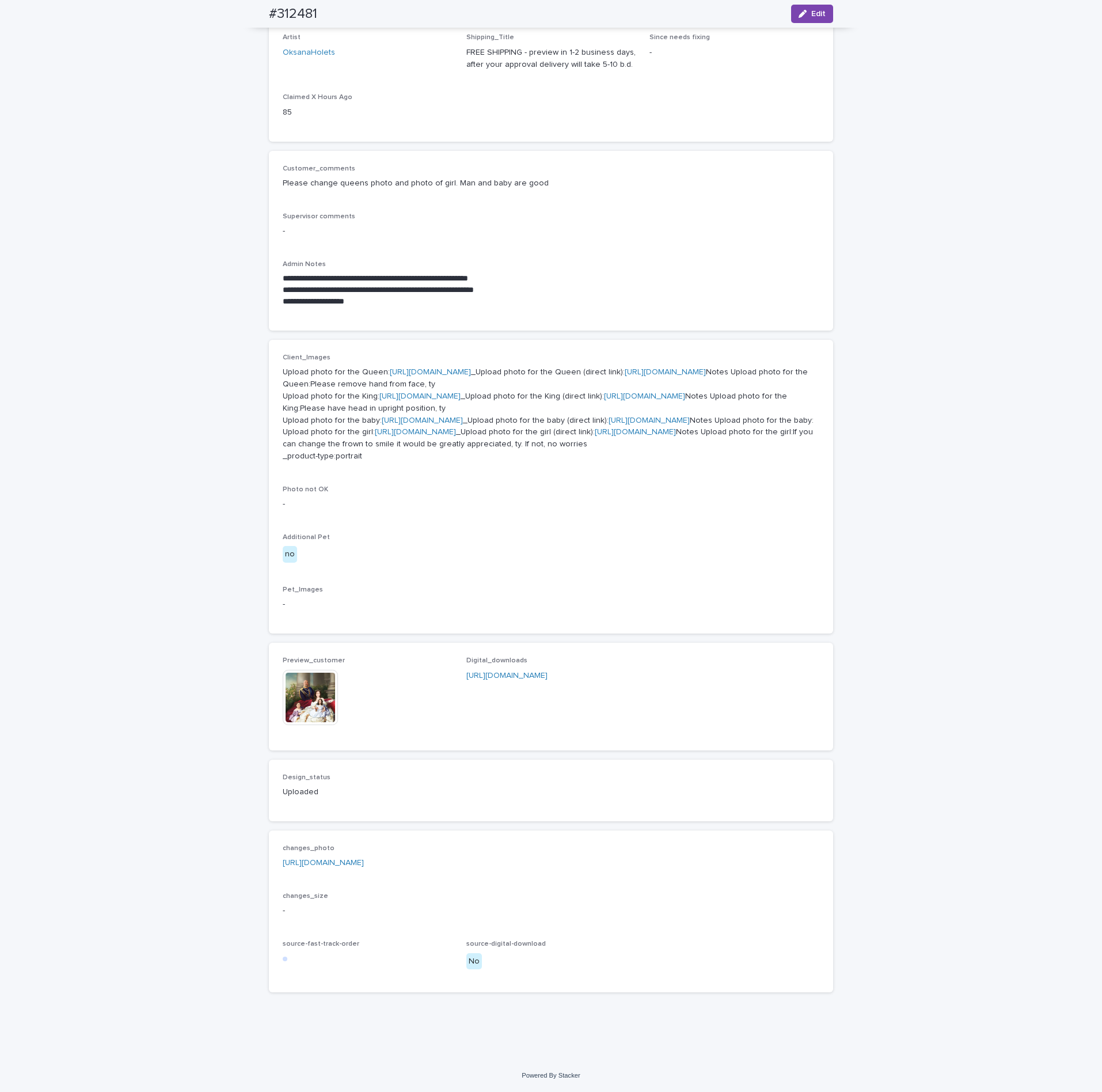
click at [364, 859] on link "[URL][DOMAIN_NAME]" at bounding box center [323, 863] width 82 height 8
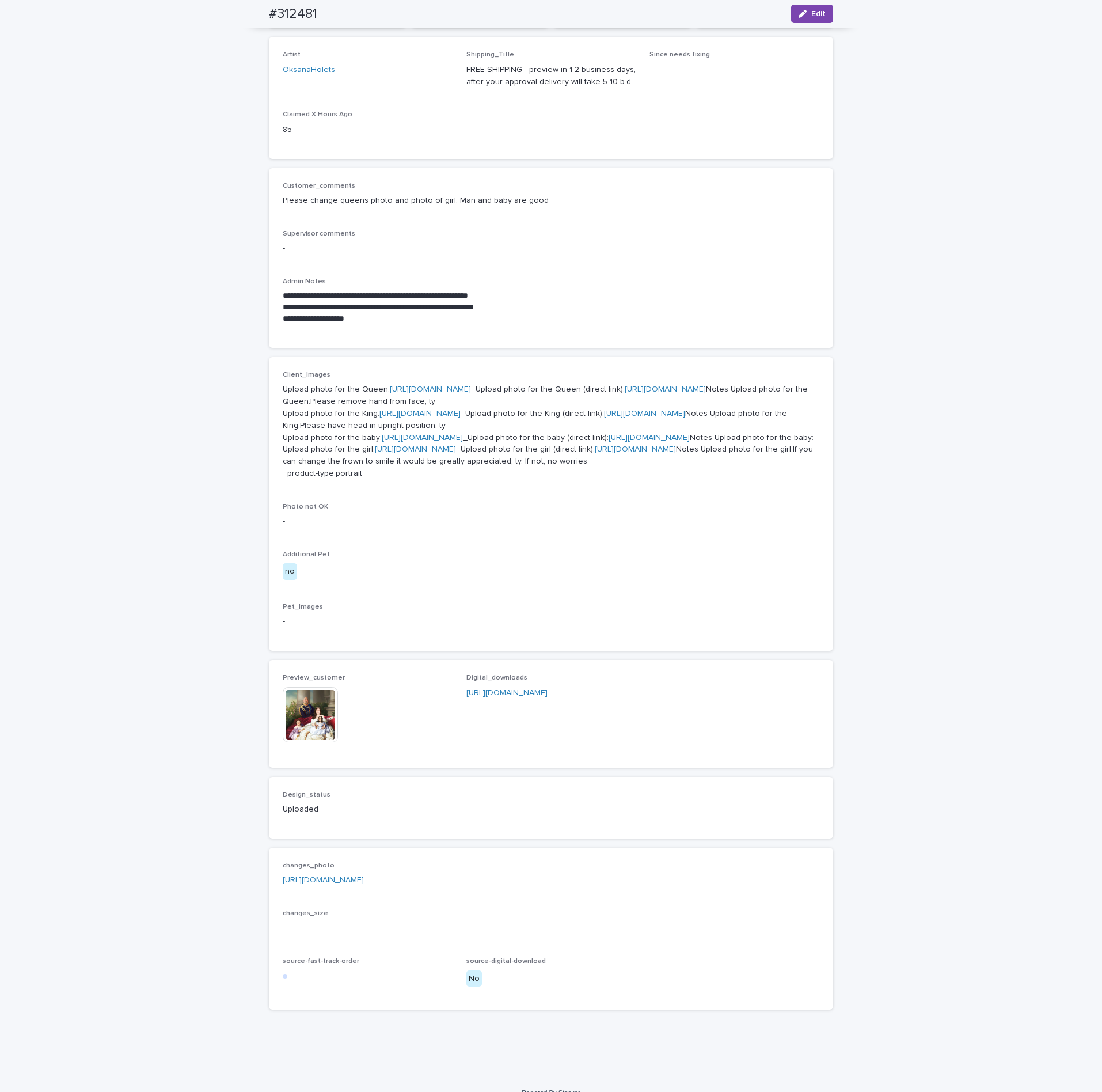
scroll to position [37, 0]
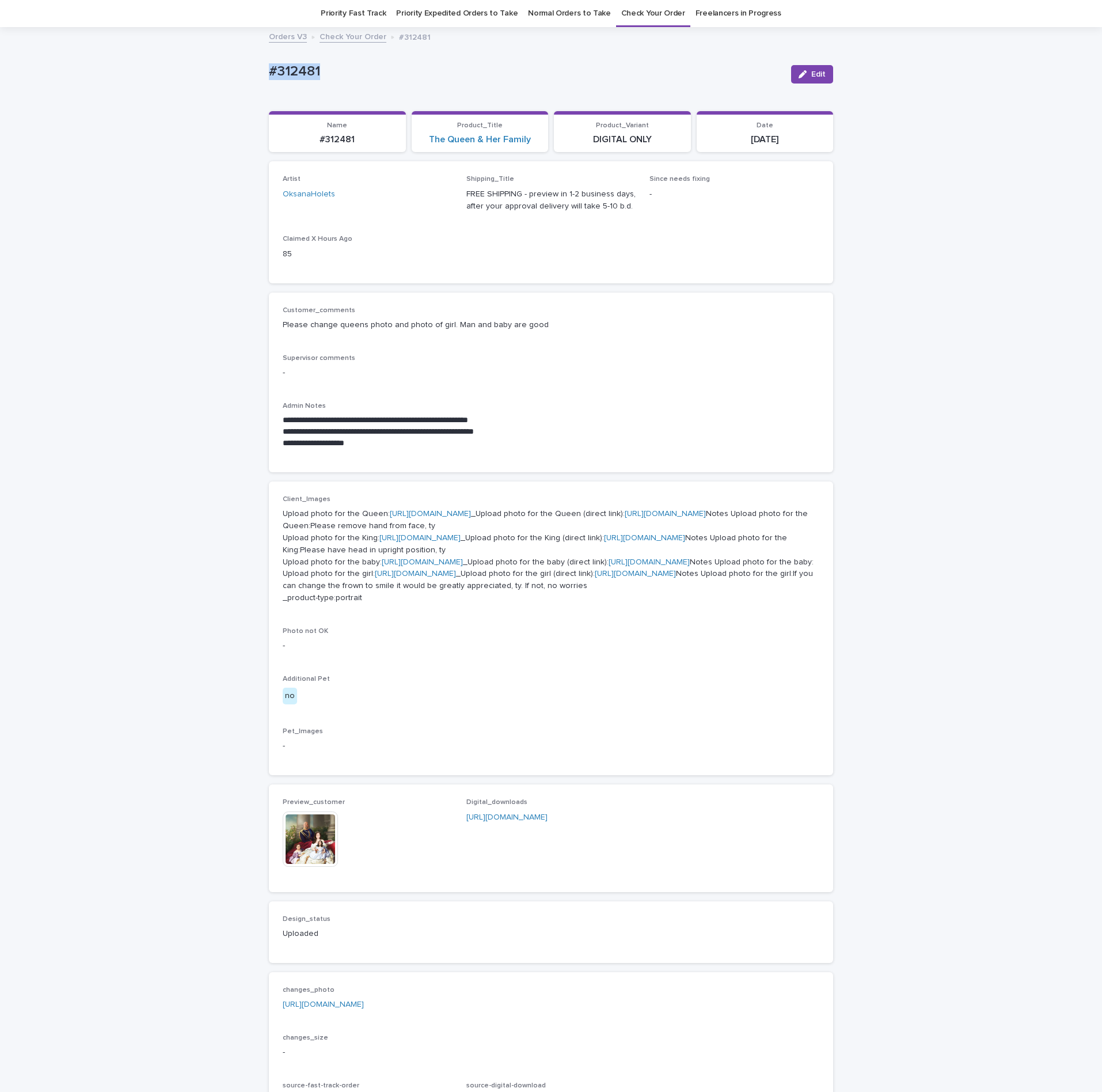
drag, startPoint x: 329, startPoint y: 75, endPoint x: 273, endPoint y: 62, distance: 57.5
click at [233, 62] on div "**********" at bounding box center [551, 615] width 1102 height 1174
copy p "#312481"
click at [814, 70] on span "Edit" at bounding box center [818, 74] width 14 height 8
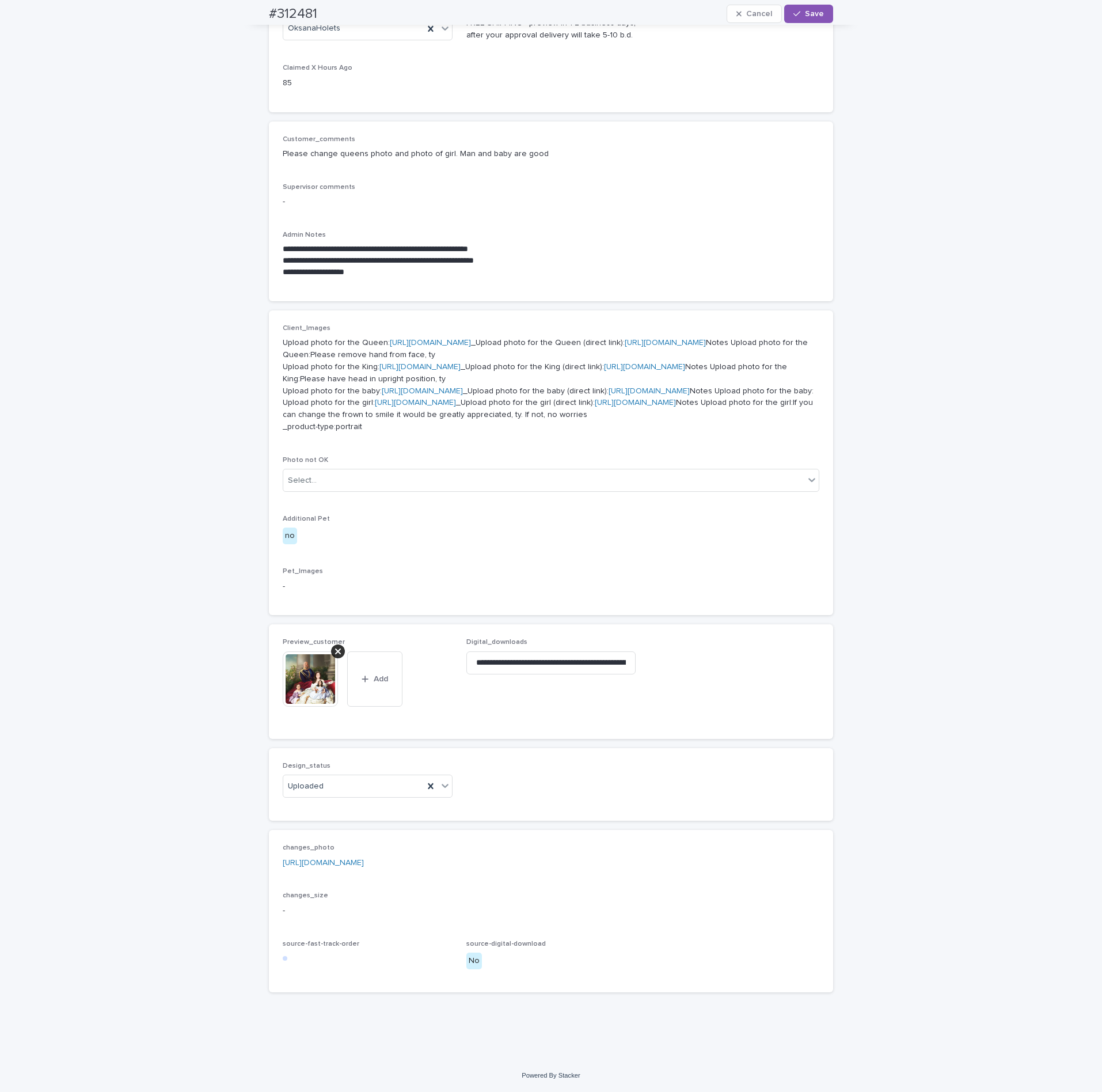
scroll to position [412, 0]
click at [380, 786] on div "Uploaded" at bounding box center [353, 787] width 140 height 19
click at [331, 824] on div "Needs fixing" at bounding box center [362, 829] width 169 height 20
click at [811, 6] on button "Save" at bounding box center [809, 13] width 49 height 19
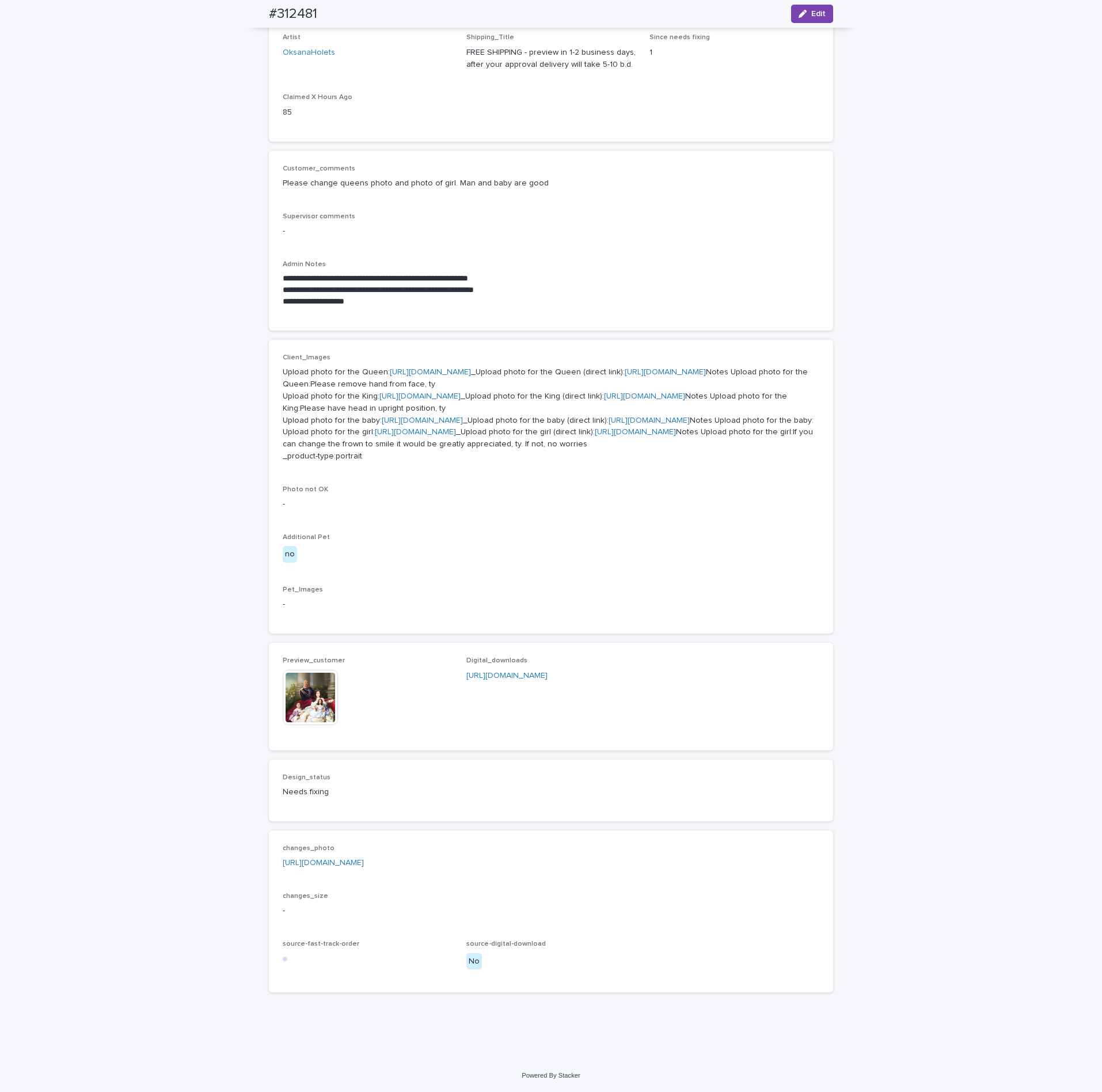
scroll to position [383, 0]
click at [932, 421] on div "**********" at bounding box center [551, 473] width 1102 height 1174
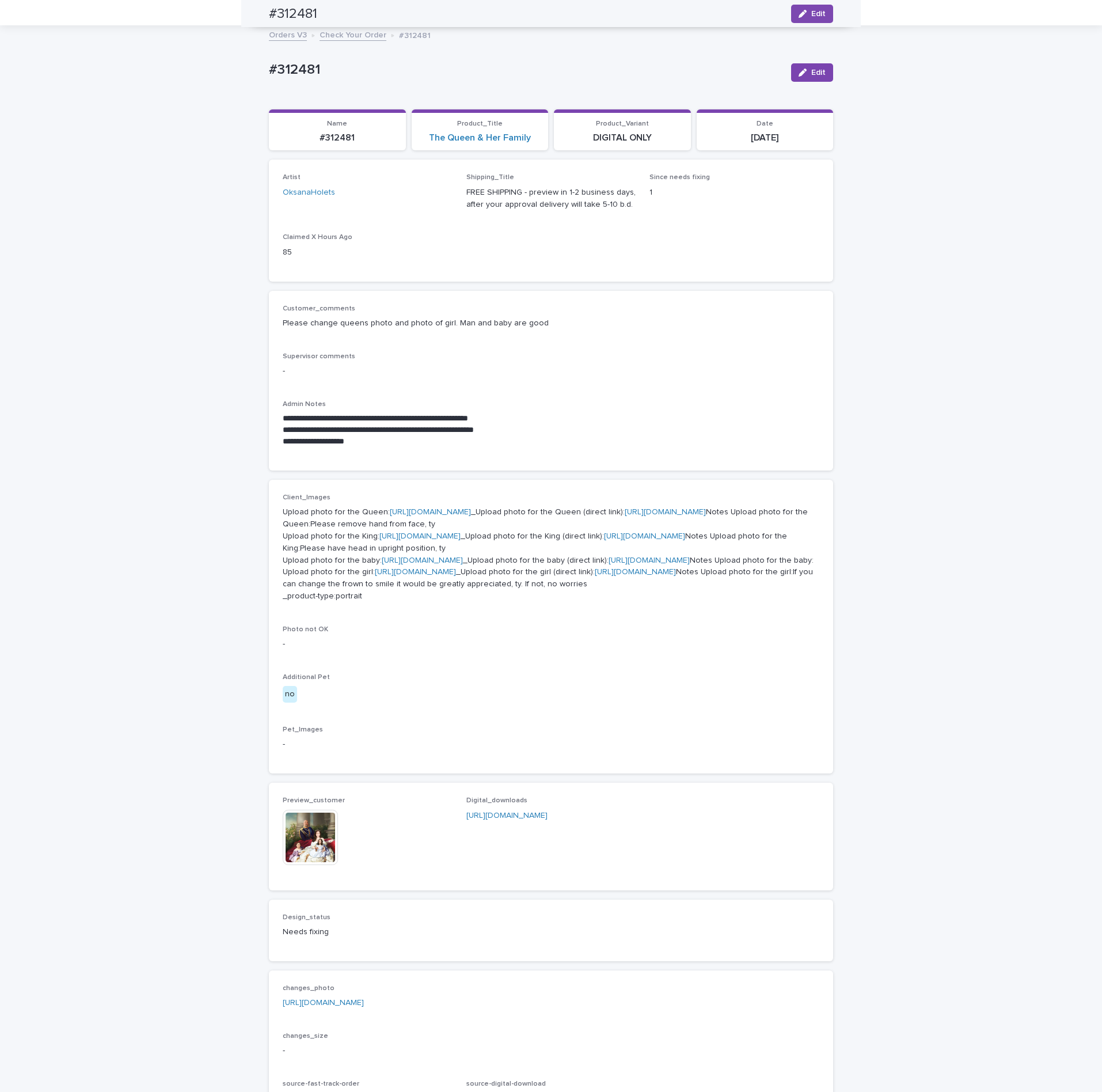
scroll to position [37, 0]
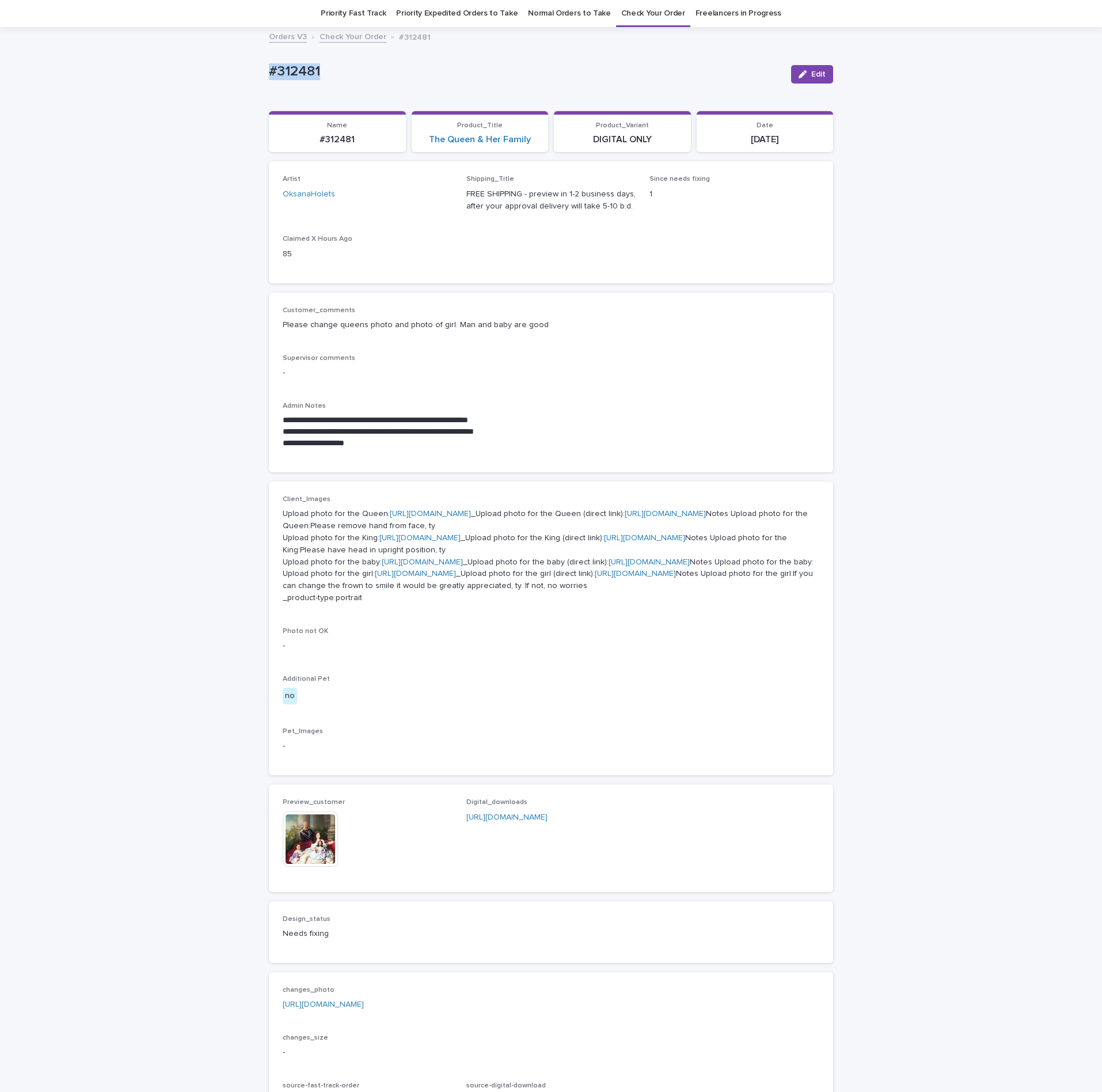
drag, startPoint x: 382, startPoint y: 72, endPoint x: 259, endPoint y: 73, distance: 123.0
click at [236, 78] on div "**********" at bounding box center [551, 615] width 1102 height 1174
copy p "#312481"
click at [506, 306] on div "**********" at bounding box center [551, 383] width 564 height 180
drag, startPoint x: 805, startPoint y: 71, endPoint x: 681, endPoint y: 220, distance: 193.8
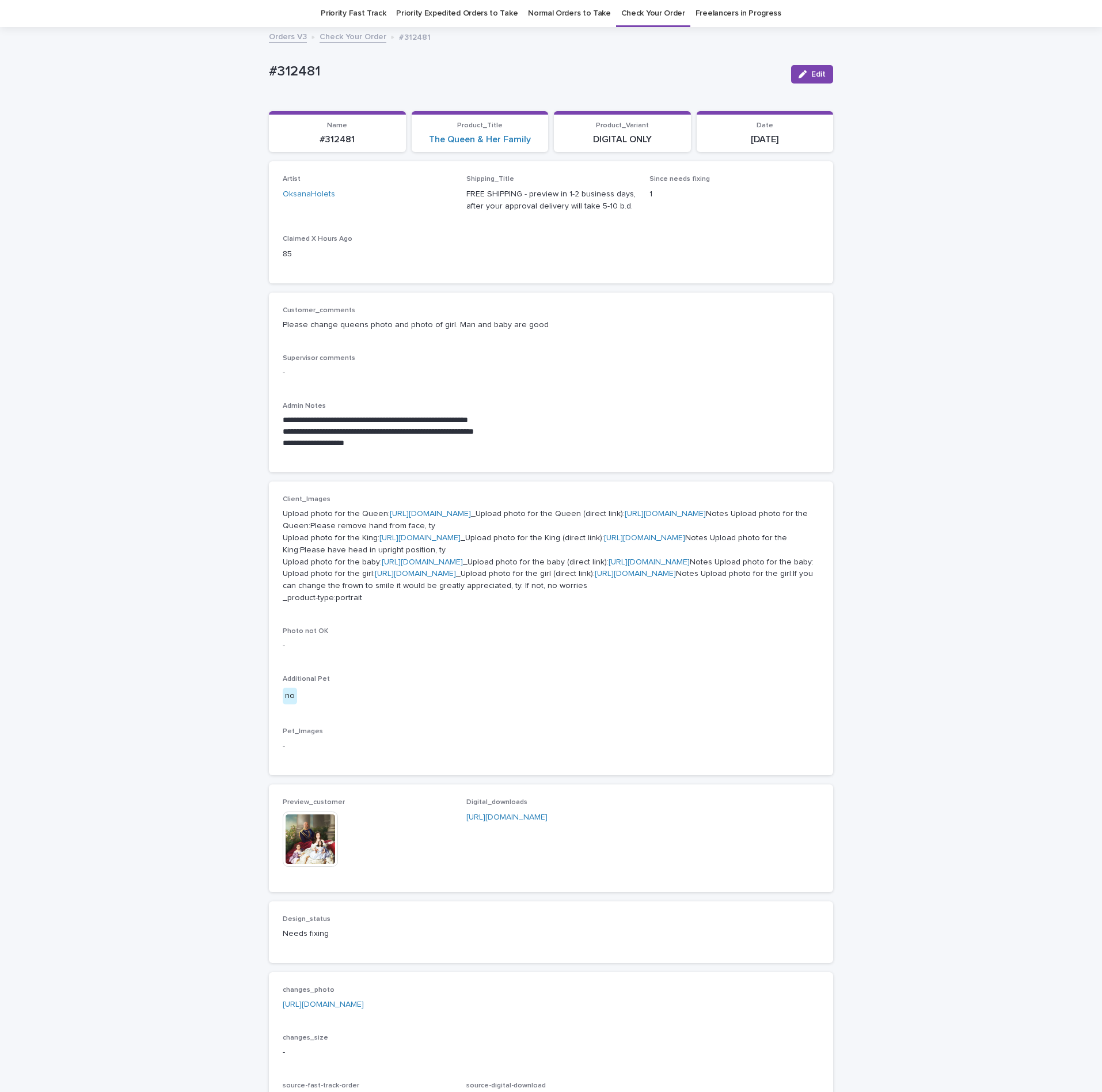
click at [802, 73] on button "Edit" at bounding box center [812, 74] width 42 height 19
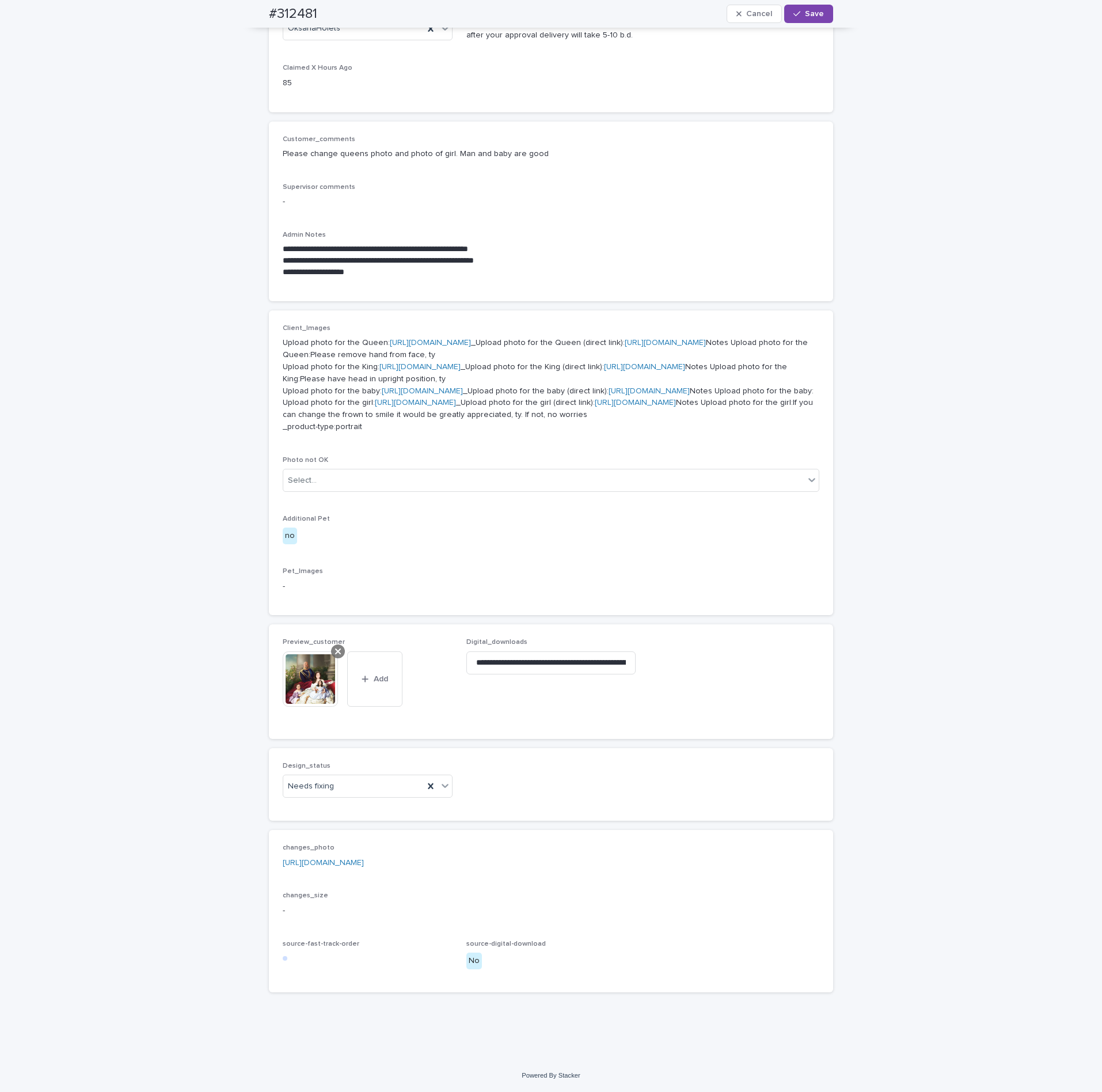
click at [335, 647] on icon at bounding box center [338, 651] width 6 height 9
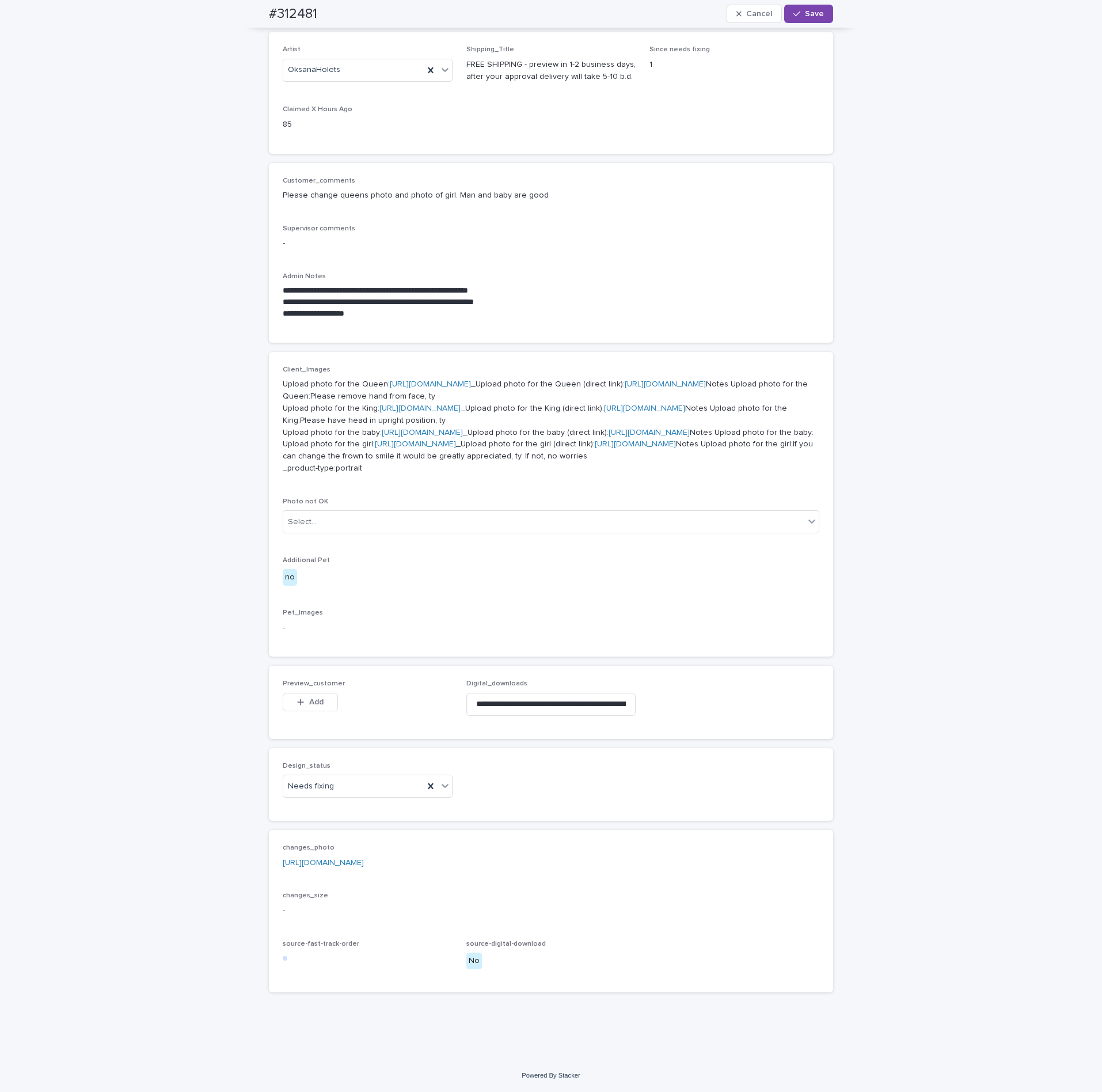
scroll to position [370, 0]
click at [314, 705] on span "Add" at bounding box center [316, 702] width 14 height 8
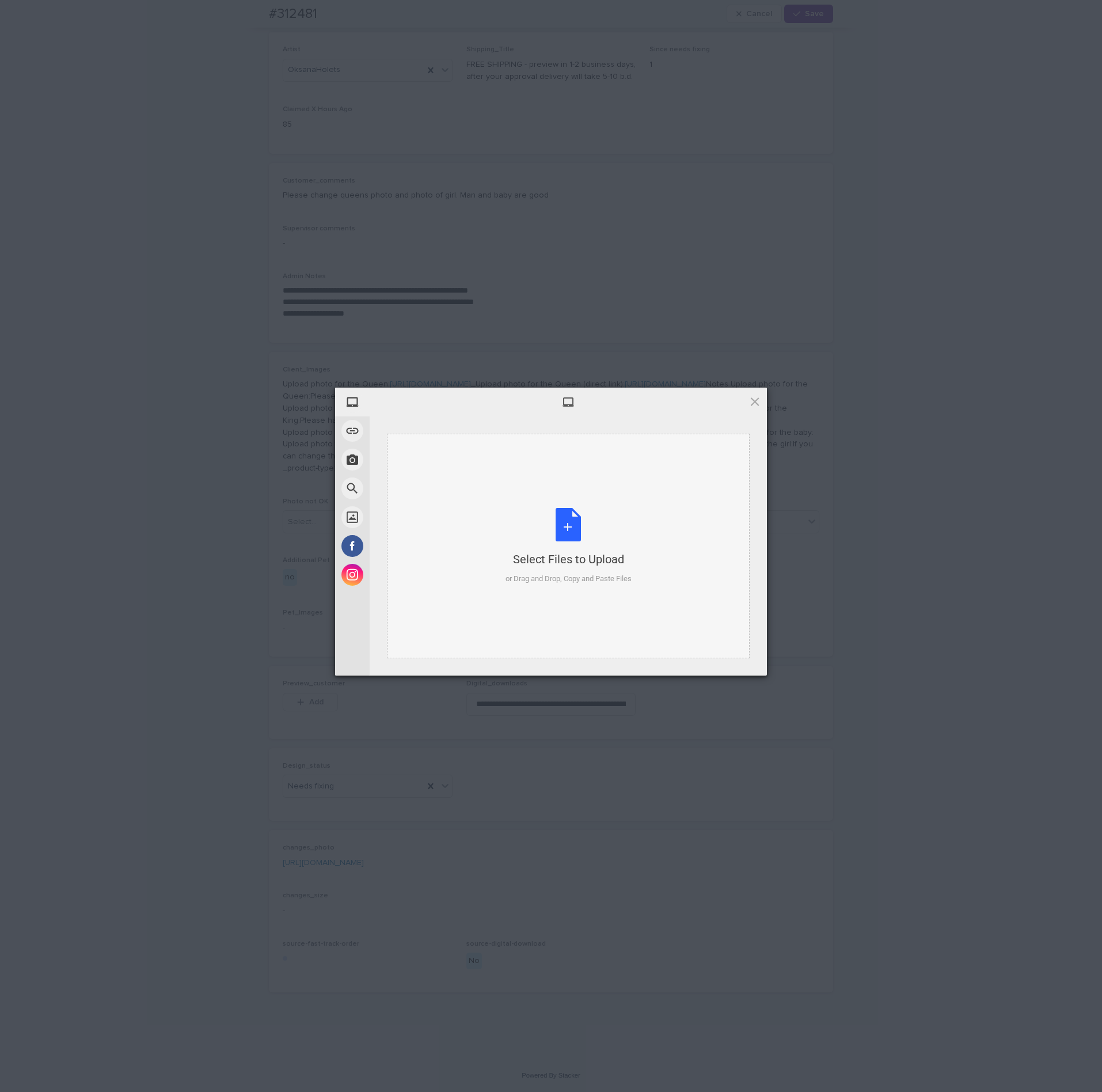
click at [514, 536] on div "Select Files to Upload or Drag and Drop, Copy and Paste Files" at bounding box center [569, 546] width 126 height 76
drag, startPoint x: 726, startPoint y: 657, endPoint x: 766, endPoint y: 615, distance: 58.0
click at [727, 657] on span "Upload 1" at bounding box center [732, 661] width 22 height 9
click at [874, 538] on div "My Device Link (URL) Take Photo Web Search Unsplash Facebook Instagram Uploaded…" at bounding box center [551, 546] width 1102 height 1092
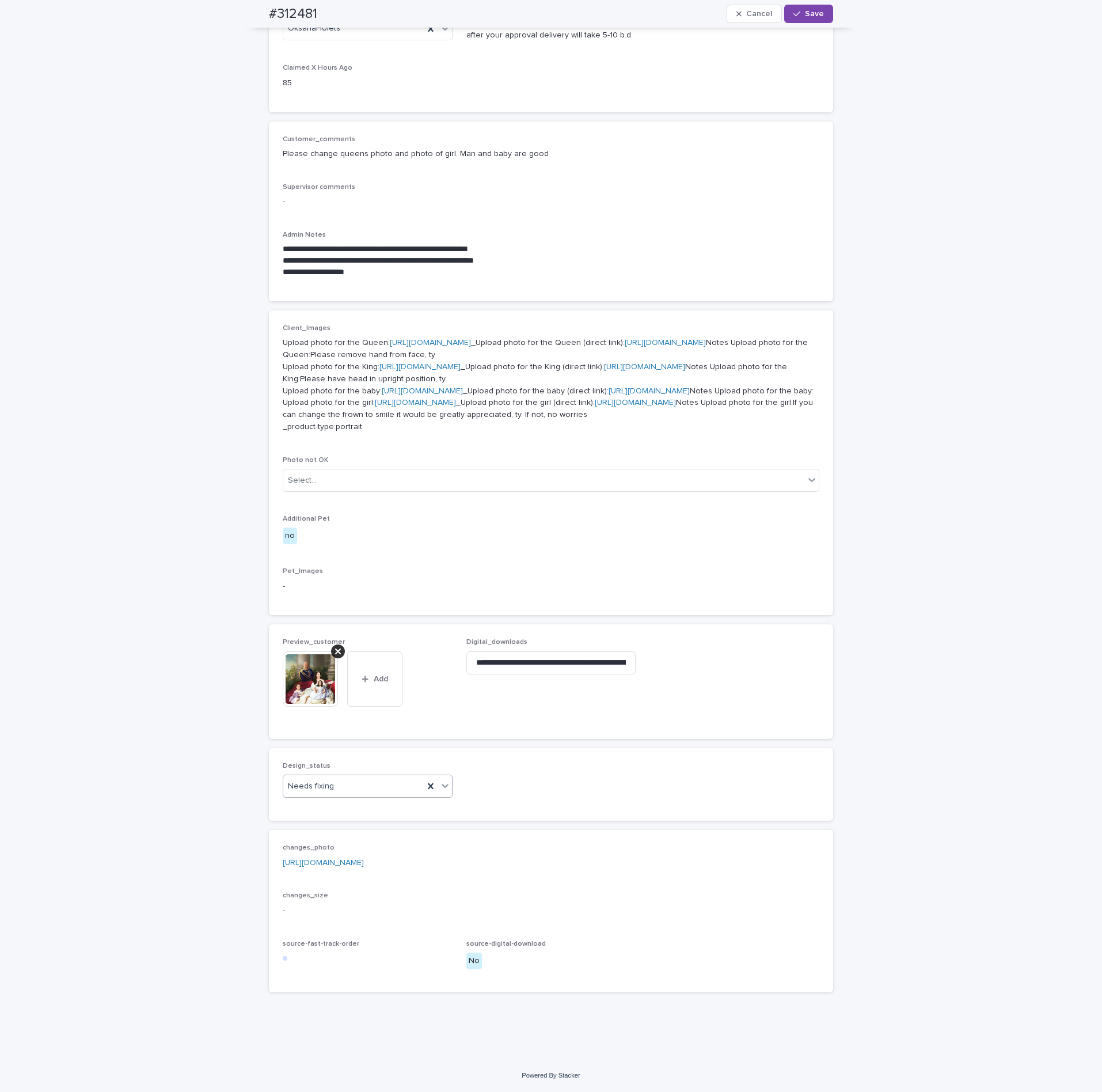
click at [340, 796] on div "Needs fixing" at bounding box center [353, 787] width 140 height 19
click at [316, 828] on div "Uploaded" at bounding box center [362, 829] width 169 height 20
click at [801, 183] on div "Supervisor comments -" at bounding box center [551, 200] width 537 height 34
click at [805, 14] on span "Save" at bounding box center [815, 13] width 19 height 8
